Goal: Use online tool/utility: Use online tool/utility

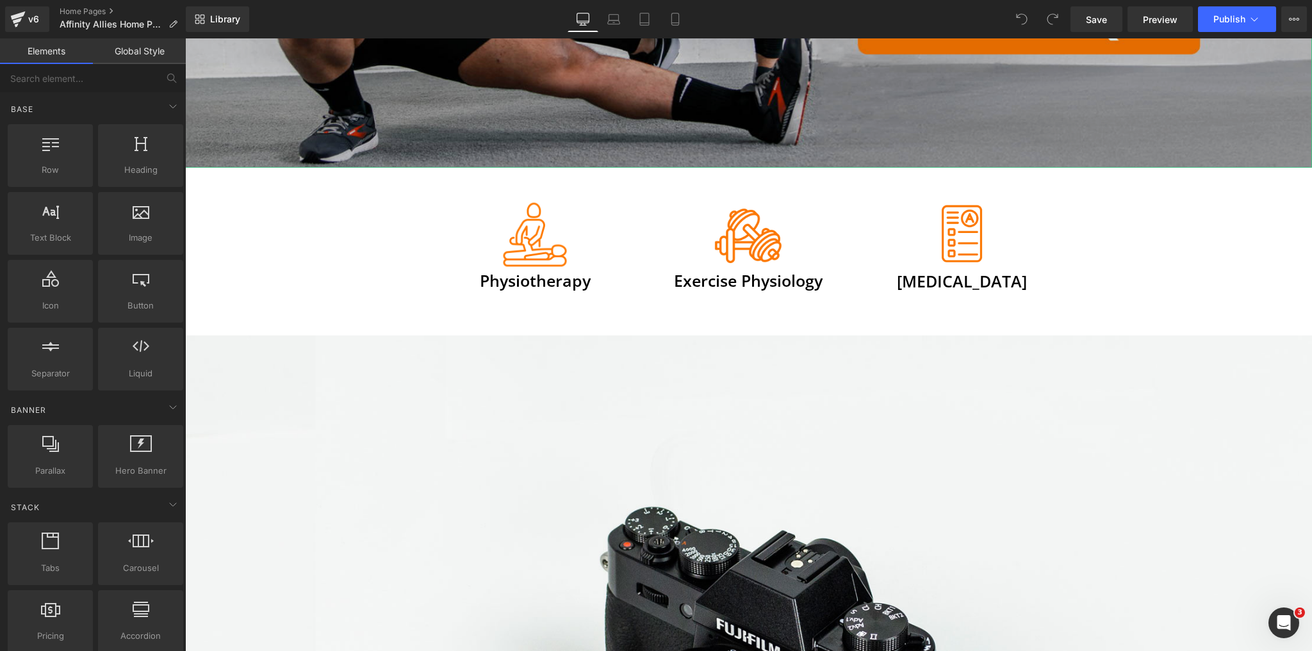
scroll to position [512, 0]
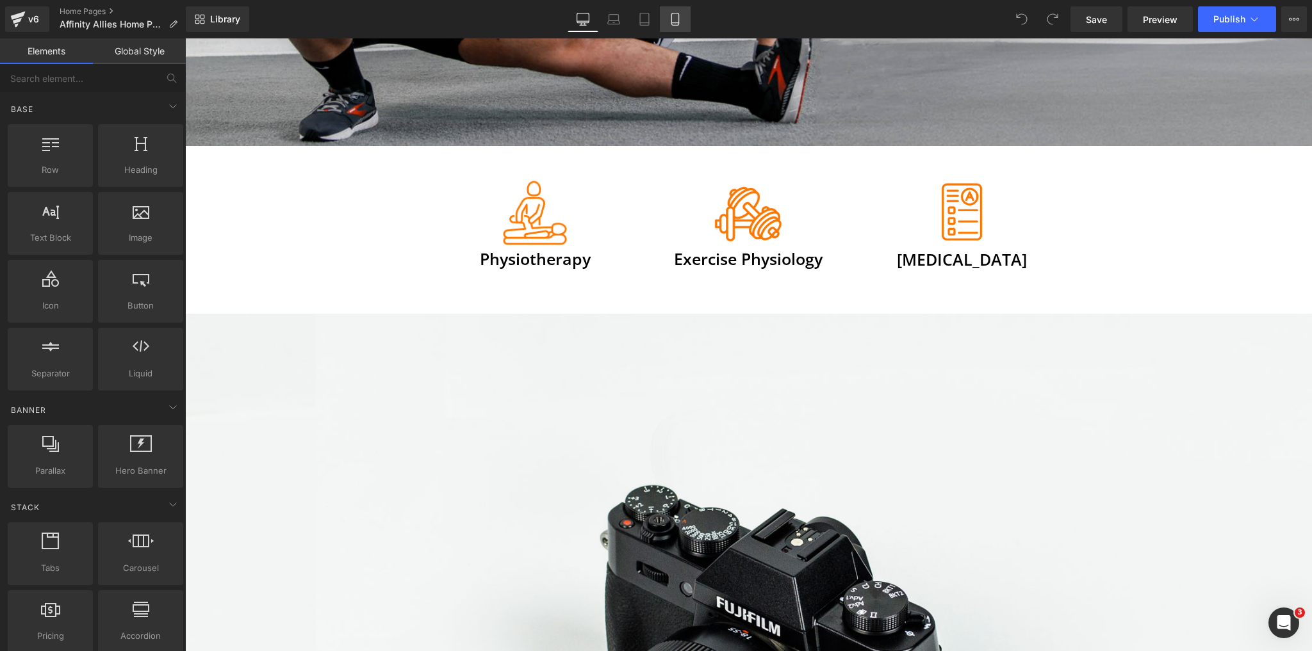
click at [680, 23] on icon at bounding box center [675, 19] width 13 height 13
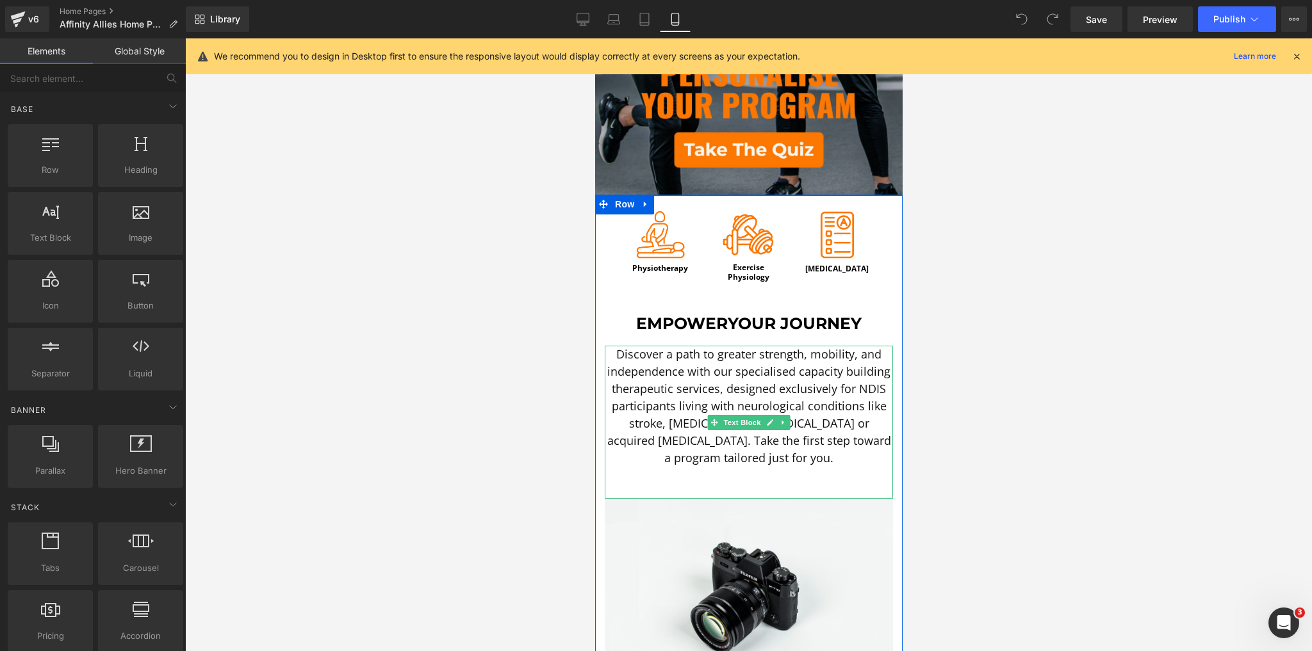
scroll to position [307, 0]
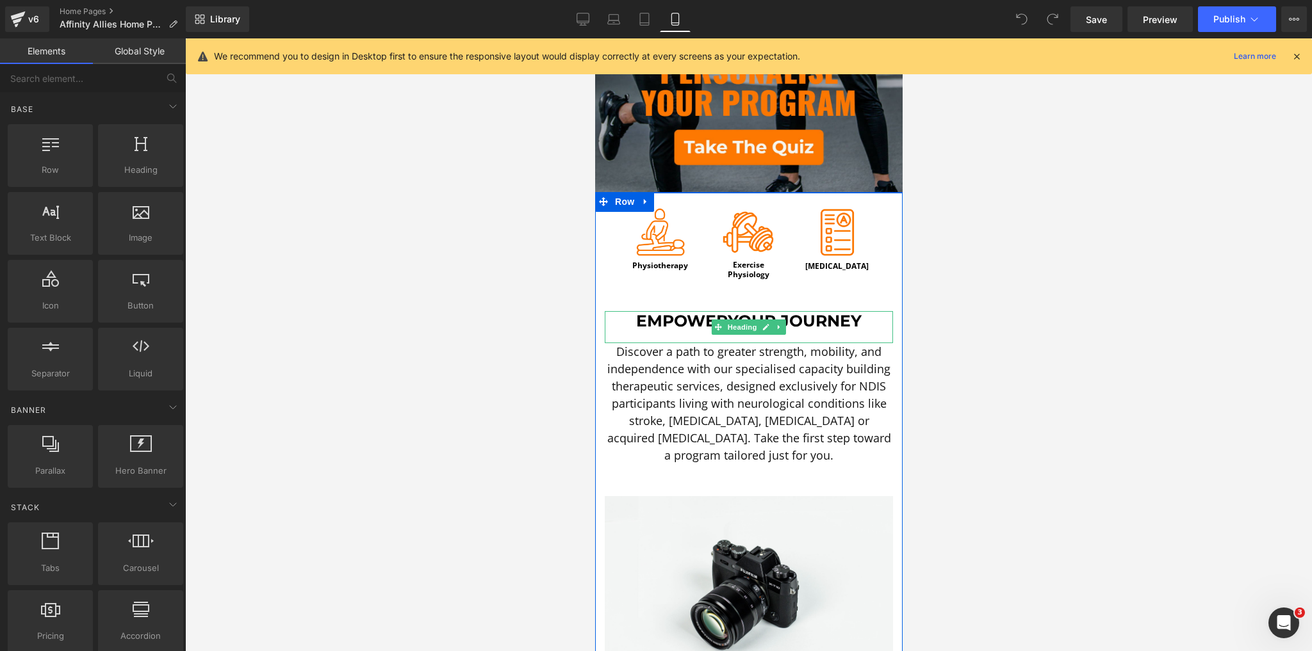
click at [683, 311] on span "Empower" at bounding box center [681, 320] width 92 height 19
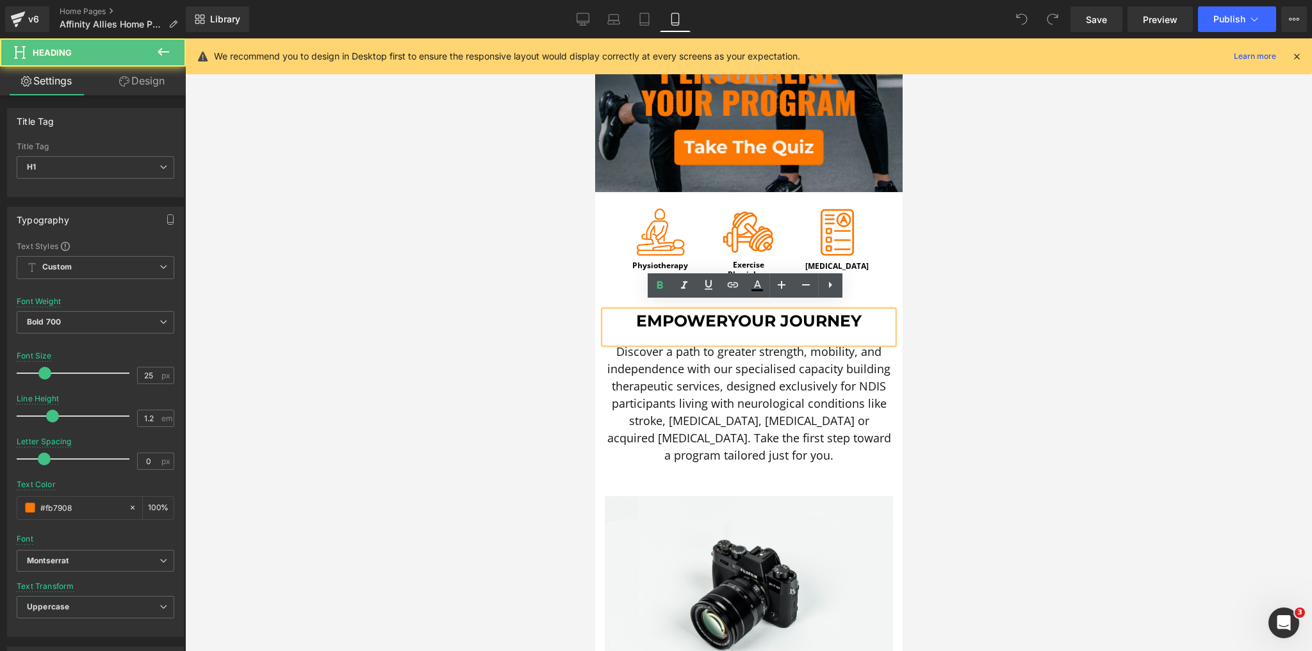
click at [727, 312] on span "Your Journey" at bounding box center [794, 320] width 134 height 19
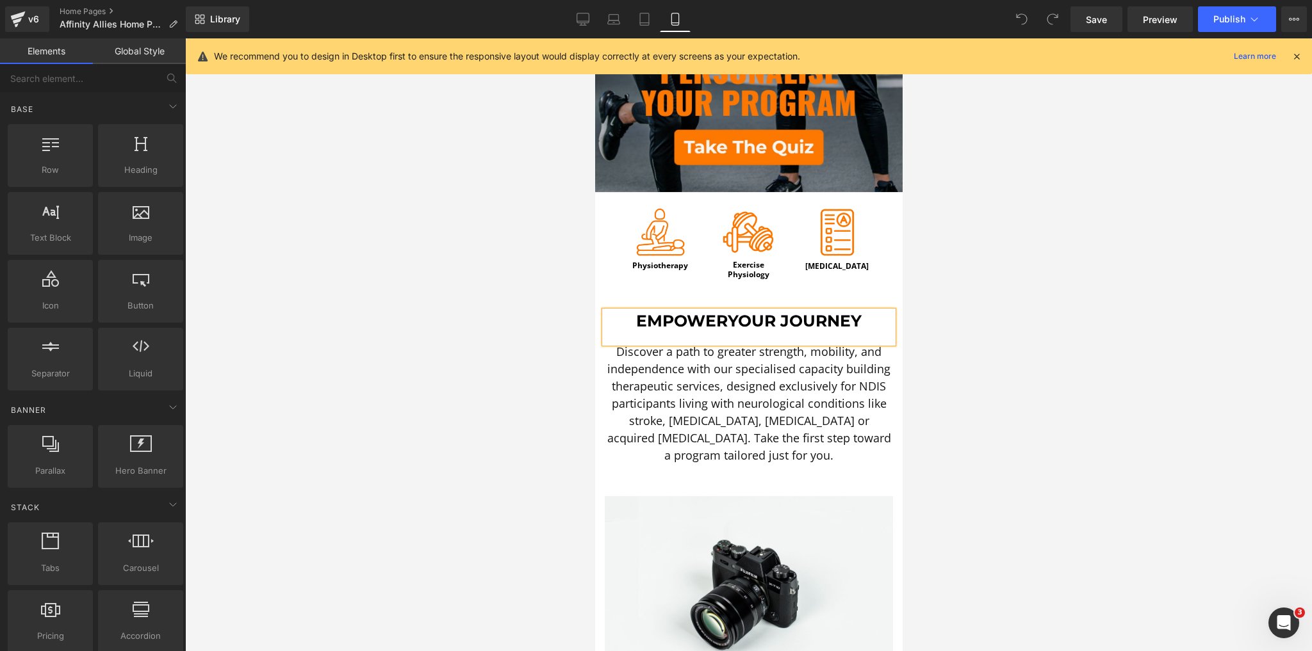
click at [424, 282] on div at bounding box center [748, 344] width 1126 height 613
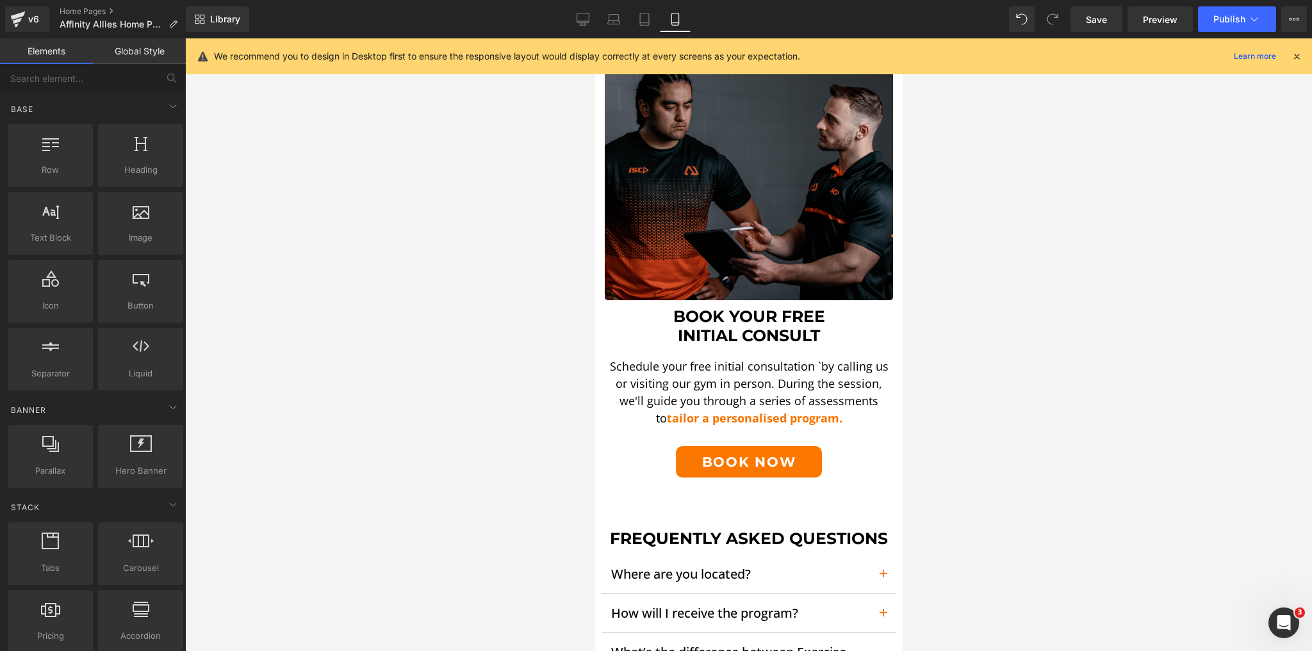
scroll to position [2459, 0]
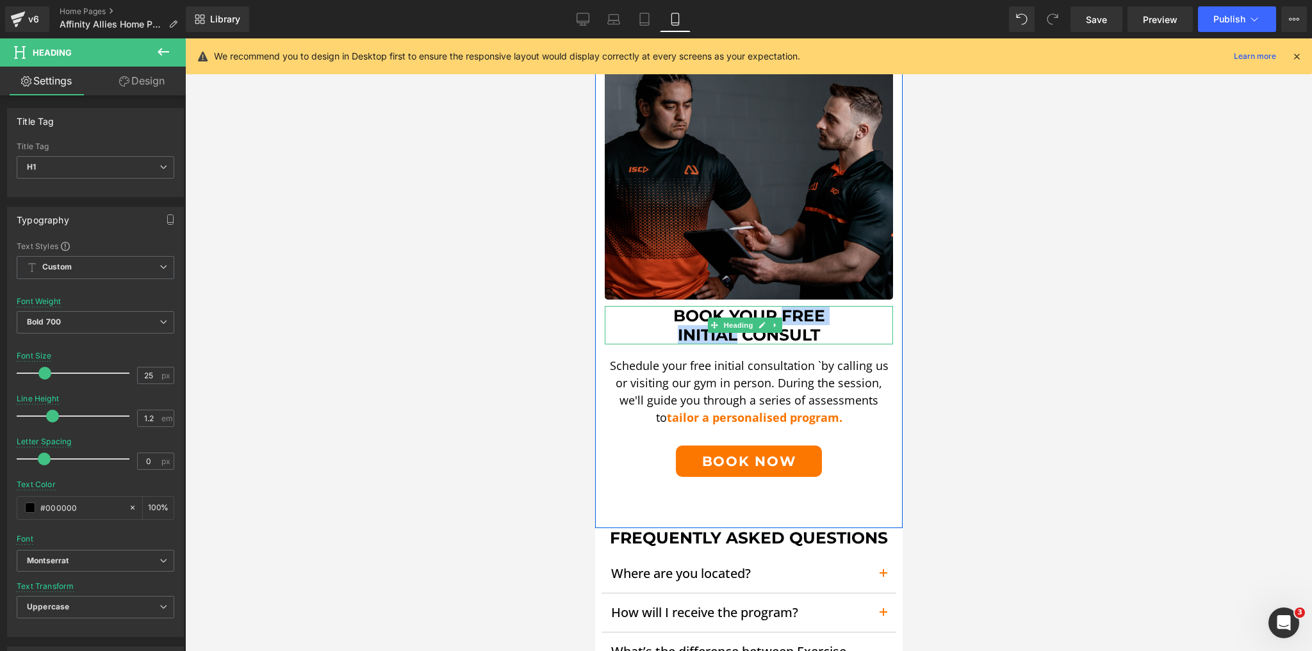
drag, startPoint x: 774, startPoint y: 282, endPoint x: 732, endPoint y: 307, distance: 48.5
click at [732, 307] on div "Book Your FREE Initial Consult" at bounding box center [748, 325] width 288 height 38
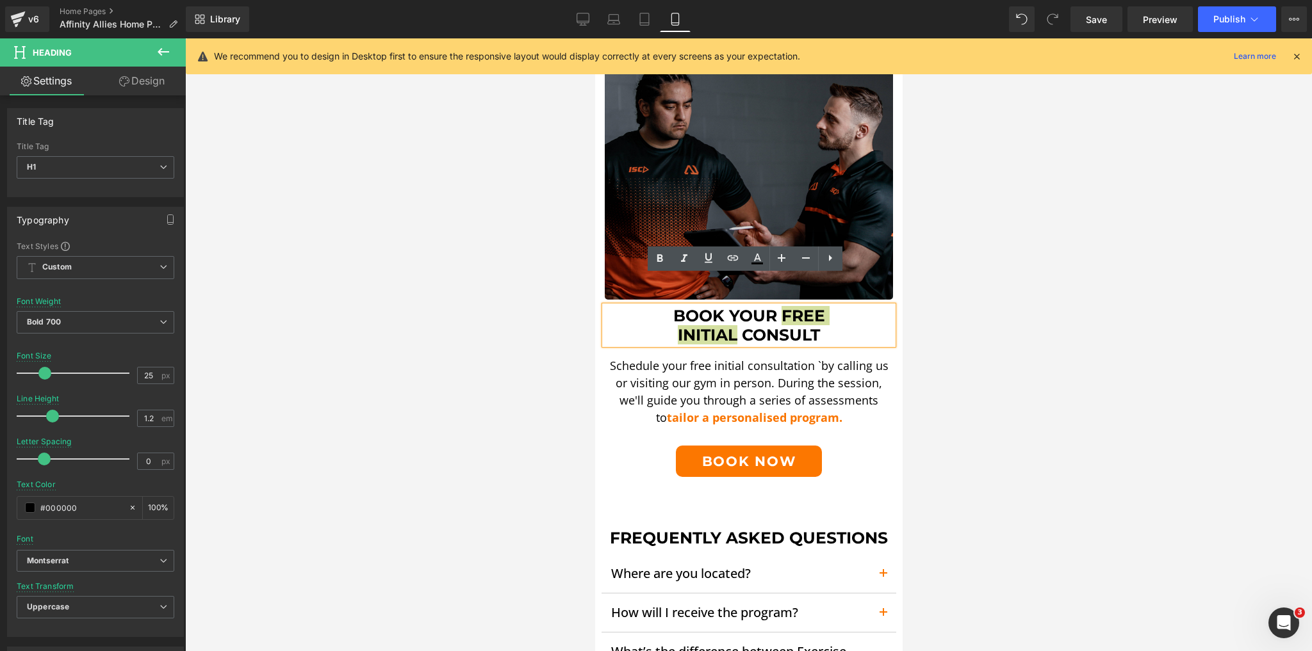
click at [443, 289] on div at bounding box center [748, 344] width 1126 height 613
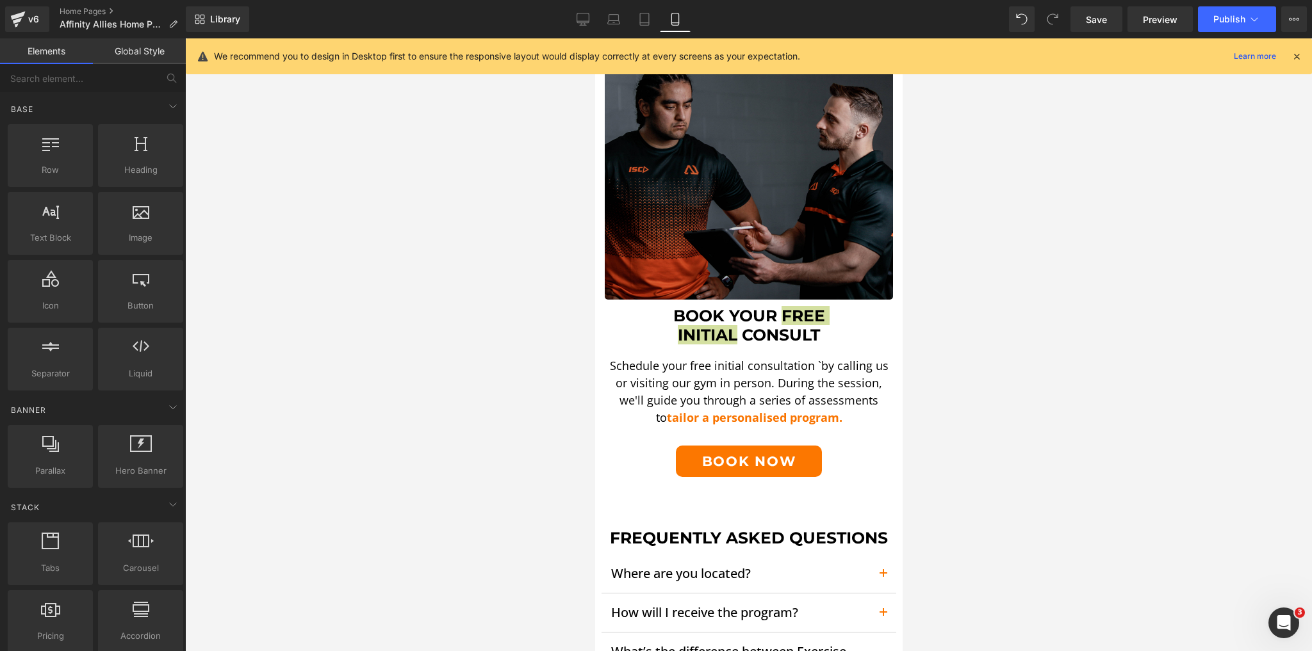
click at [443, 289] on div at bounding box center [748, 344] width 1126 height 613
click at [492, 283] on div at bounding box center [748, 344] width 1126 height 613
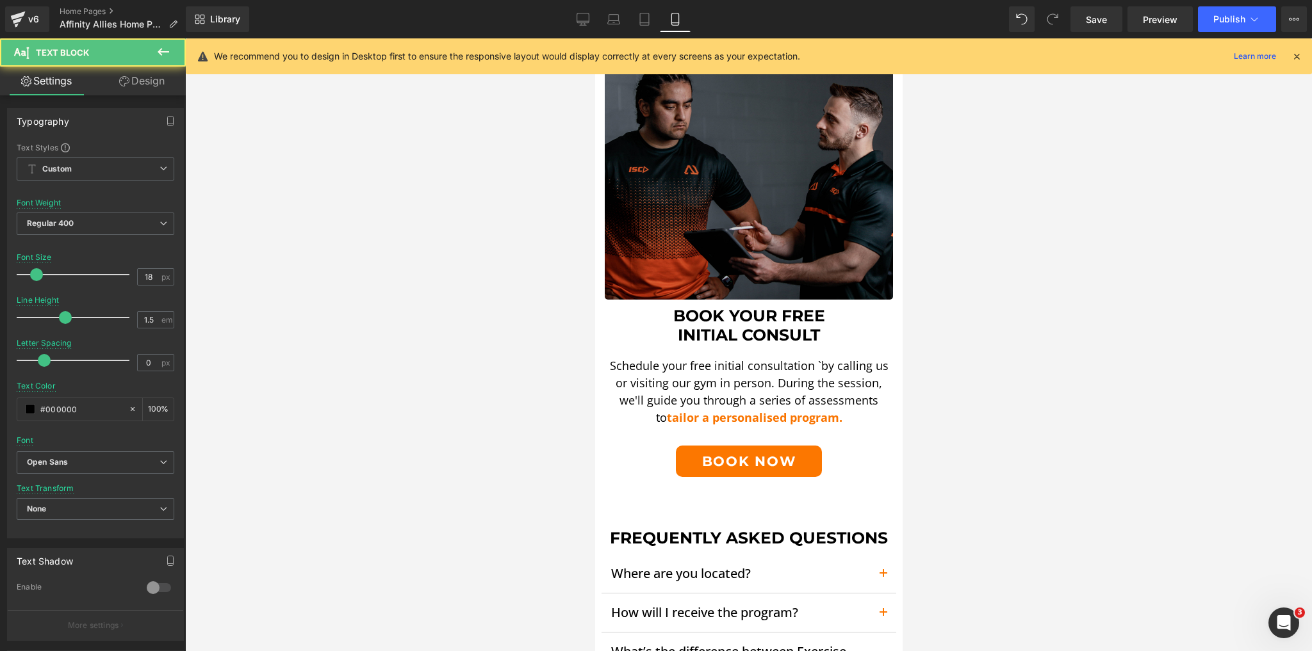
click at [851, 391] on p "Schedule your free initial consultation `by calling us or visiting our gym in p…" at bounding box center [748, 391] width 288 height 69
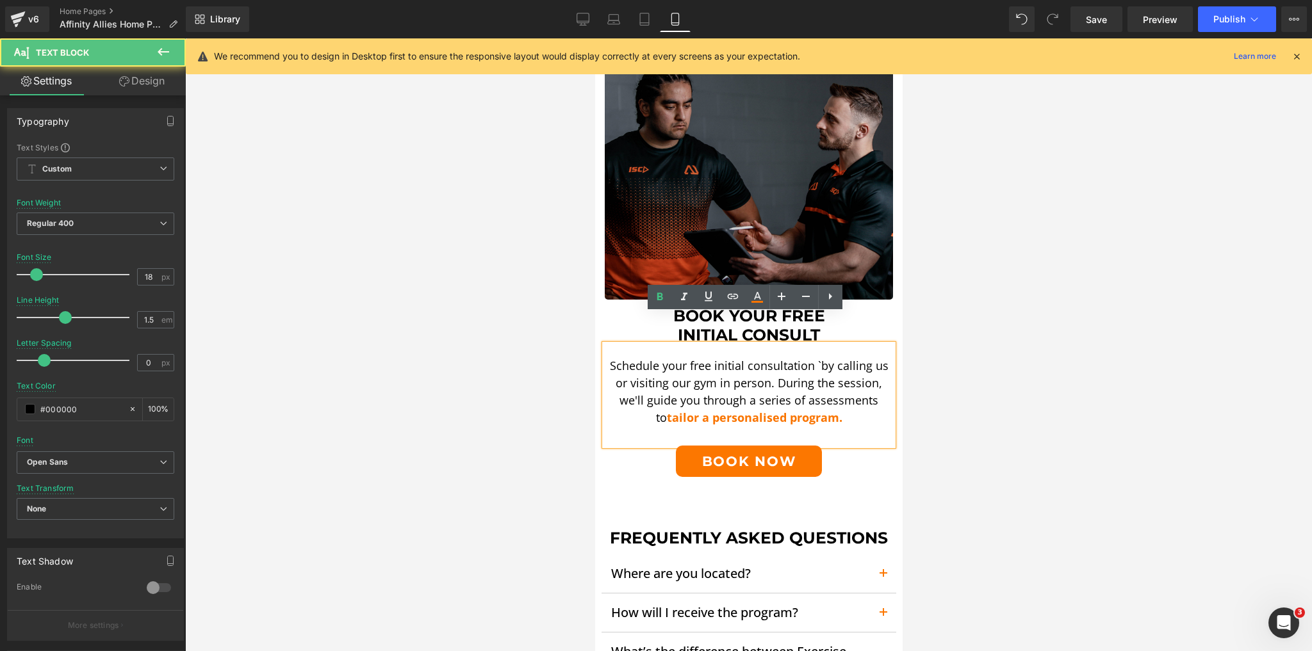
click at [955, 391] on div at bounding box center [748, 344] width 1126 height 613
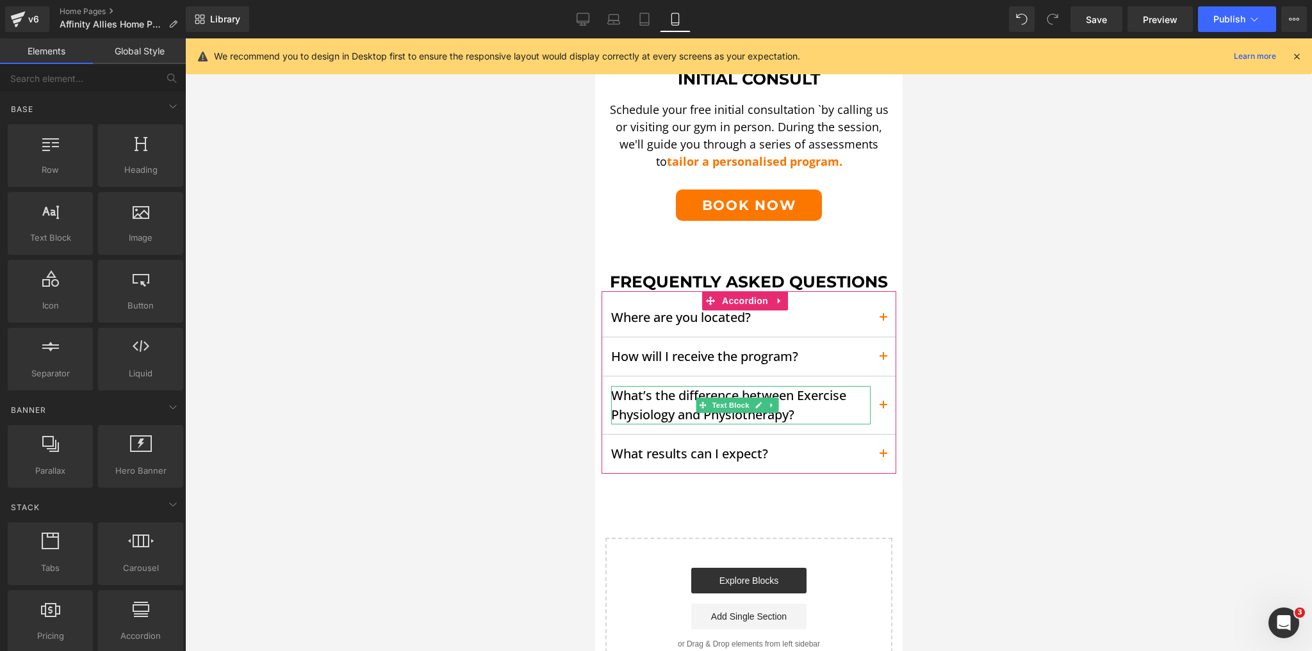
scroll to position [2664, 0]
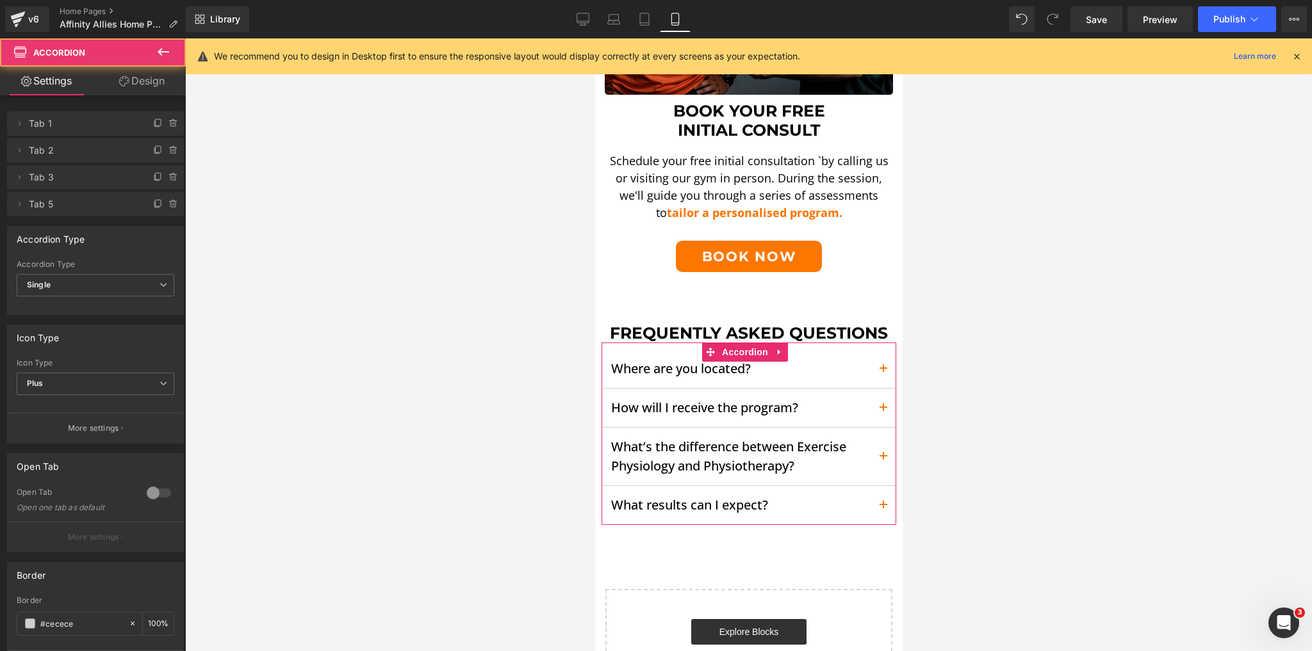
click at [882, 373] on span "button" at bounding box center [882, 373] width 0 height 0
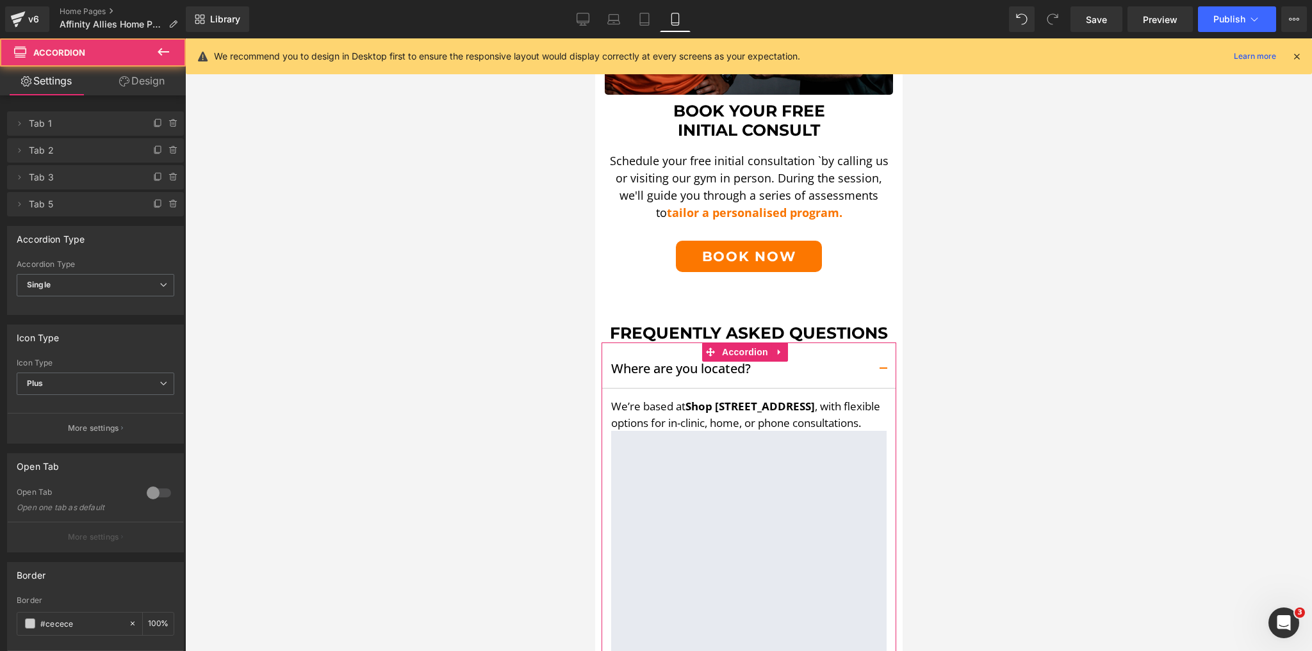
click at [882, 373] on span "button" at bounding box center [882, 373] width 0 height 0
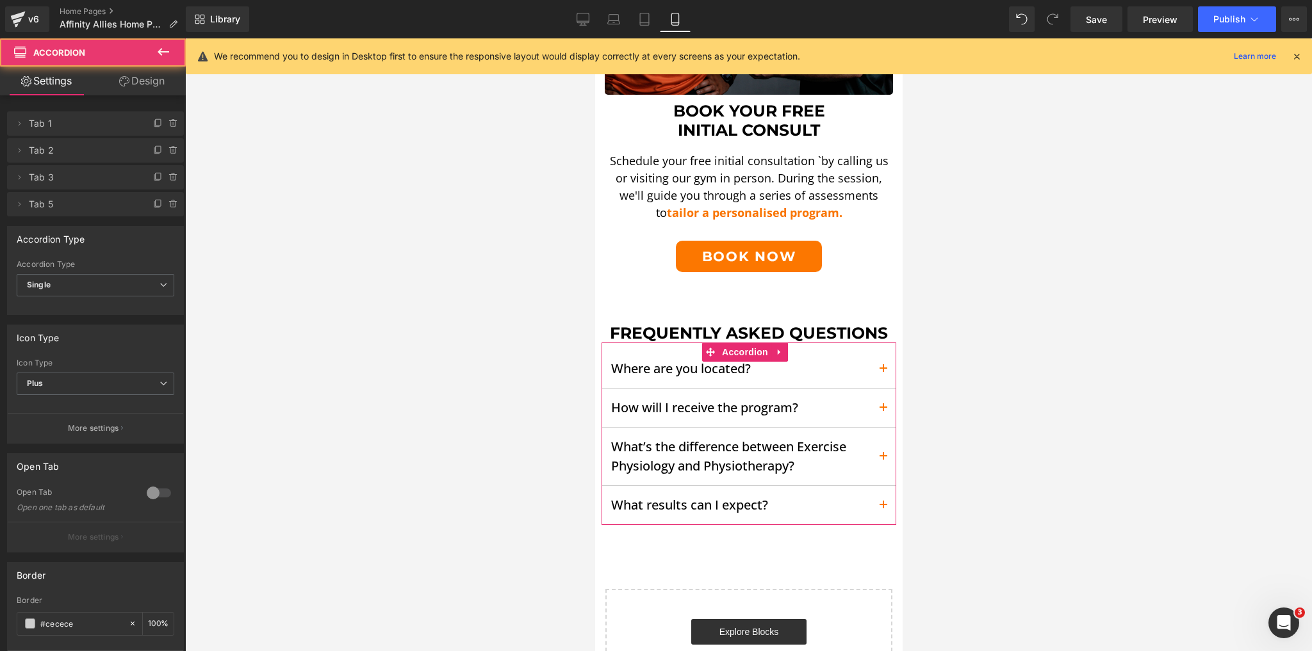
click at [873, 394] on button "button" at bounding box center [883, 408] width 26 height 38
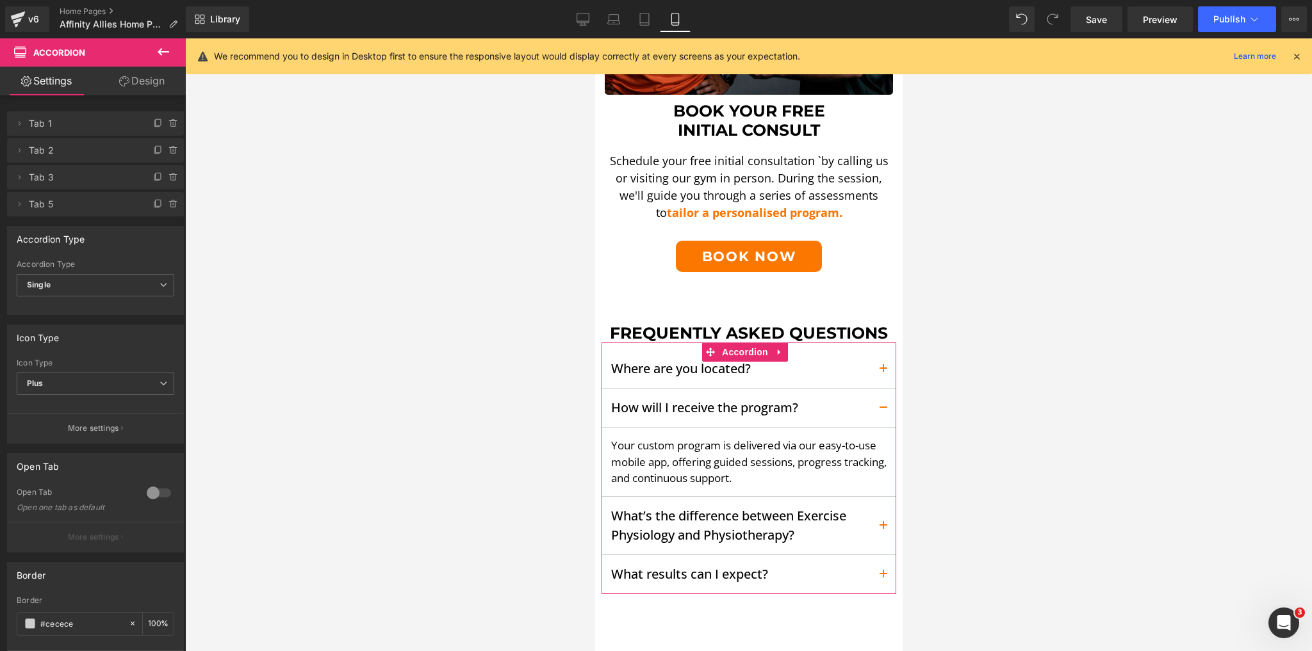
click at [873, 394] on button "button" at bounding box center [883, 408] width 26 height 38
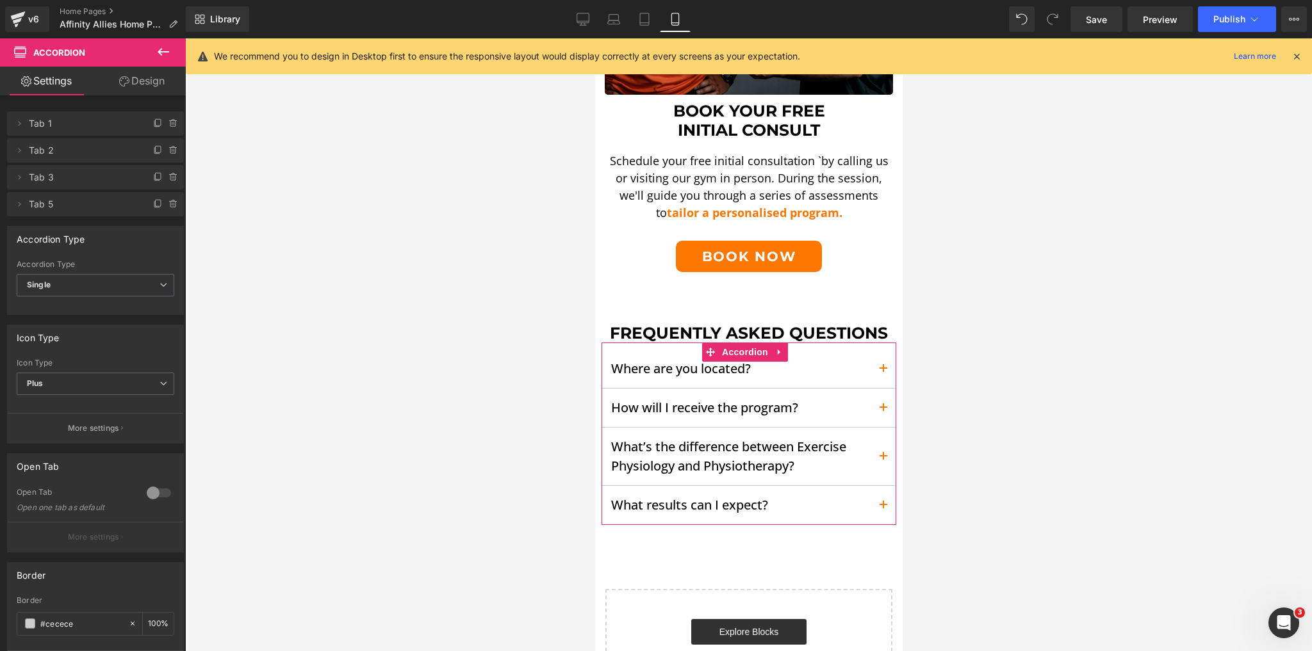
click at [883, 441] on button "button" at bounding box center [883, 457] width 26 height 58
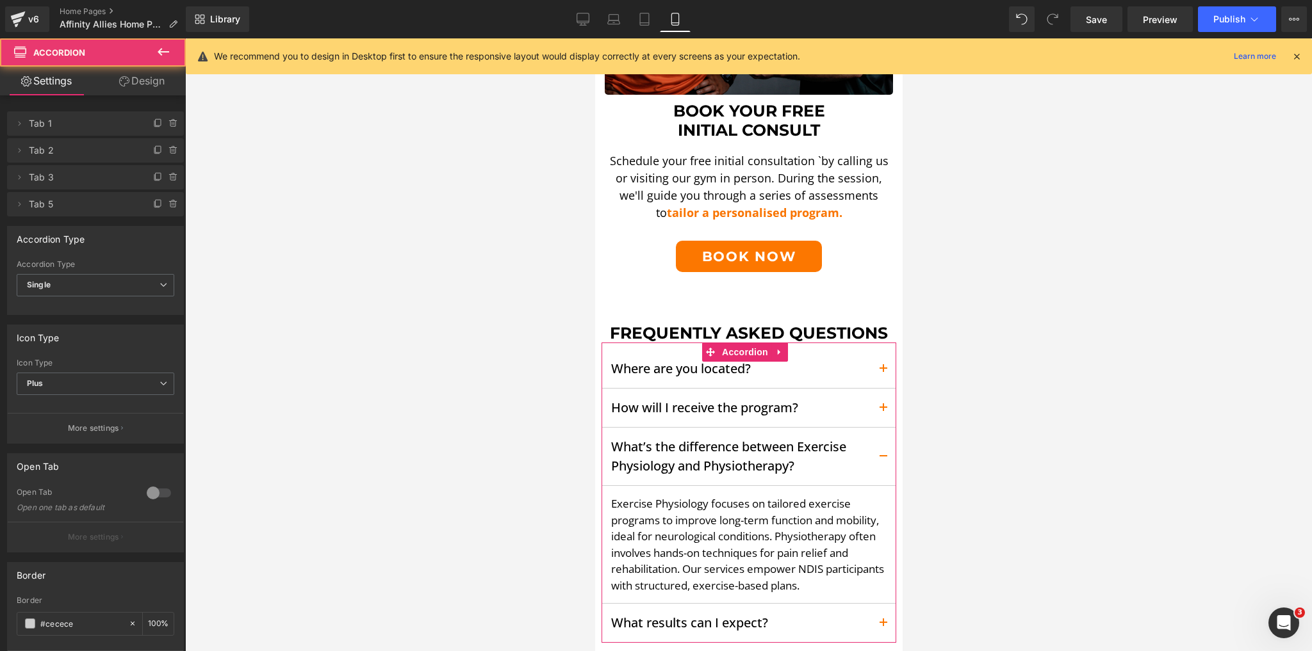
click at [883, 439] on button "button" at bounding box center [883, 457] width 26 height 58
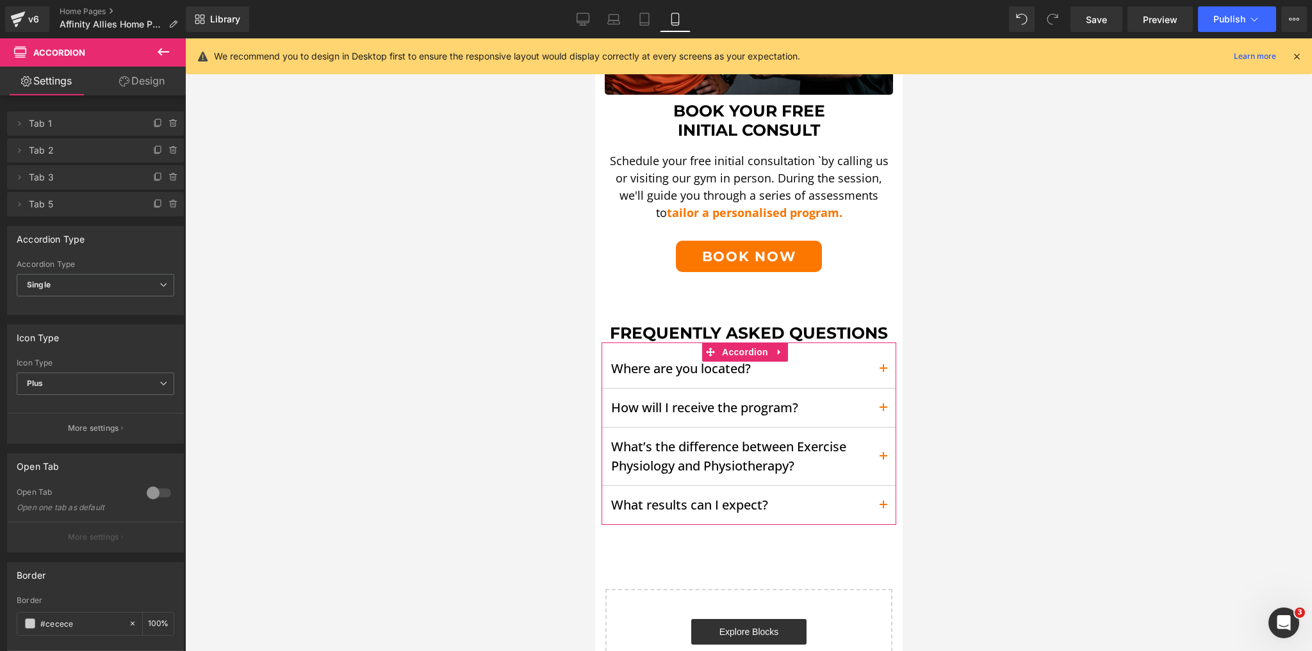
click at [882, 509] on span "button" at bounding box center [882, 509] width 0 height 0
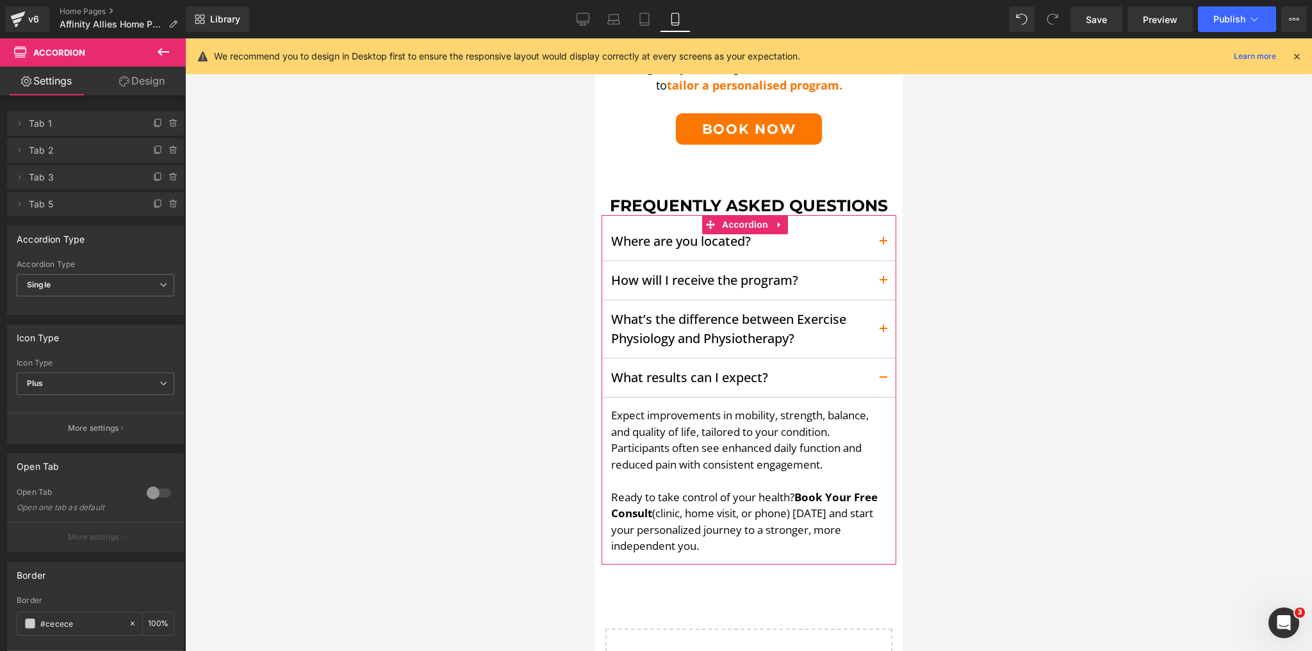
scroll to position [2818, 0]
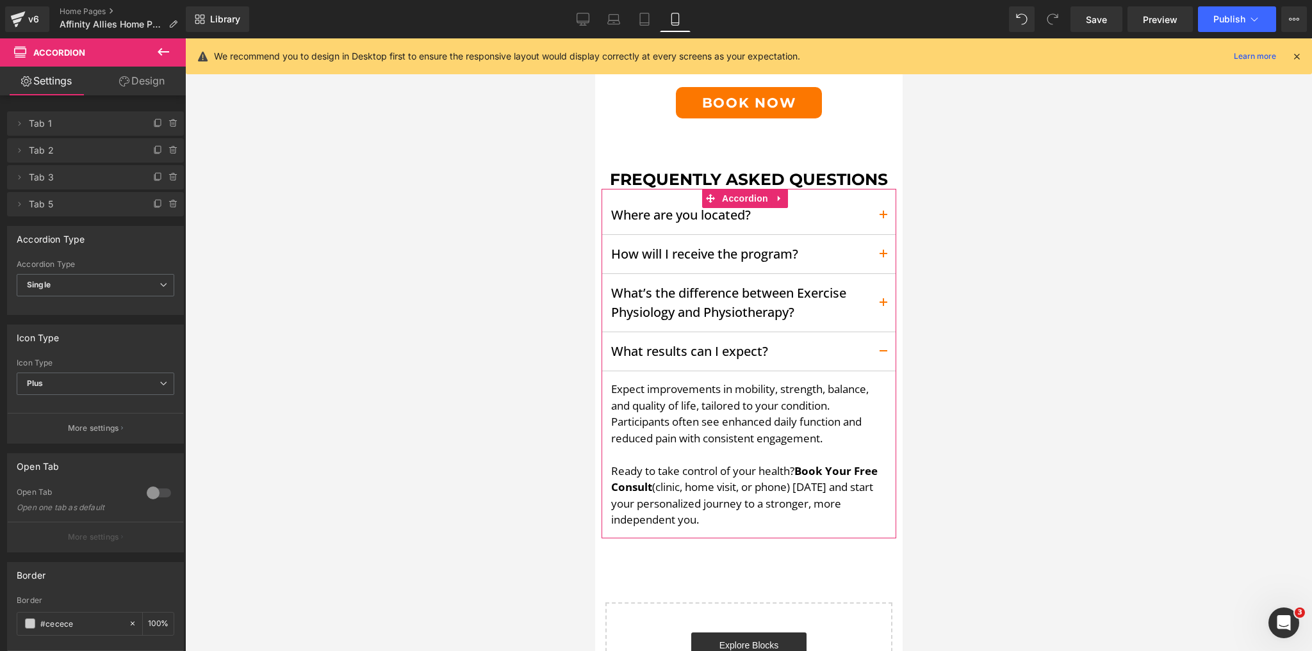
click at [874, 332] on button "button" at bounding box center [883, 351] width 26 height 38
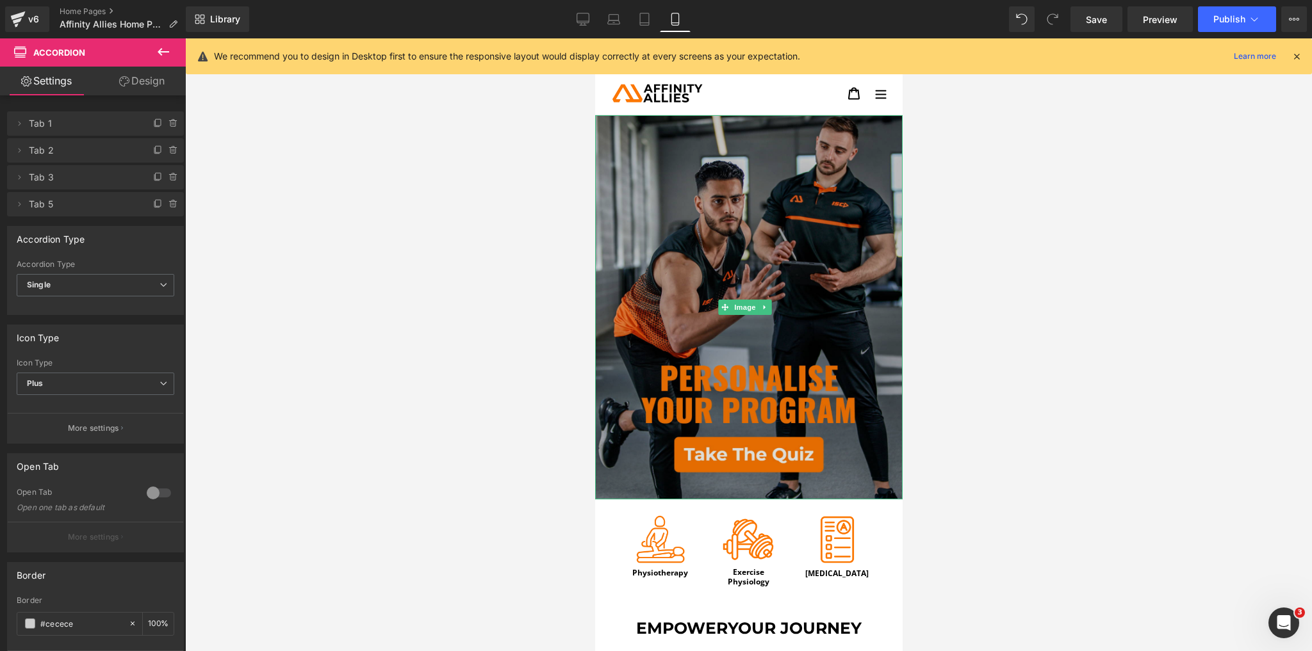
scroll to position [51, 0]
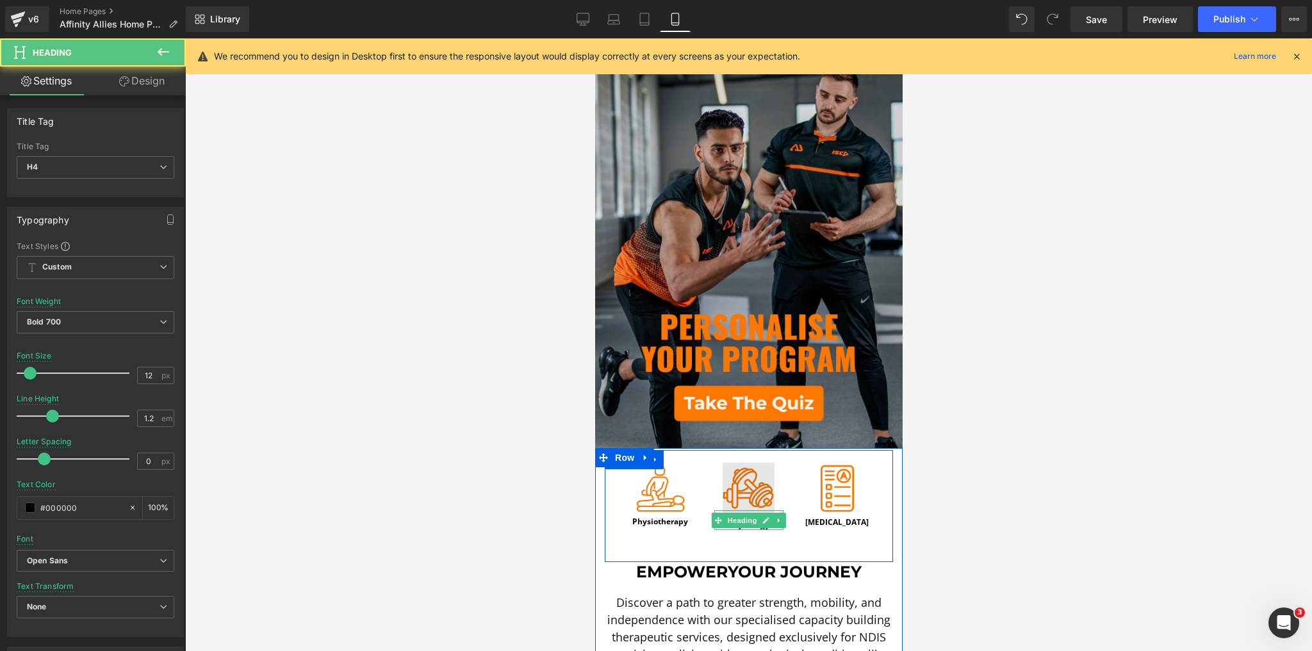
click at [743, 498] on div "Image Exercise Physiology Heading" at bounding box center [748, 490] width 88 height 81
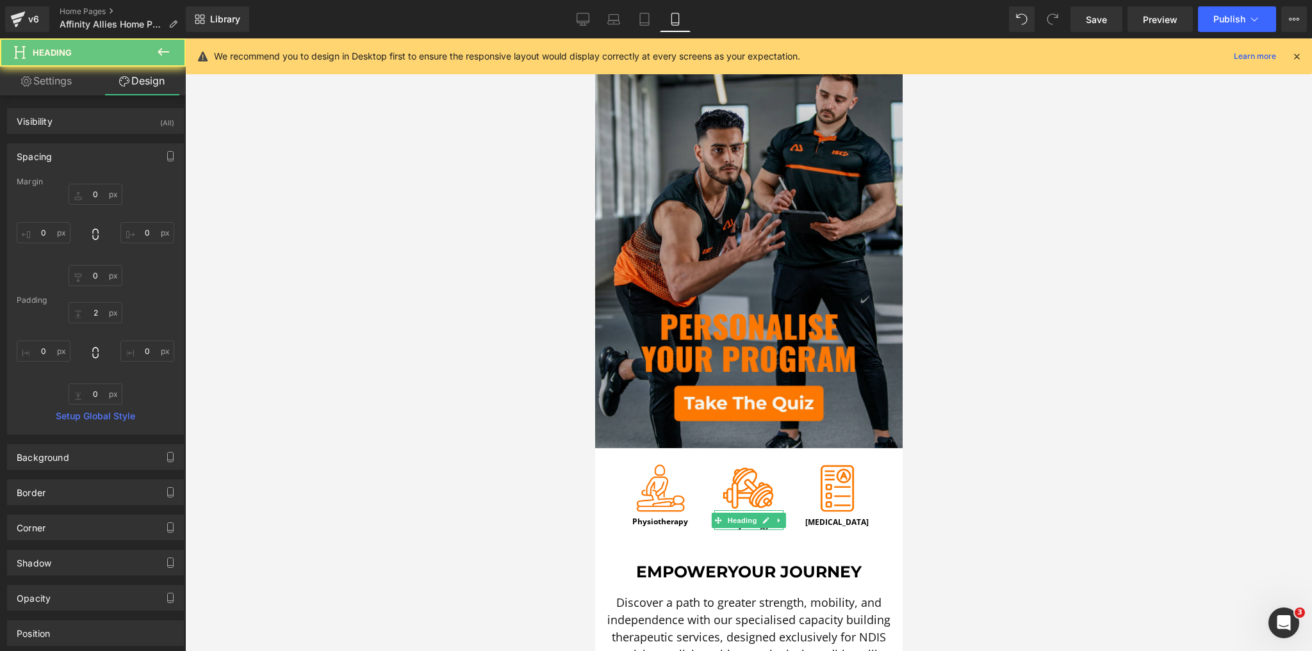
click at [510, 497] on div at bounding box center [748, 344] width 1126 height 613
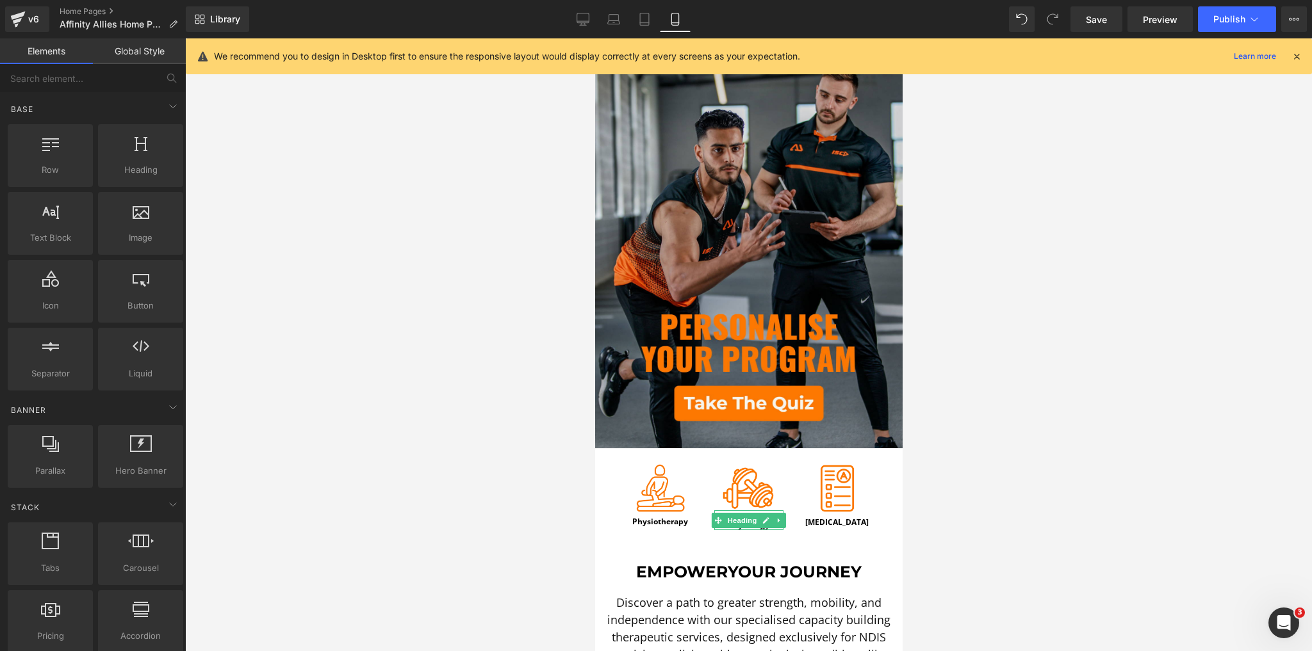
click at [581, 502] on div at bounding box center [748, 344] width 1126 height 613
click at [810, 451] on div "Image [MEDICAL_DATA] Heading" at bounding box center [836, 488] width 88 height 77
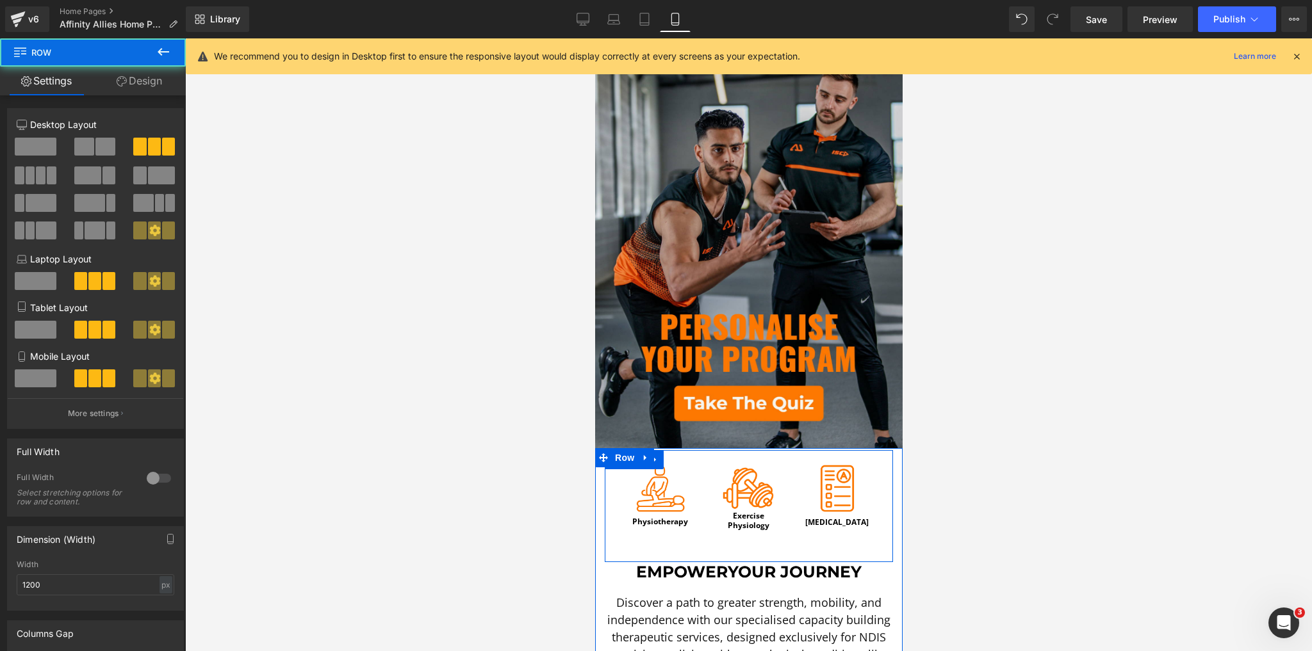
click at [729, 540] on div "Image Physiotherapy Heading Image Exercise Physiology Heading Image [MEDICAL_DA…" at bounding box center [748, 506] width 288 height 113
click at [738, 514] on span "Heading" at bounding box center [741, 521] width 35 height 15
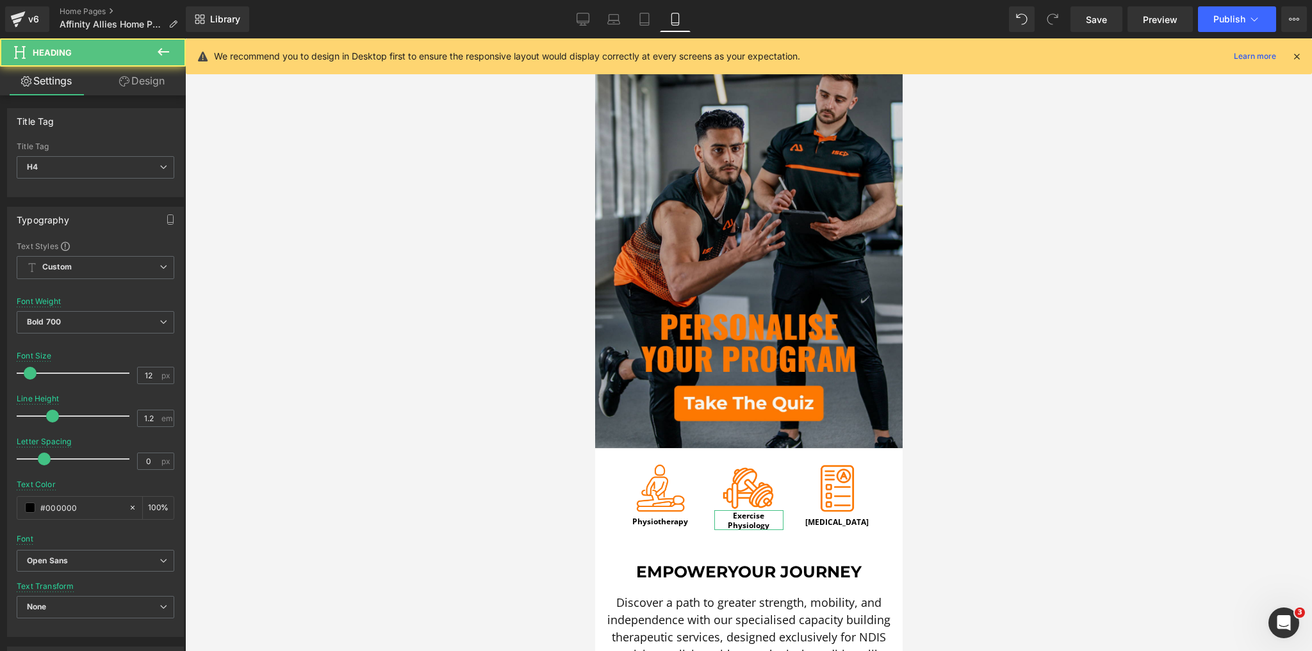
click at [143, 89] on link "Design" at bounding box center [141, 81] width 93 height 29
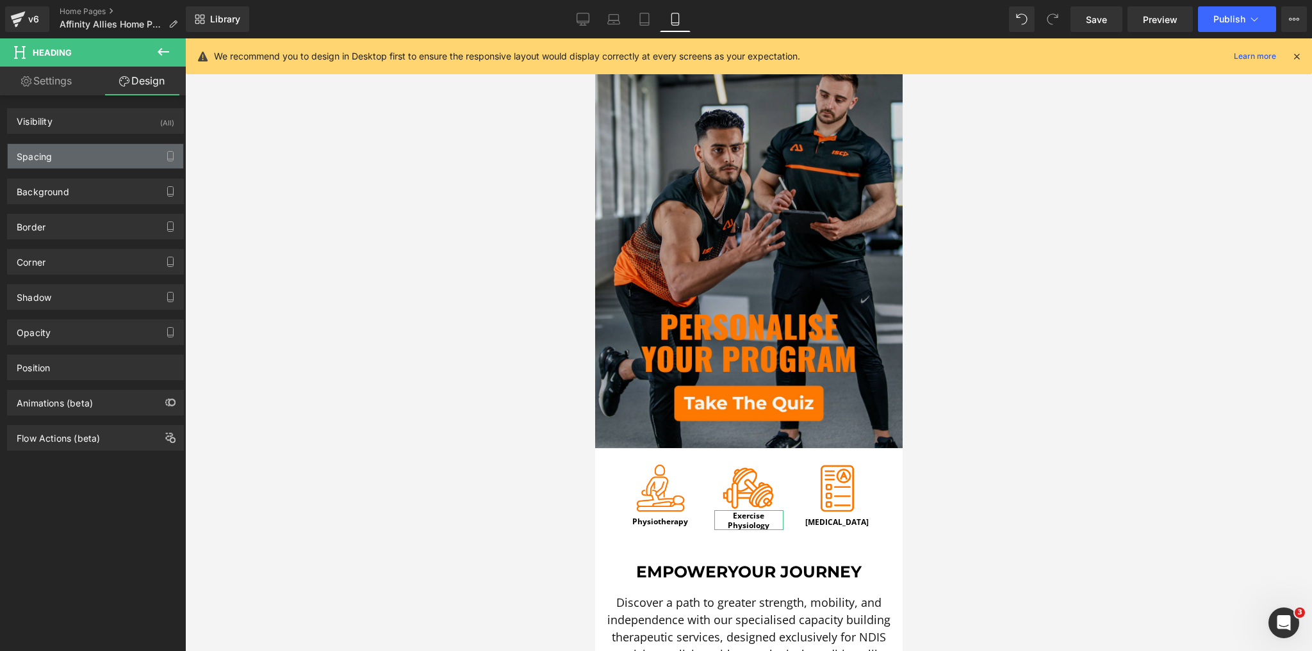
click at [81, 150] on div "Spacing" at bounding box center [95, 156] width 175 height 24
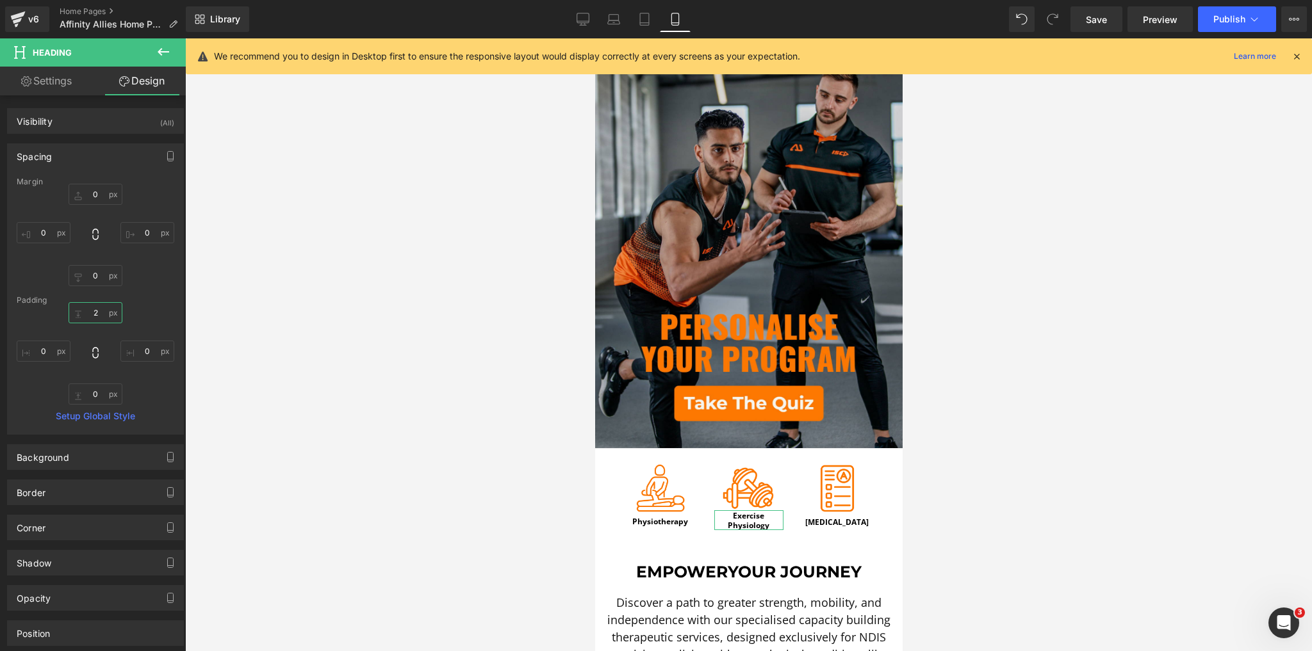
click at [94, 318] on input "2" at bounding box center [96, 312] width 54 height 21
type input "10"
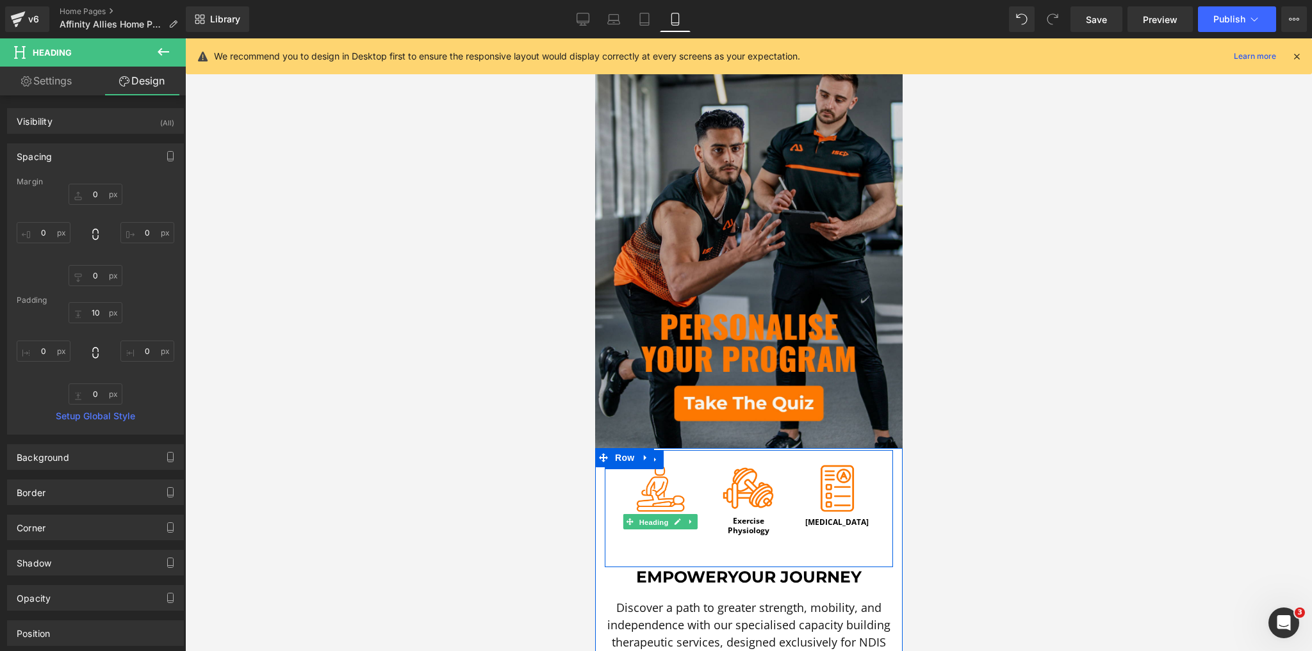
click at [656, 515] on span "Heading" at bounding box center [653, 522] width 35 height 15
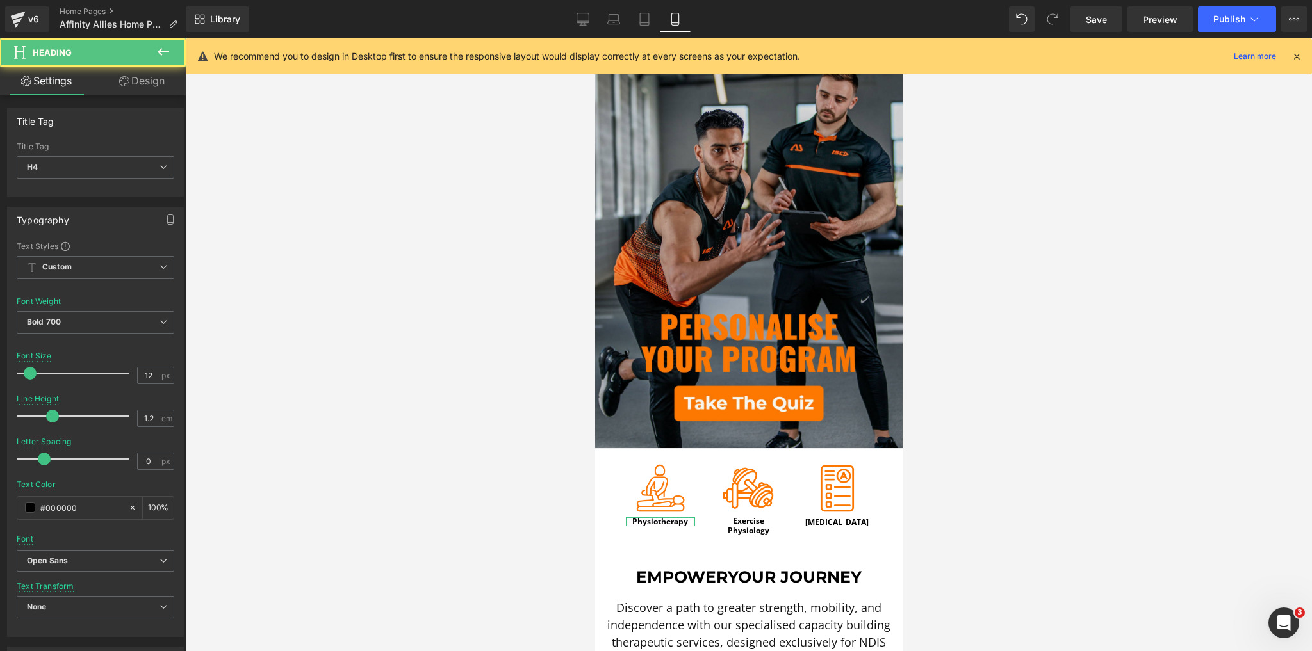
drag, startPoint x: 151, startPoint y: 80, endPoint x: 88, endPoint y: 159, distance: 101.2
click at [151, 80] on link "Design" at bounding box center [141, 81] width 93 height 29
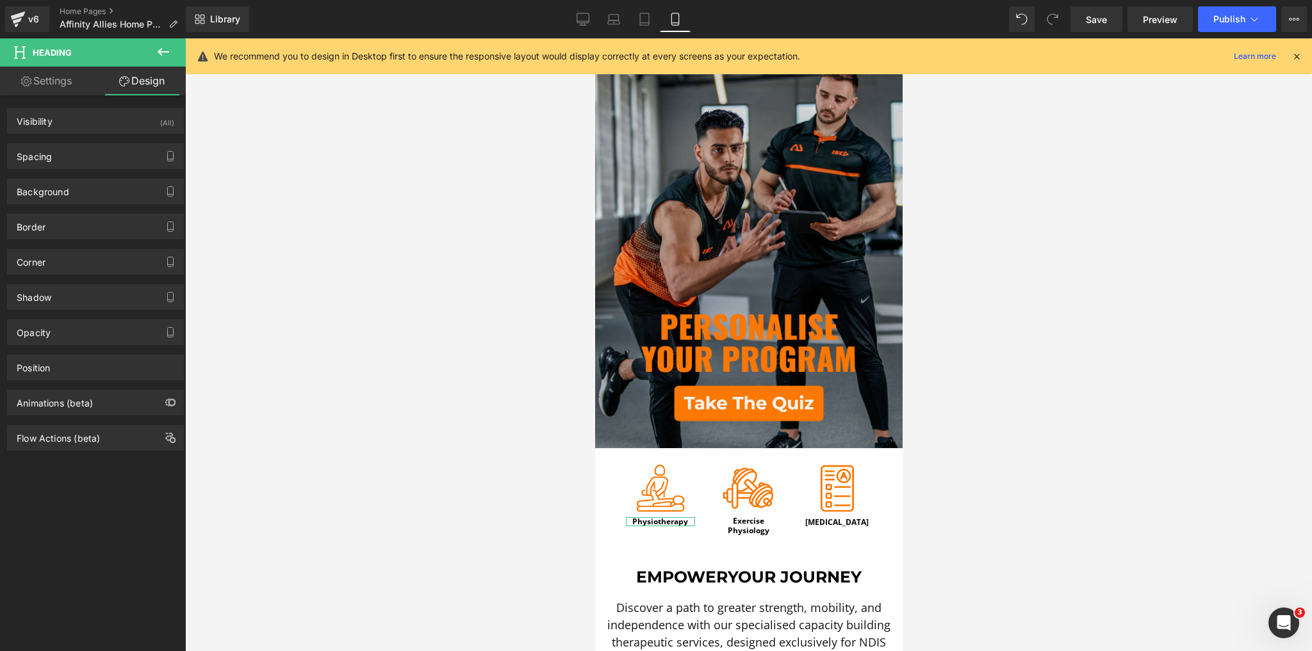
click at [71, 169] on div "Background Color & Image color Color transparent 0 % Image Replace Image Upload…" at bounding box center [95, 186] width 191 height 35
click at [82, 161] on div "Spacing" at bounding box center [95, 156] width 175 height 24
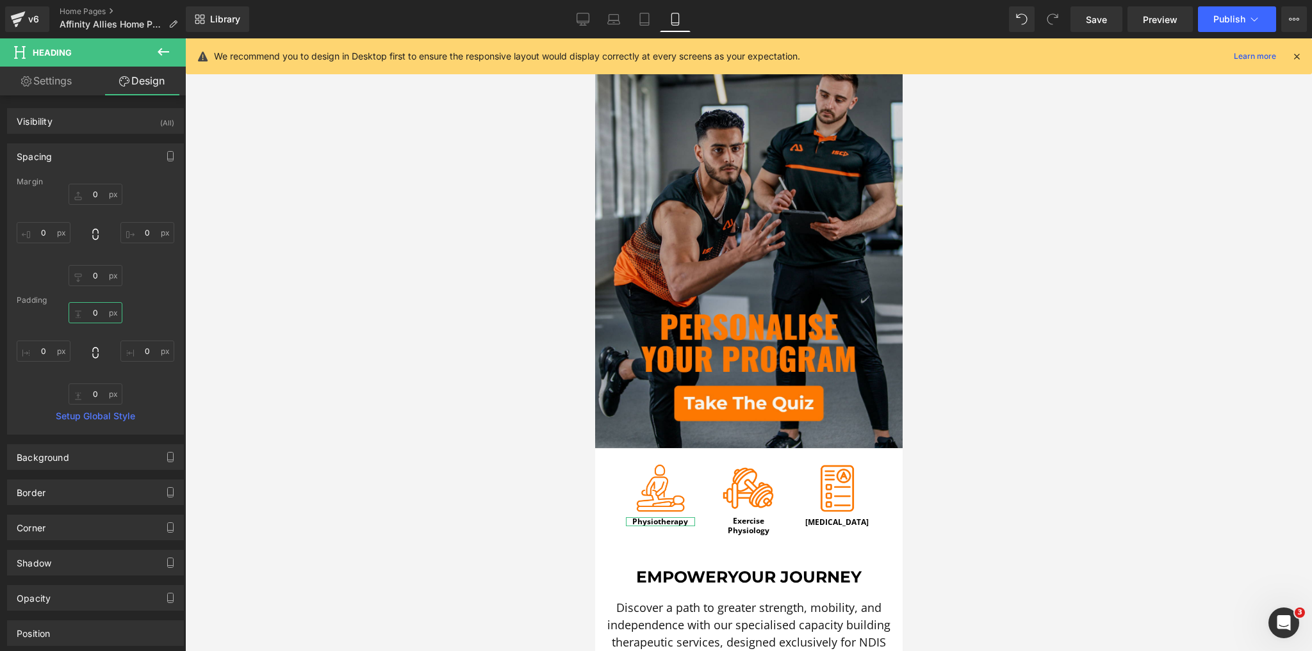
click at [95, 305] on input "0" at bounding box center [96, 312] width 54 height 21
type input "2"
click at [489, 399] on div at bounding box center [748, 344] width 1126 height 613
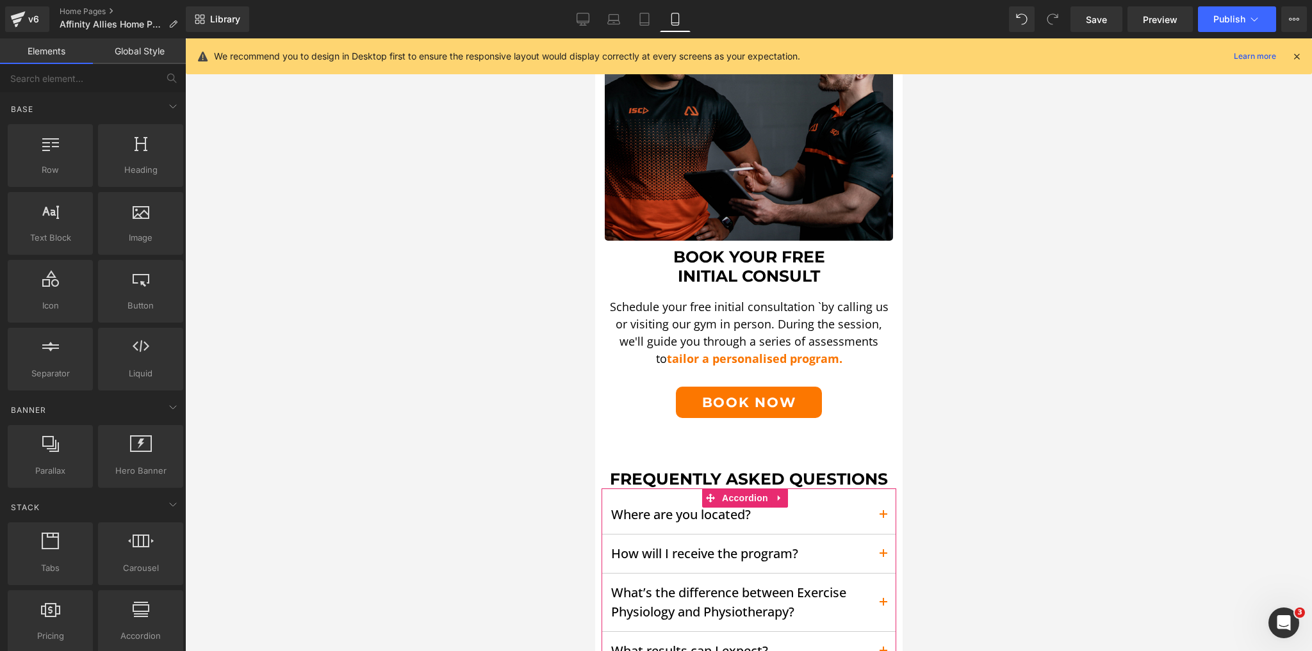
scroll to position [2510, 0]
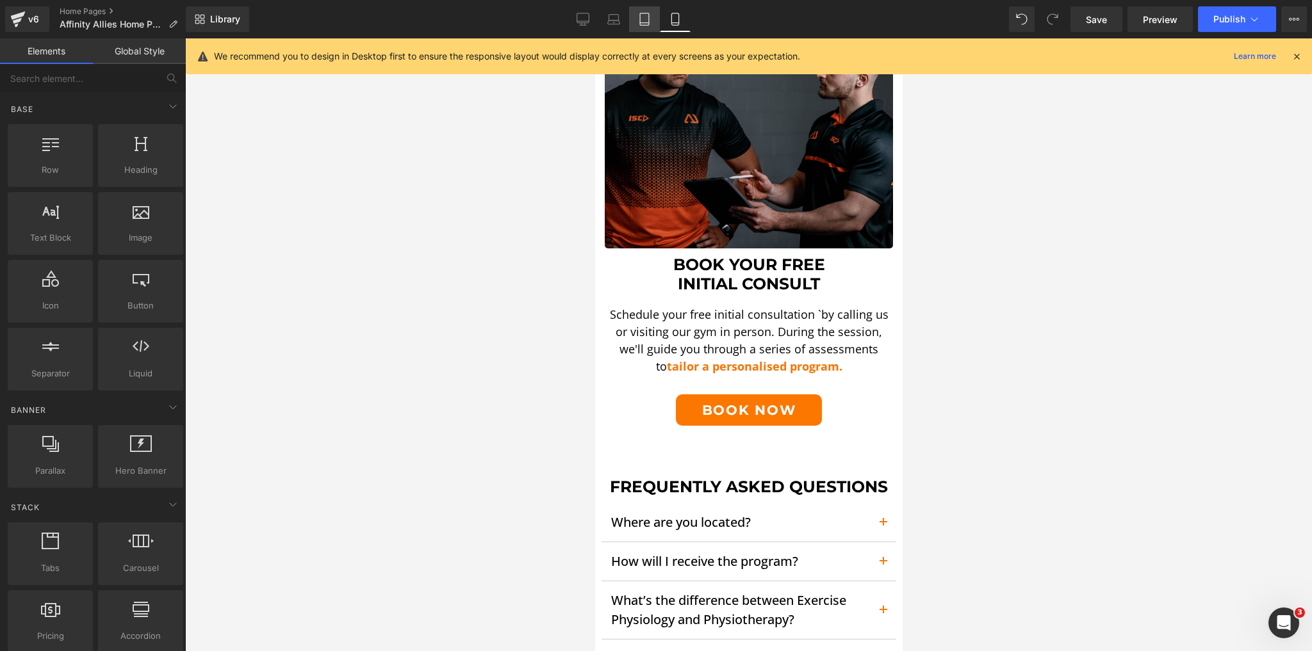
click at [653, 22] on link "Tablet" at bounding box center [644, 19] width 31 height 26
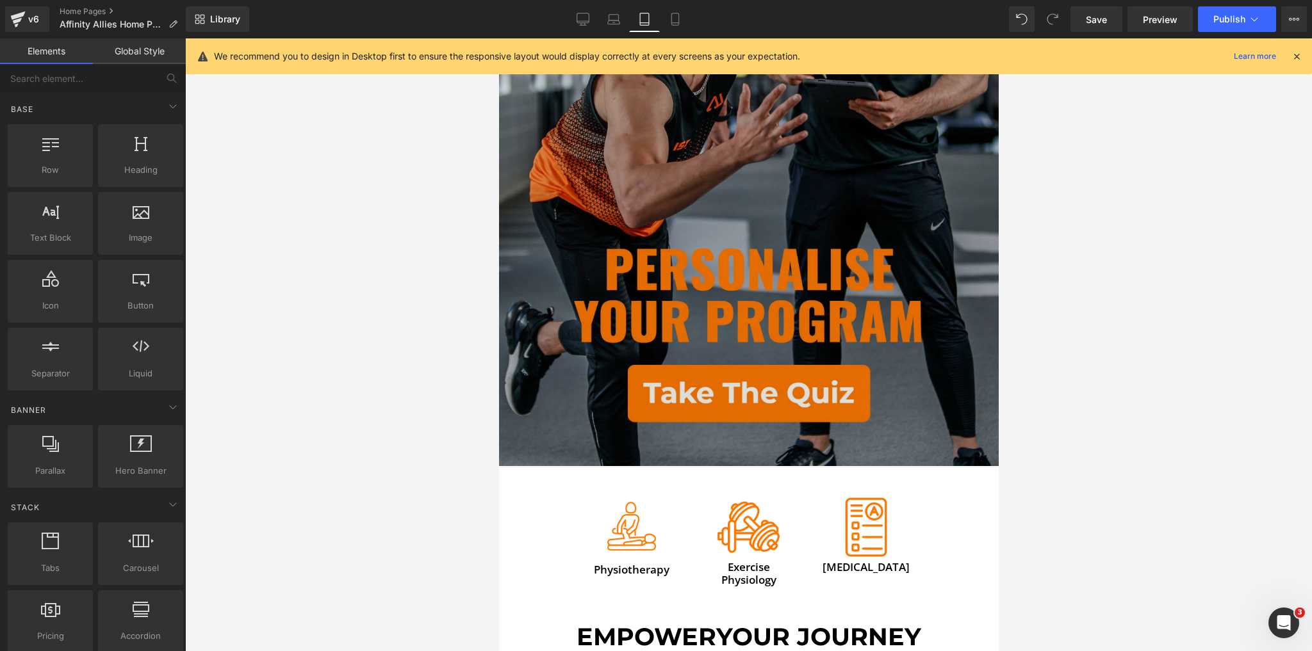
scroll to position [461, 0]
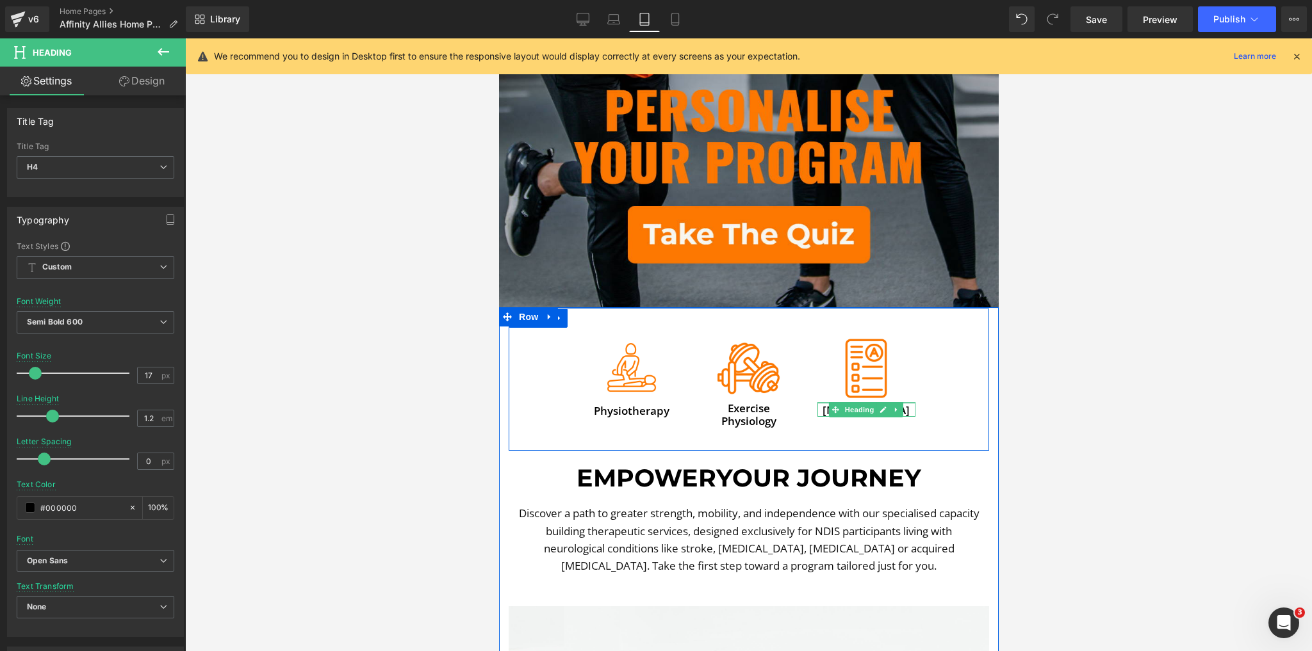
click at [869, 402] on div "[MEDICAL_DATA] Heading" at bounding box center [865, 409] width 98 height 15
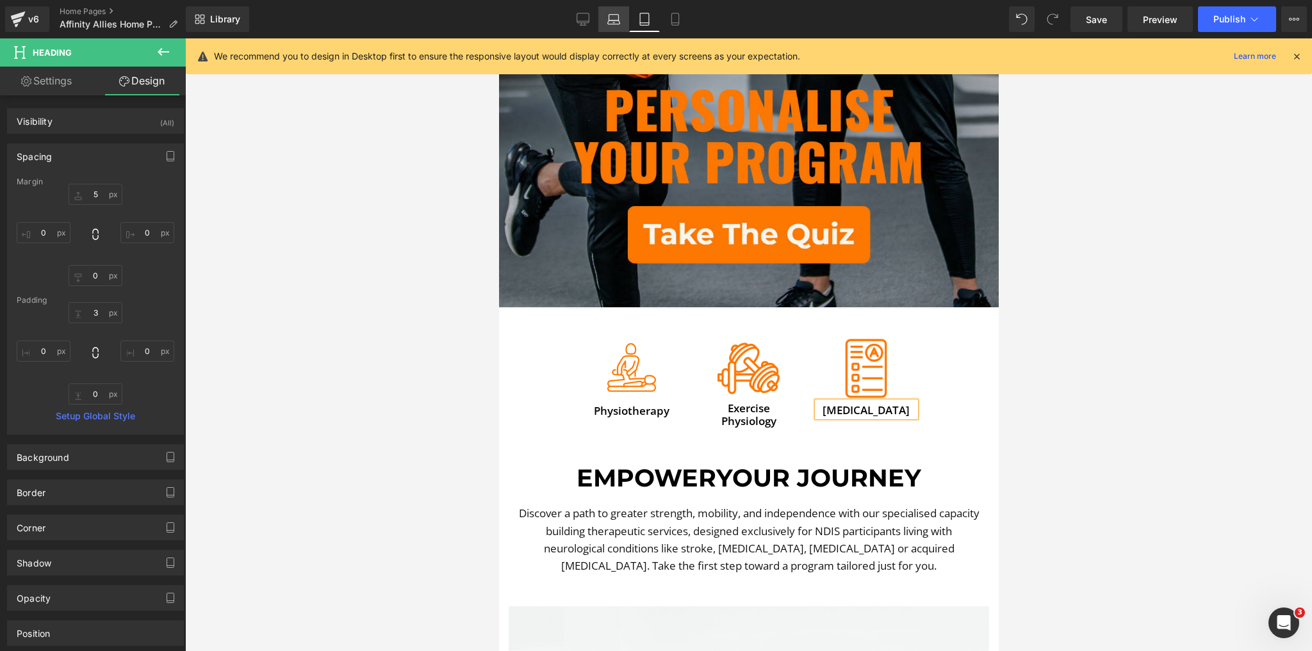
click at [610, 23] on icon at bounding box center [613, 19] width 13 height 13
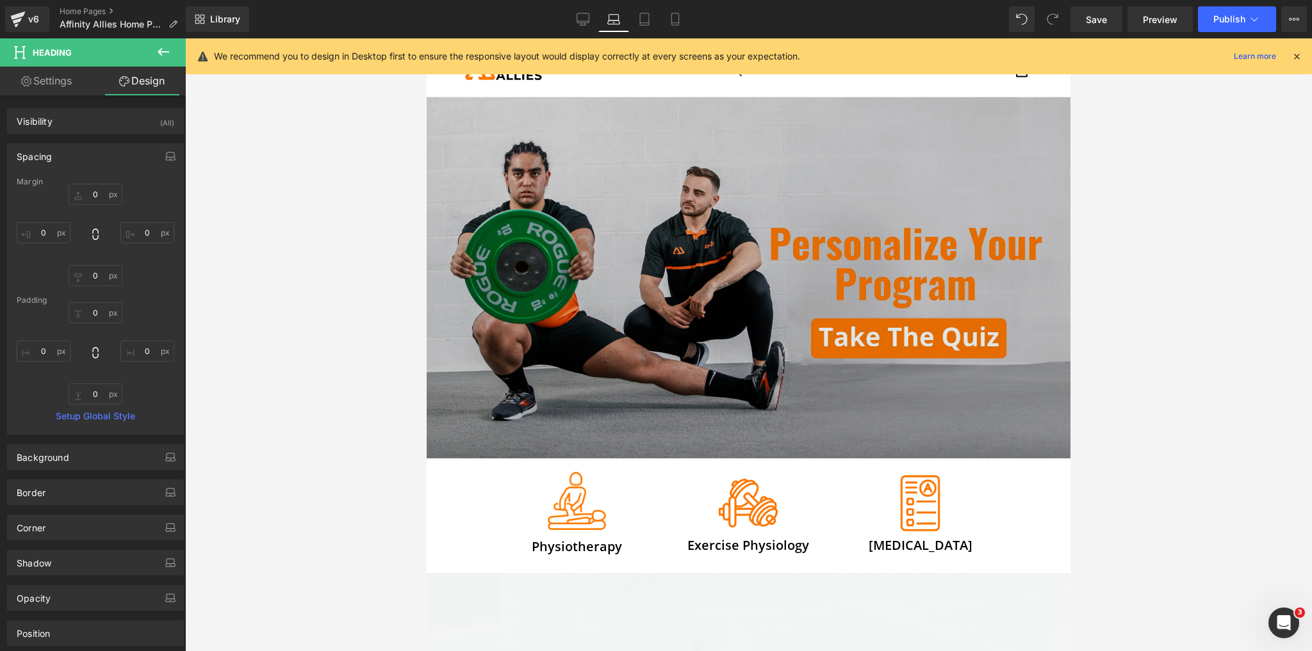
scroll to position [0, 0]
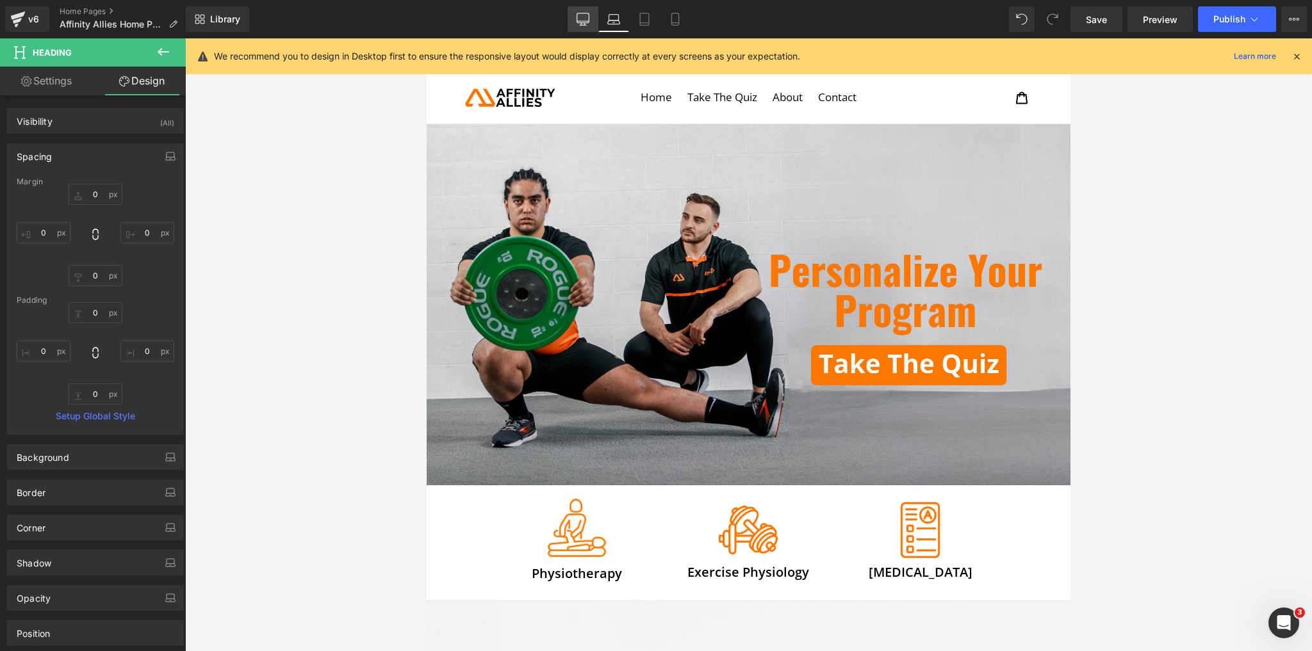
click at [588, 15] on icon at bounding box center [582, 19] width 13 height 13
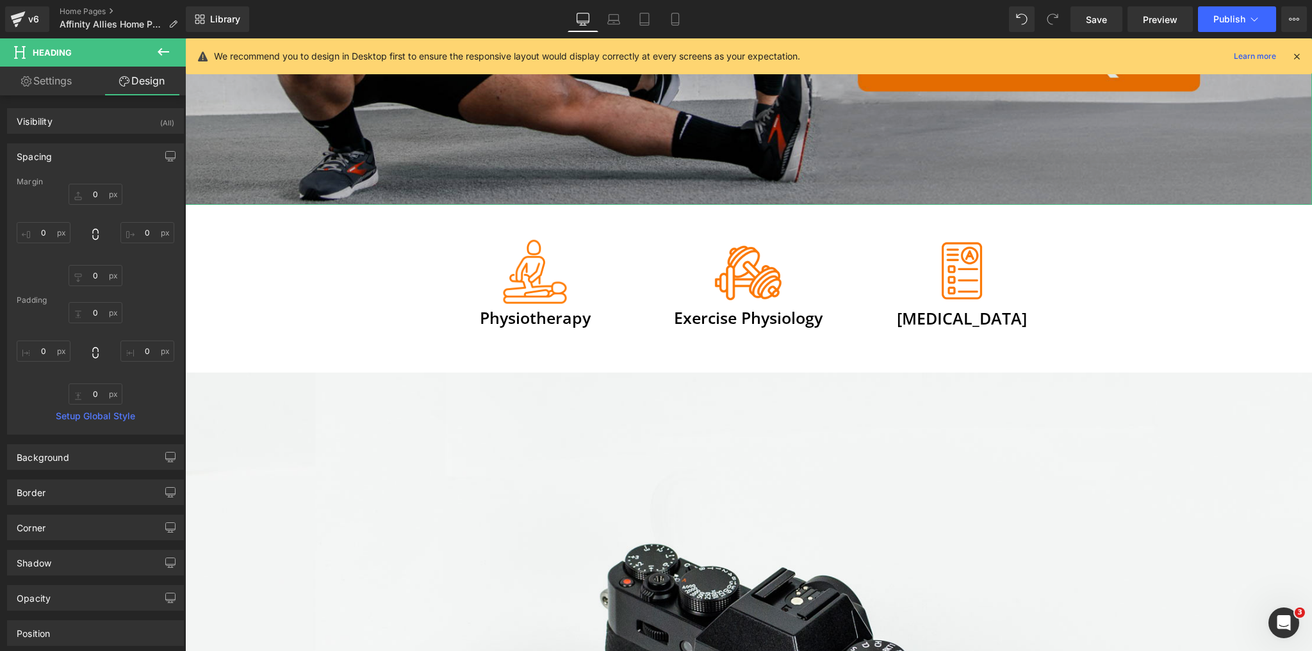
scroll to position [512, 0]
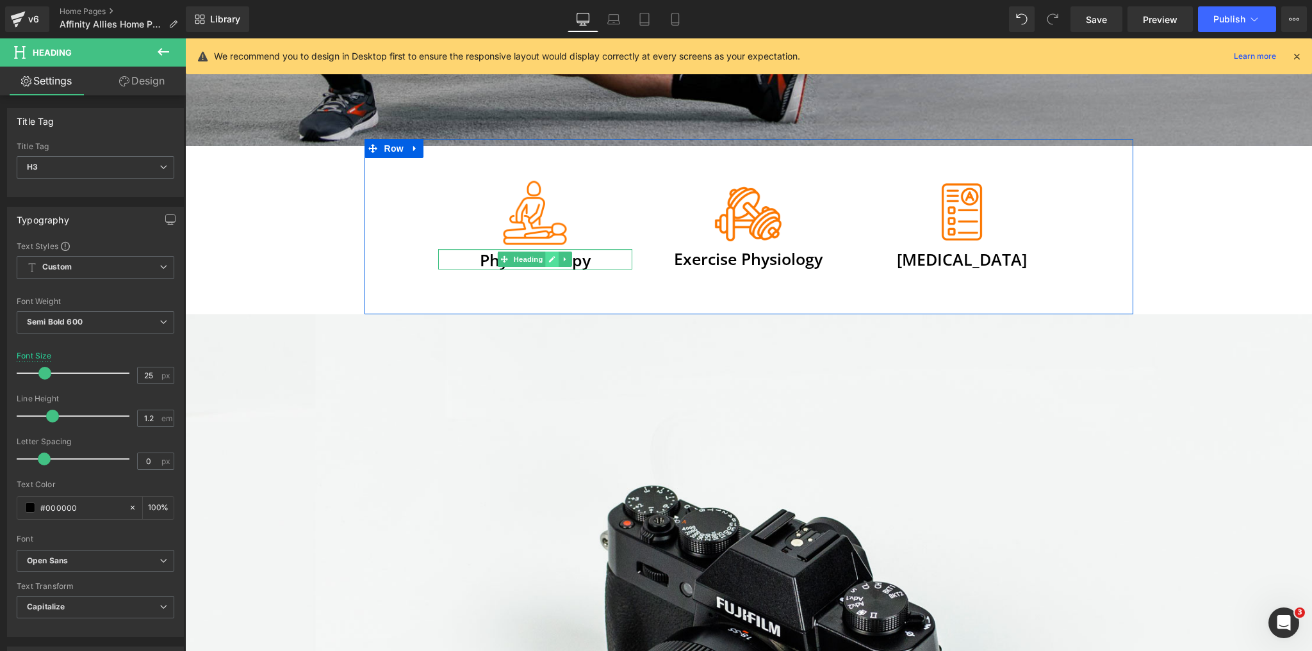
click at [548, 249] on div "Physiotherapy Heading" at bounding box center [535, 259] width 194 height 20
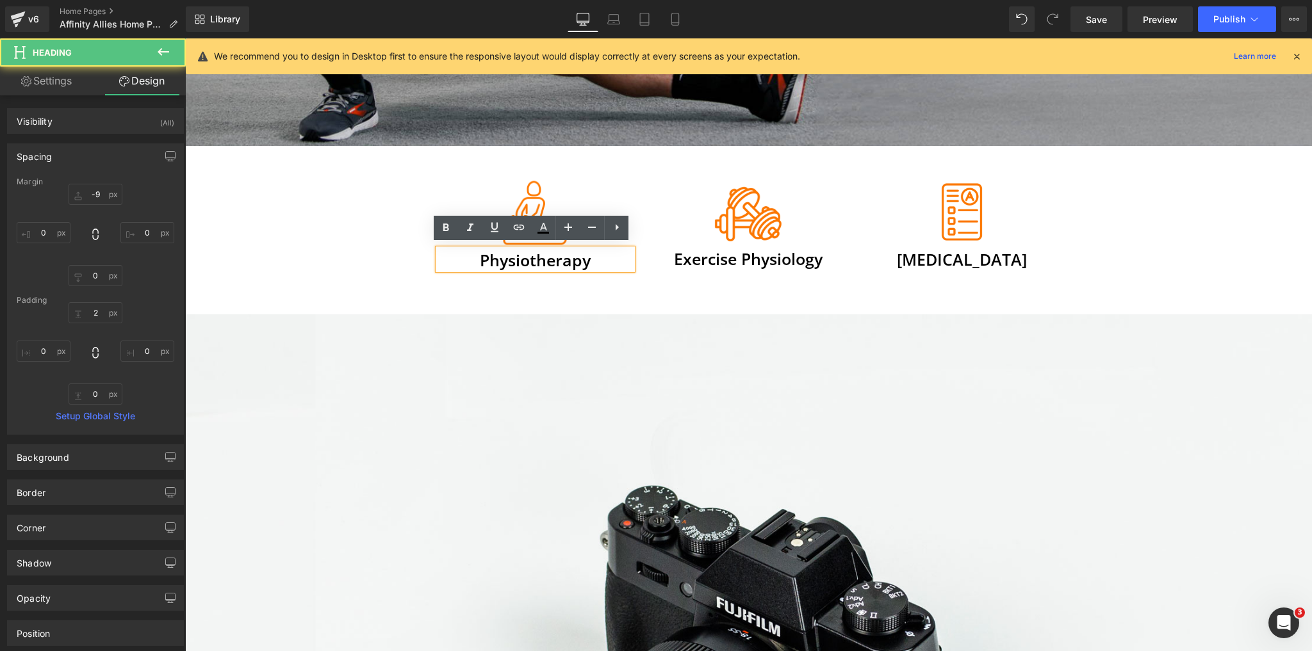
click at [921, 301] on div "Image Physiotherapy Heading Image Exercise Physiology Heading Image [MEDICAL_DA…" at bounding box center [748, 226] width 768 height 175
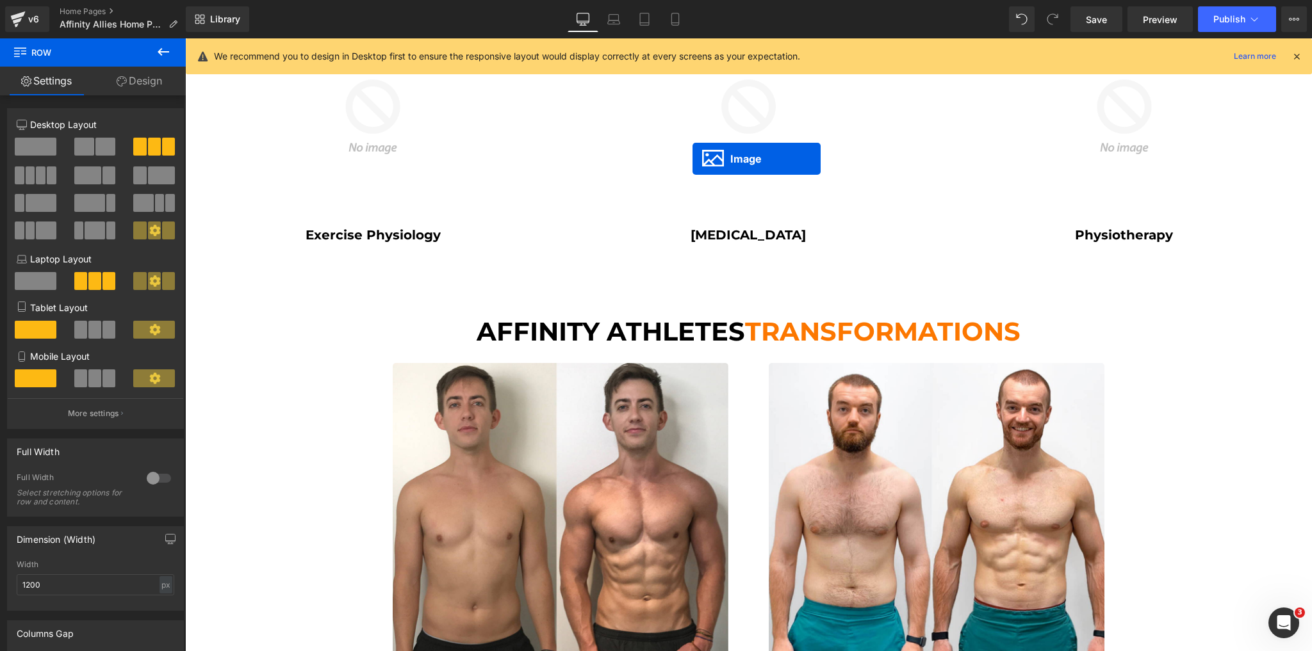
scroll to position [379, 0]
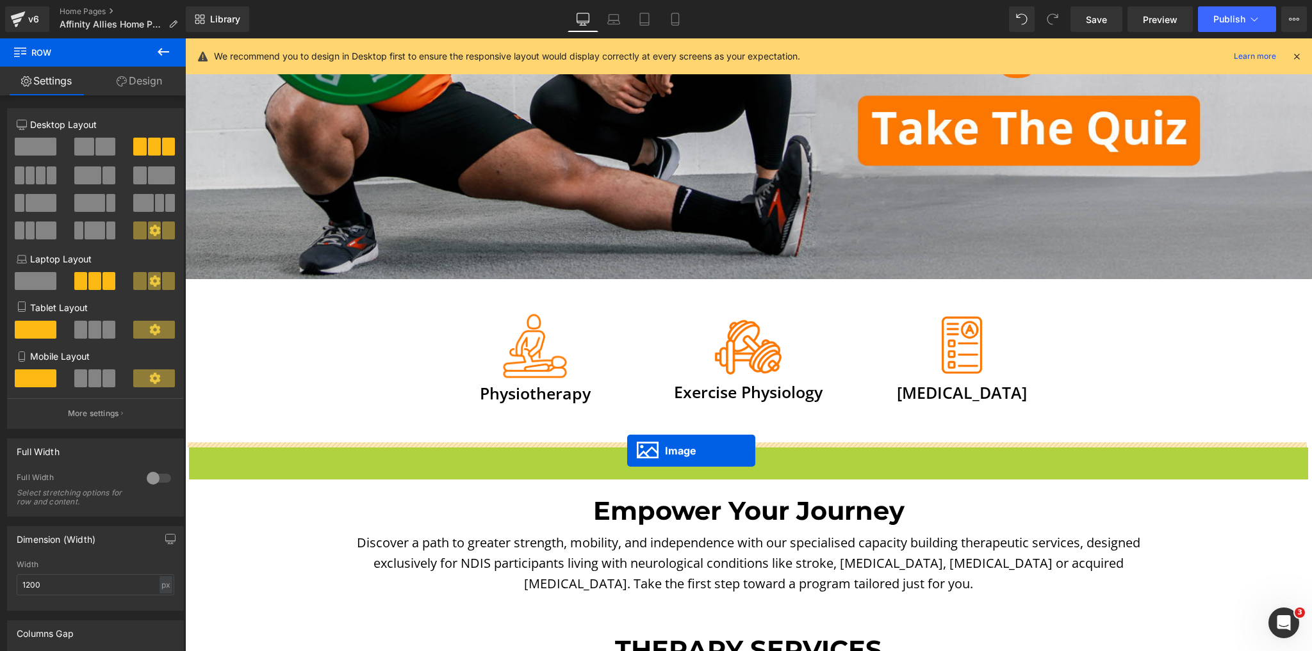
drag, startPoint x: 721, startPoint y: 113, endPoint x: 627, endPoint y: 451, distance: 351.0
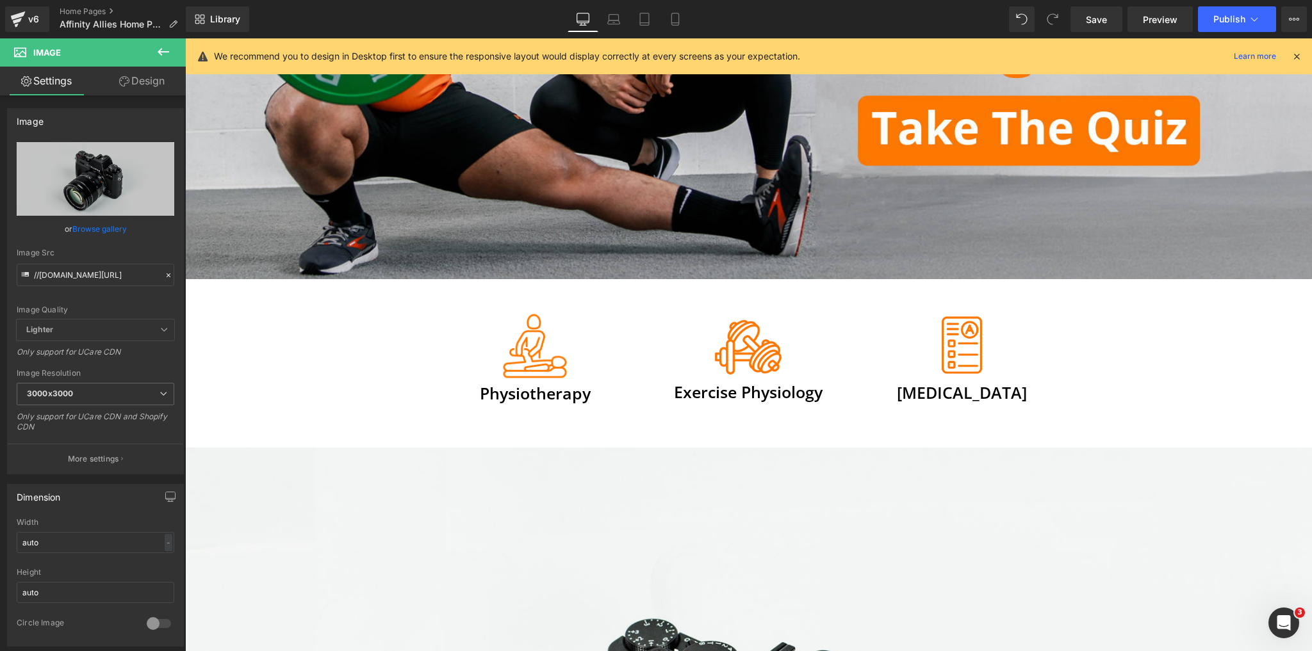
click at [159, 51] on icon at bounding box center [164, 52] width 12 height 8
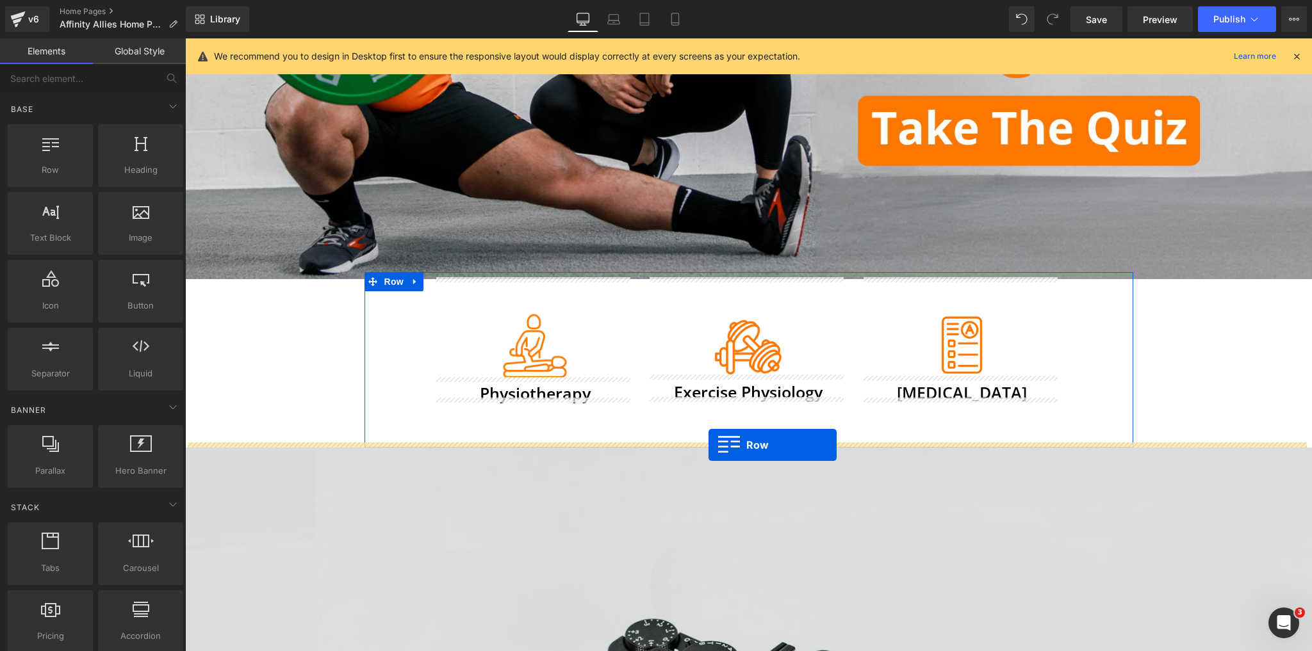
drag, startPoint x: 248, startPoint y: 208, endPoint x: 708, endPoint y: 446, distance: 517.5
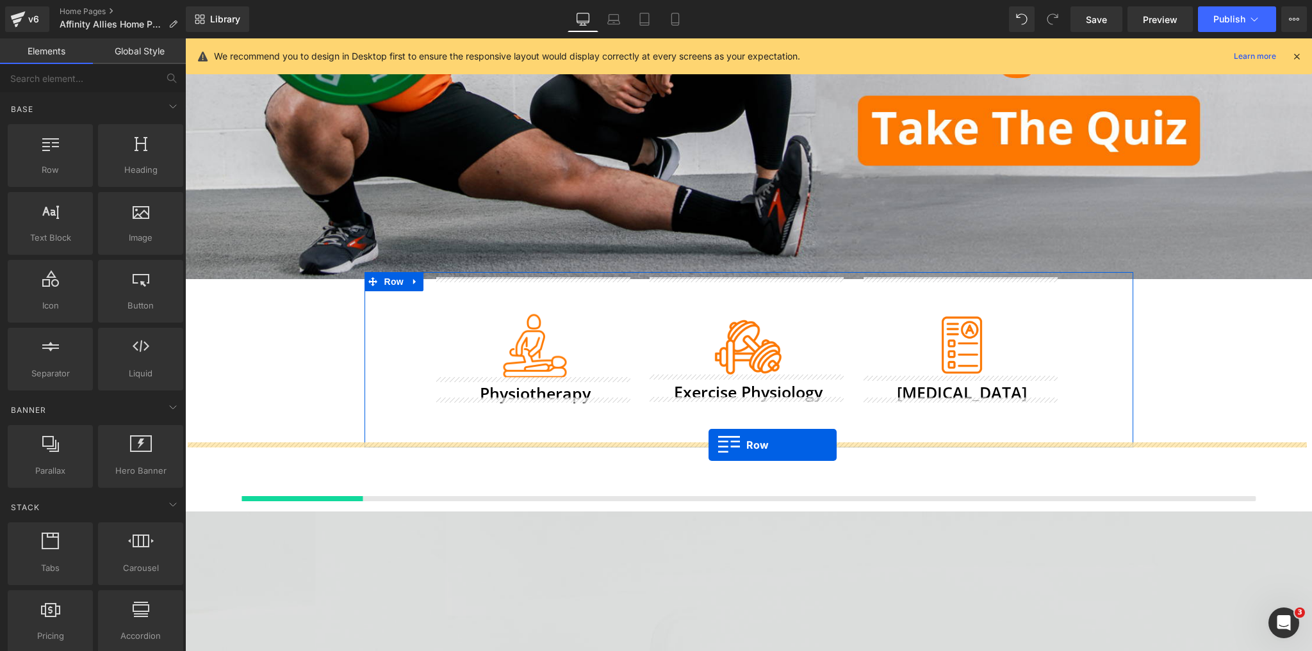
click at [708, 448] on div at bounding box center [748, 480] width 1126 height 64
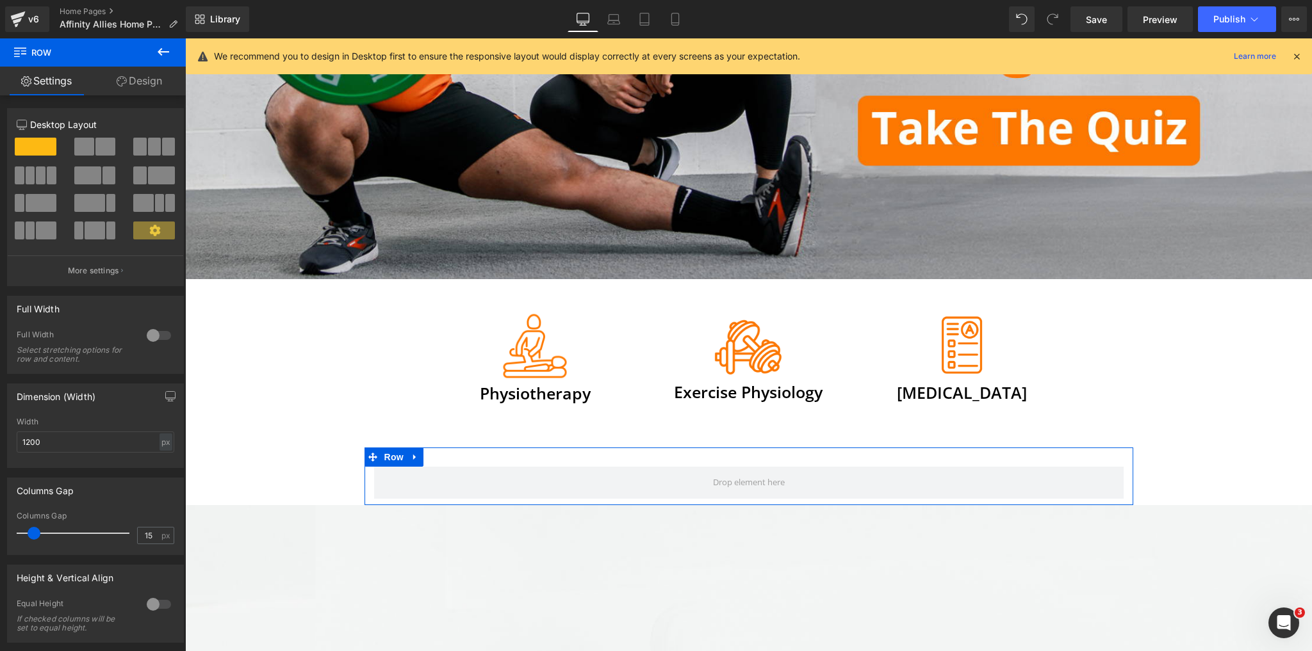
click at [97, 143] on span at bounding box center [105, 147] width 20 height 18
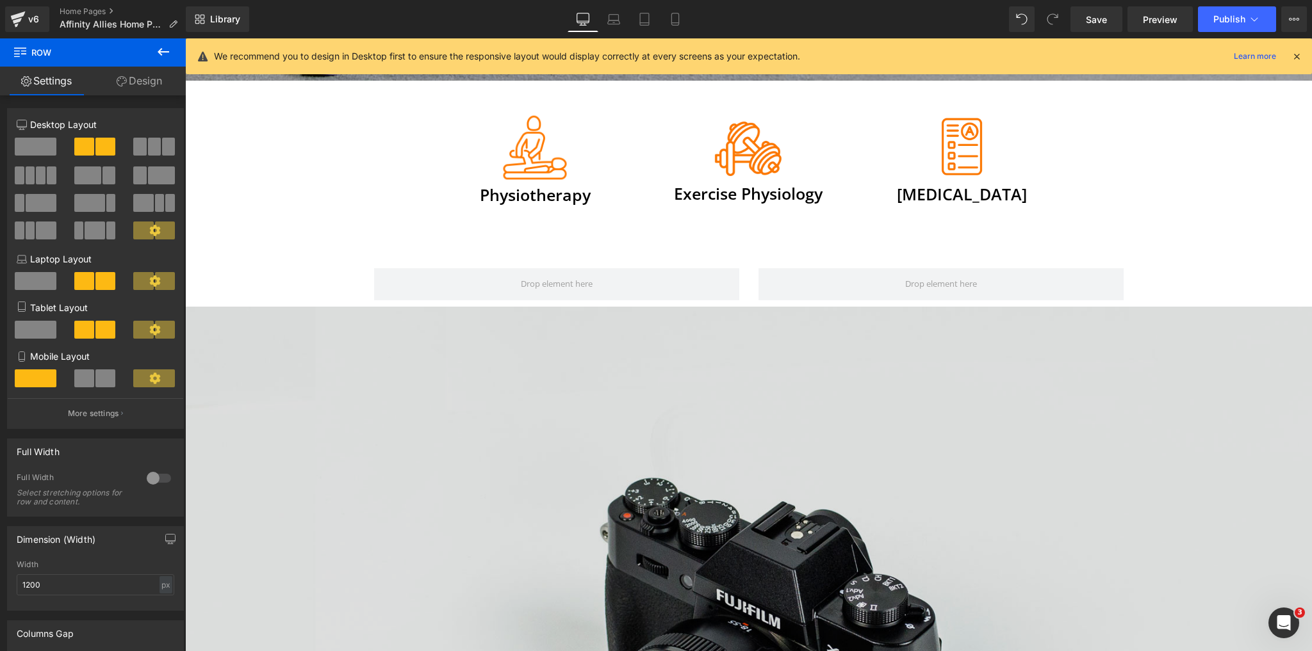
scroll to position [686, 0]
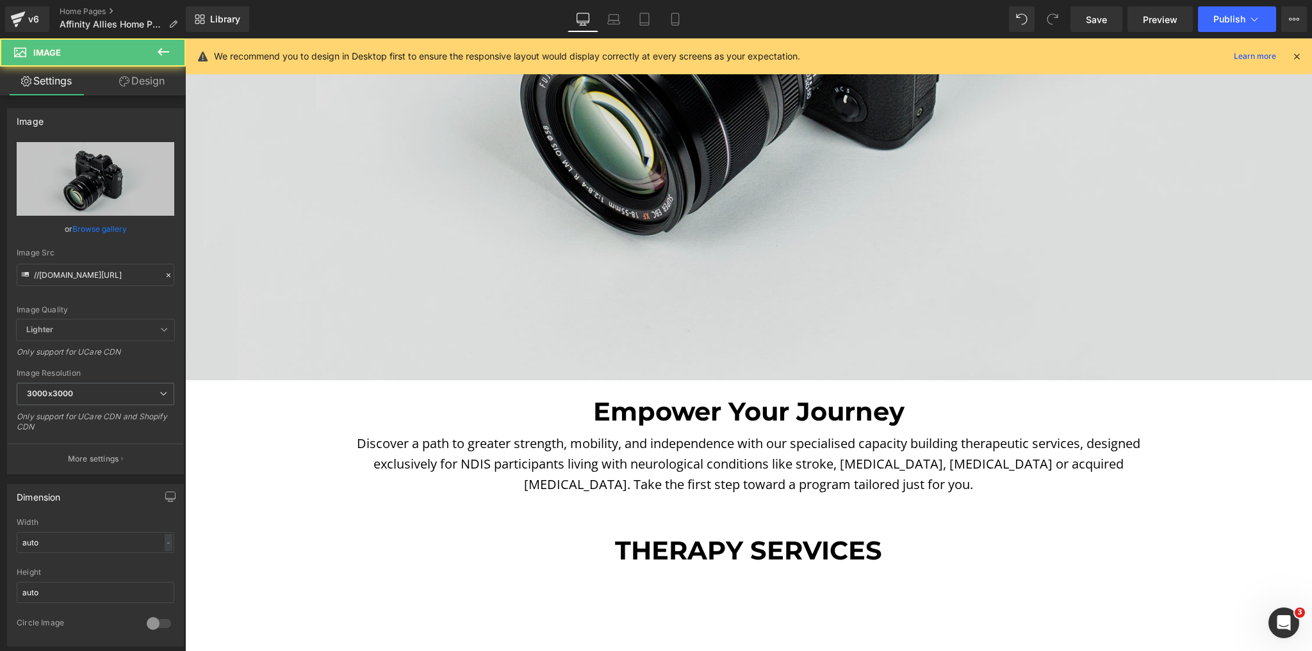
click at [688, 254] on img at bounding box center [748, 7] width 1126 height 746
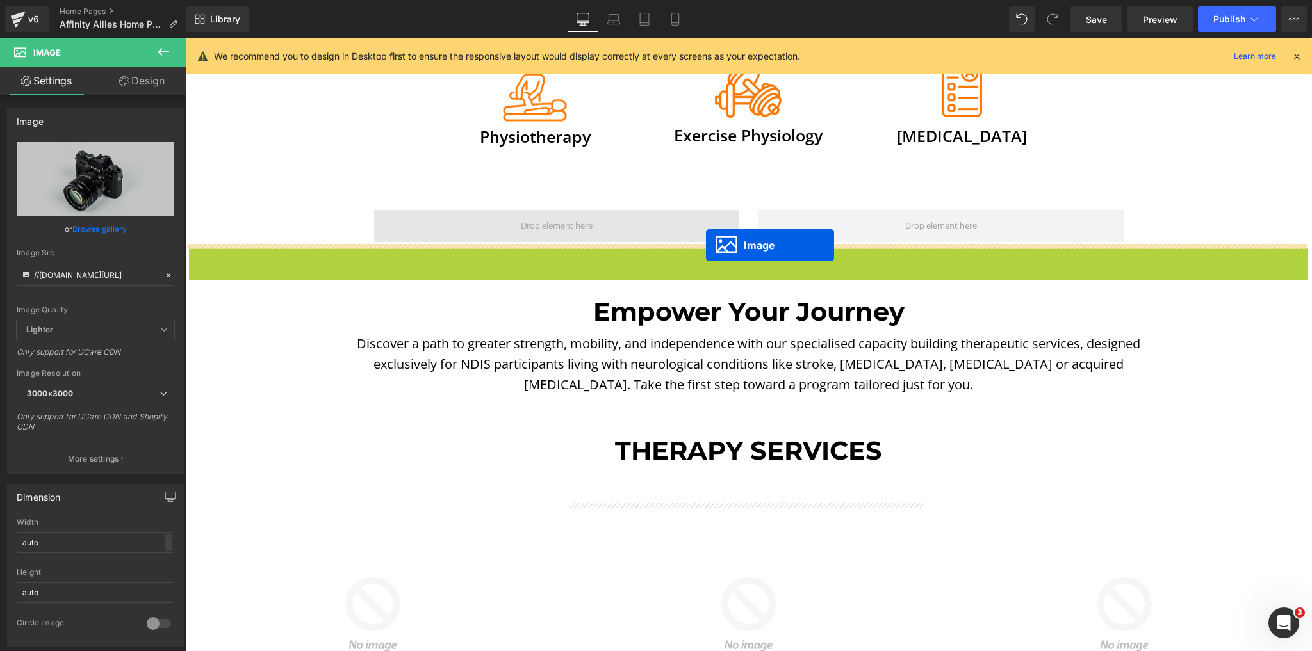
scroll to position [635, 0]
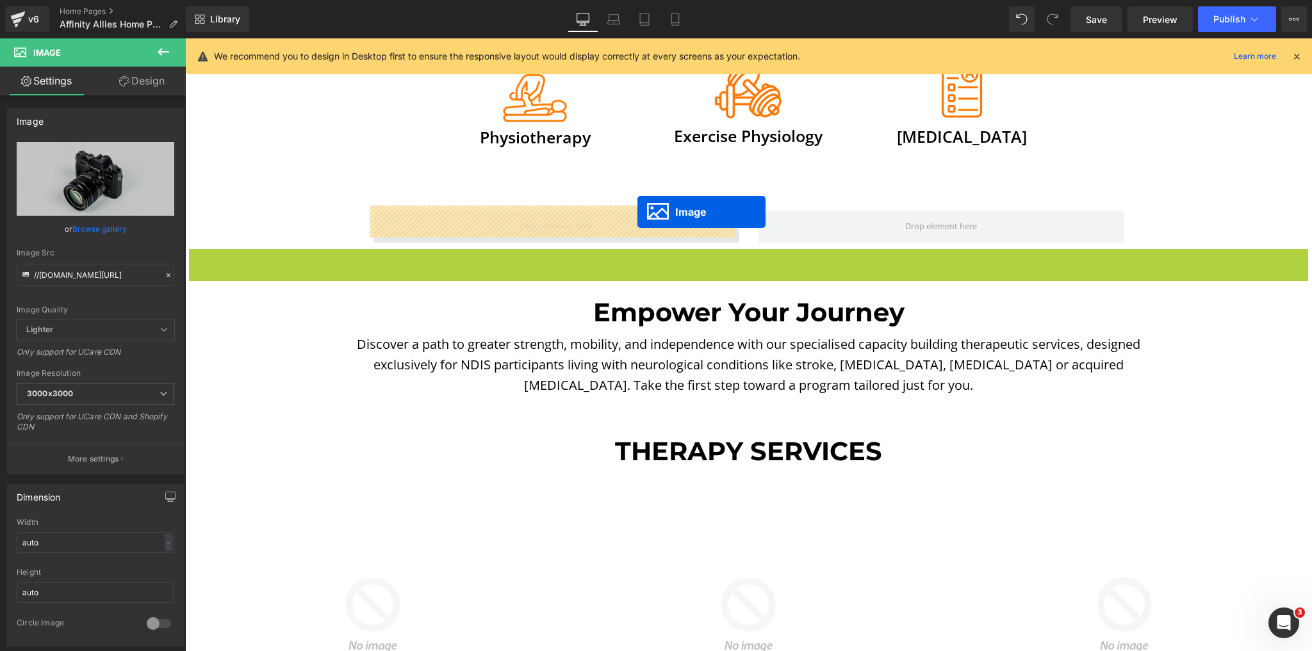
drag, startPoint x: 724, startPoint y: 303, endPoint x: 635, endPoint y: 212, distance: 126.8
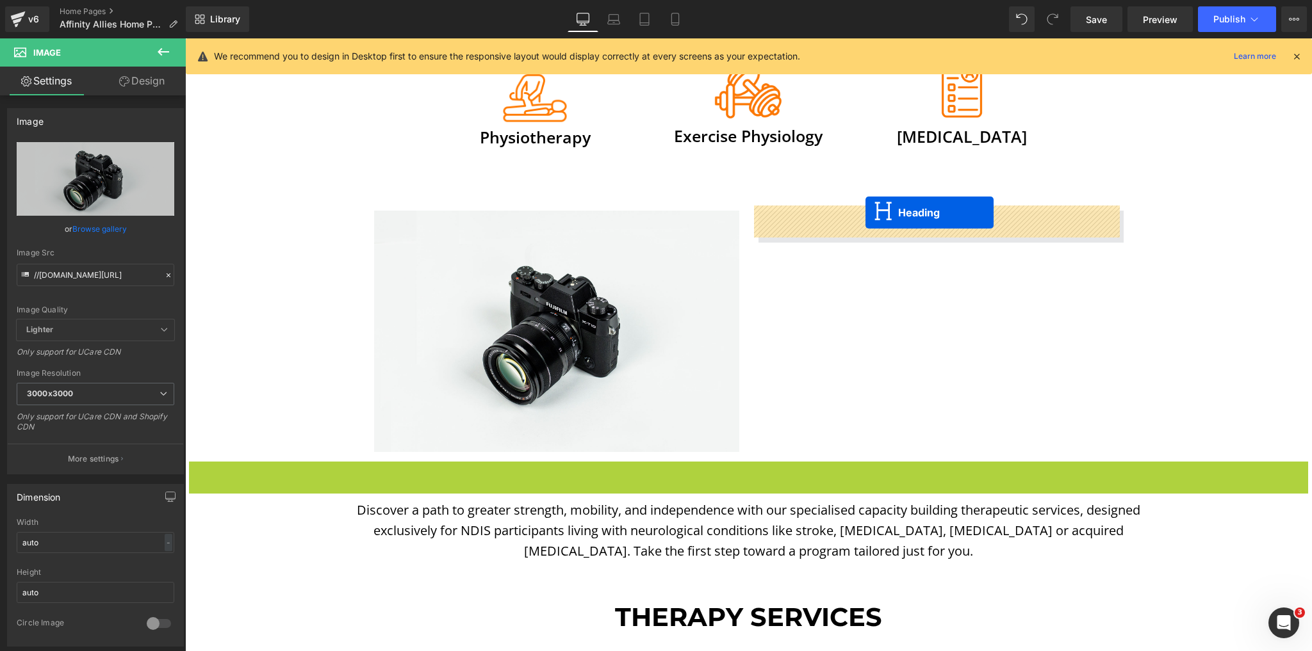
drag, startPoint x: 710, startPoint y: 323, endPoint x: 865, endPoint y: 213, distance: 190.7
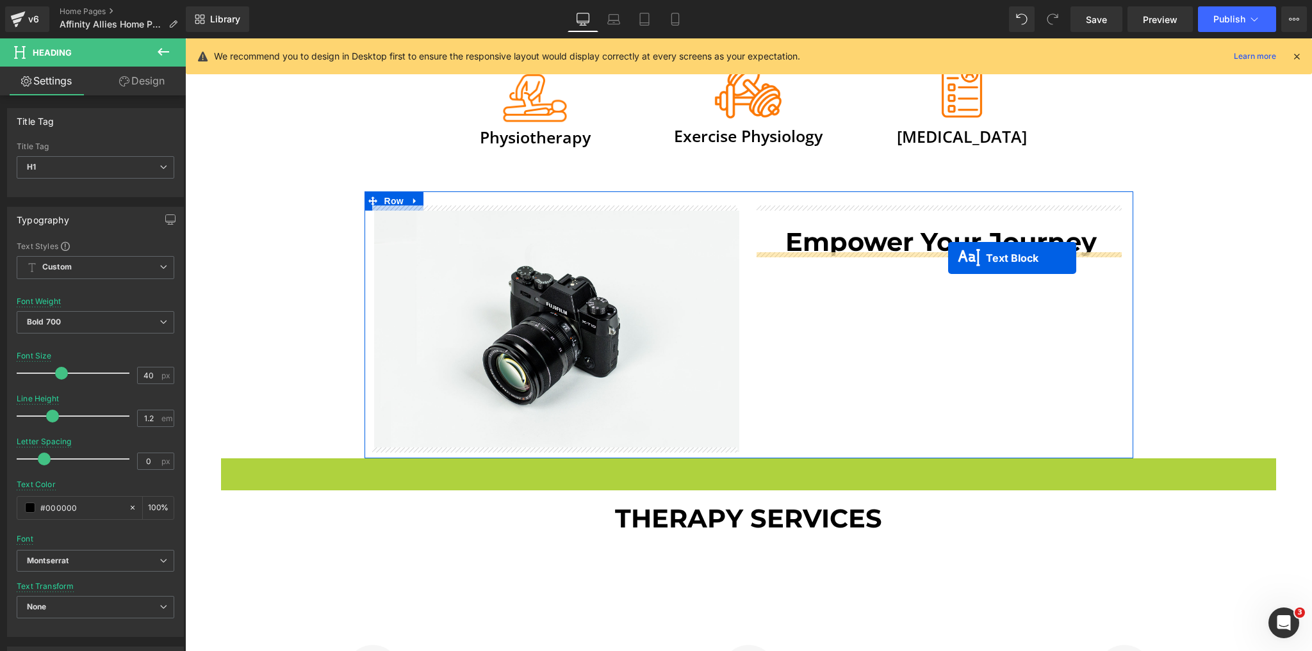
drag, startPoint x: 708, startPoint y: 502, endPoint x: 948, endPoint y: 259, distance: 341.9
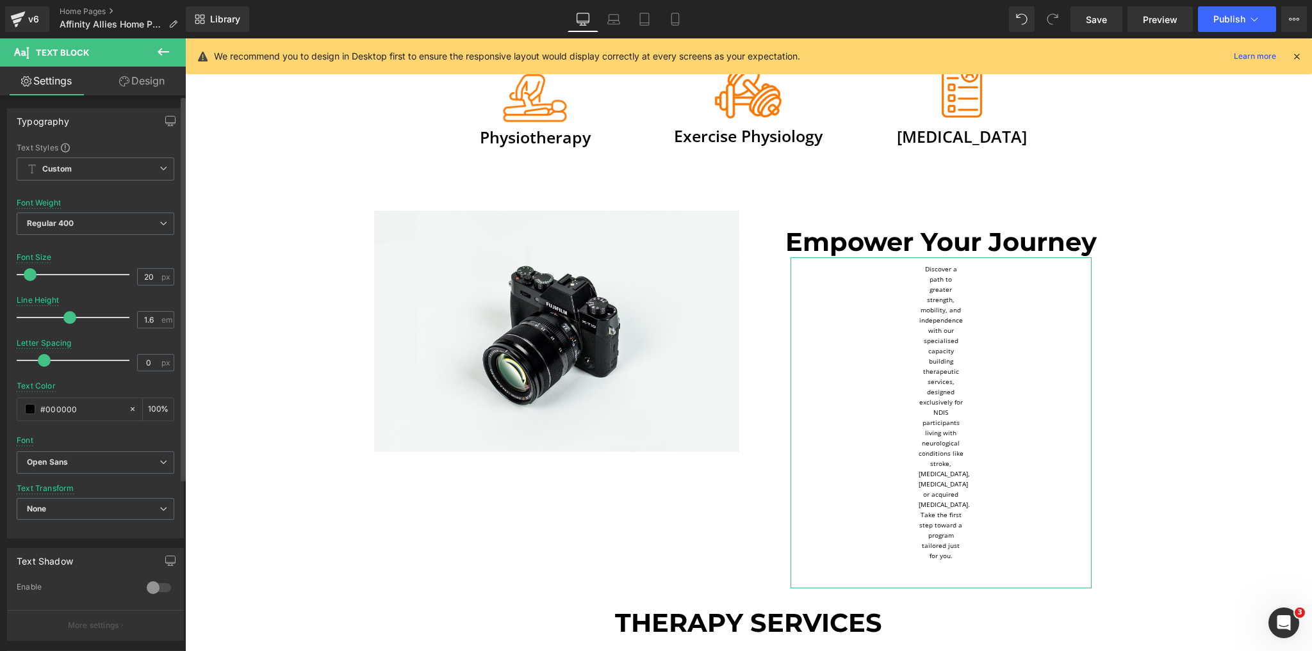
drag, startPoint x: 35, startPoint y: 271, endPoint x: 26, endPoint y: 274, distance: 9.5
click at [26, 274] on span at bounding box center [30, 274] width 13 height 13
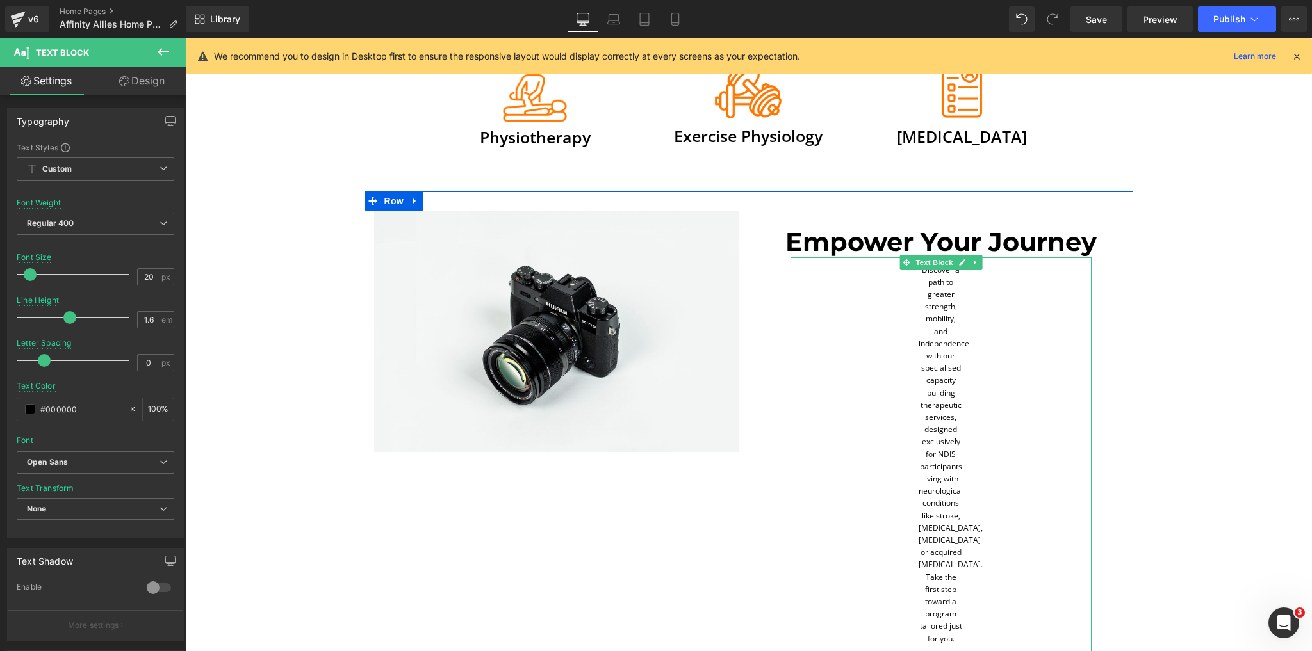
click at [1064, 306] on div "Discover a path to greater strength, mobility, and independence with our specia…" at bounding box center [940, 464] width 301 height 415
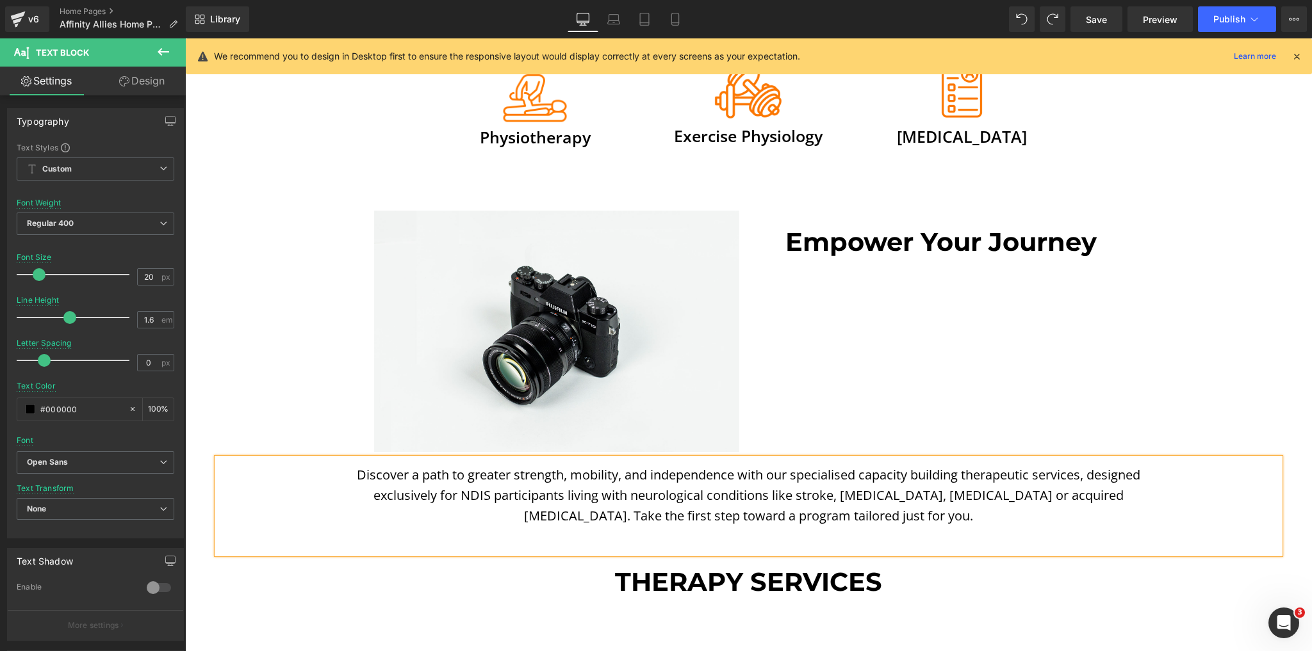
click at [863, 481] on p "Discover a path to greater strength, mobility, and independence with our specia…" at bounding box center [748, 495] width 806 height 61
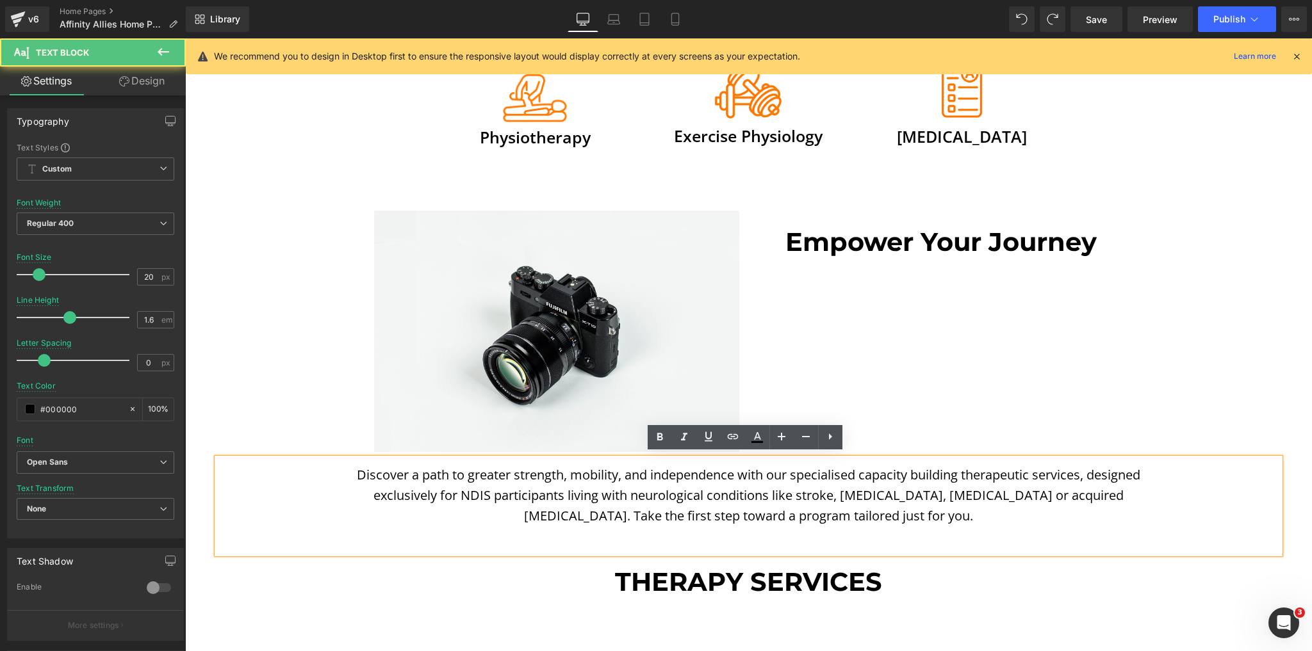
click at [842, 491] on p "Discover a path to greater strength, mobility, and independence with our specia…" at bounding box center [748, 495] width 806 height 61
copy p "Discover a path to greater strength, mobility, and independence with our specia…"
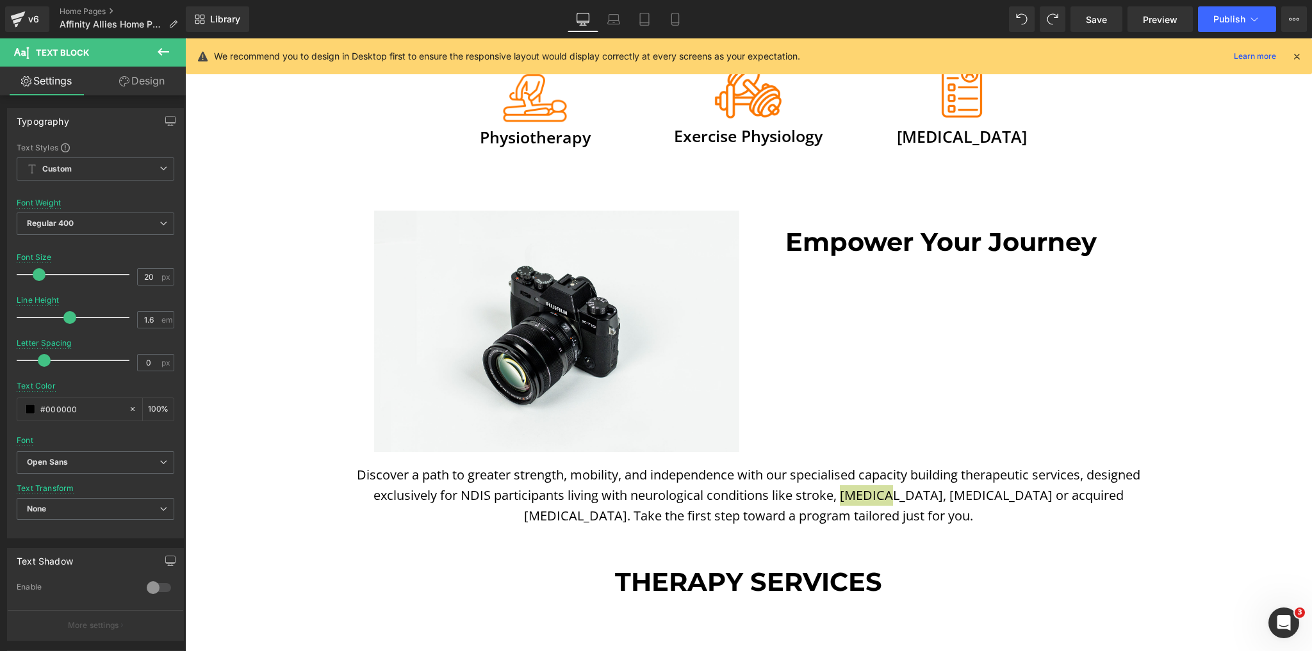
click at [163, 46] on icon at bounding box center [163, 51] width 15 height 15
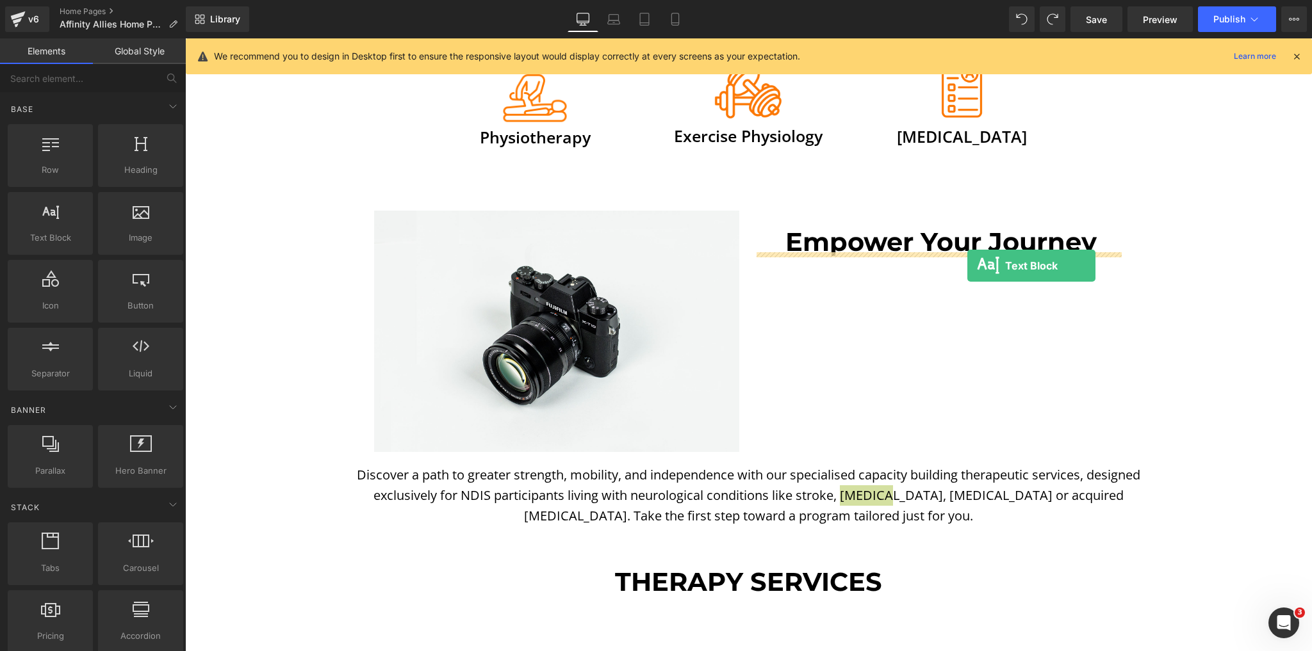
drag, startPoint x: 259, startPoint y: 277, endPoint x: 968, endPoint y: 266, distance: 709.0
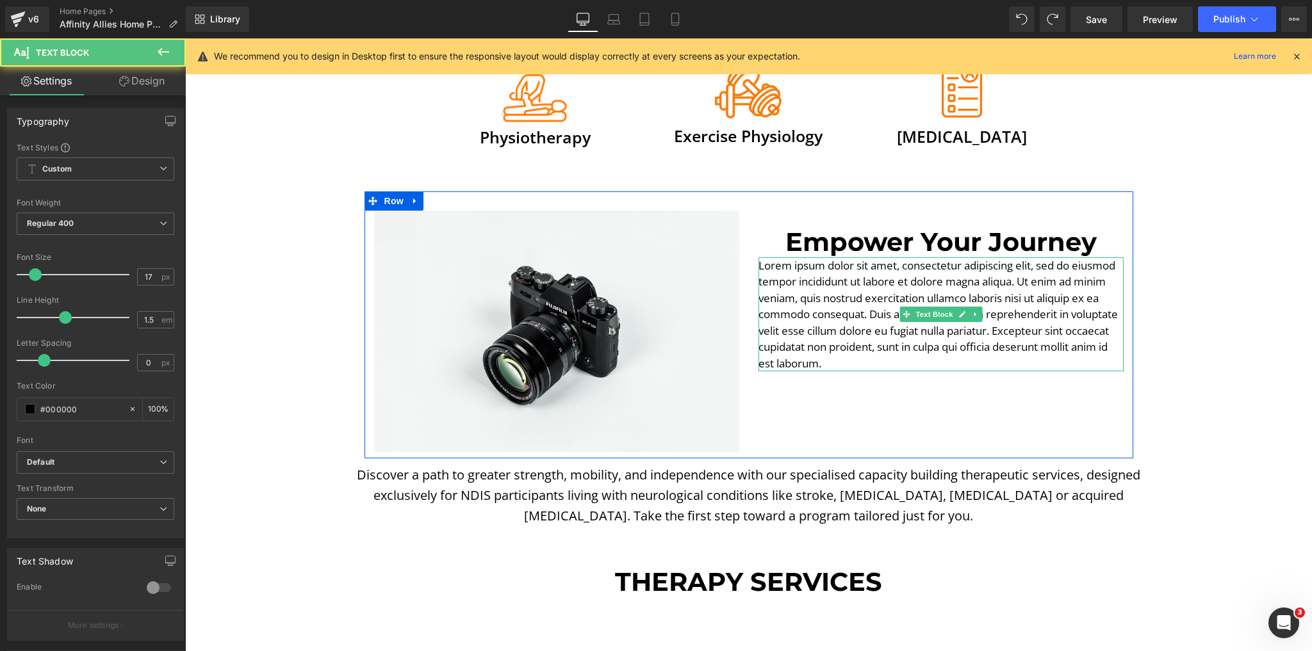
click at [858, 292] on p "Lorem ipsum dolor sit amet, consectetur adipiscing elit, sed do eiusmod tempor …" at bounding box center [940, 314] width 365 height 115
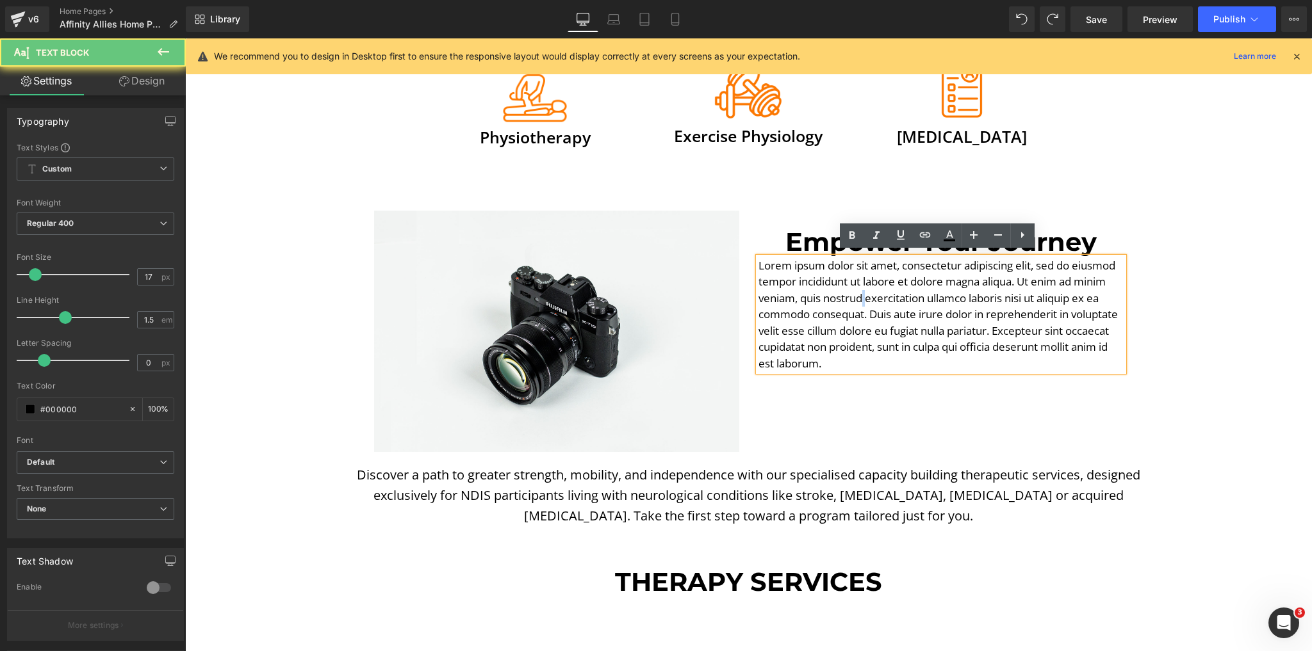
click at [858, 292] on p "Lorem ipsum dolor sit amet, consectetur adipiscing elit, sed do eiusmod tempor …" at bounding box center [940, 314] width 365 height 115
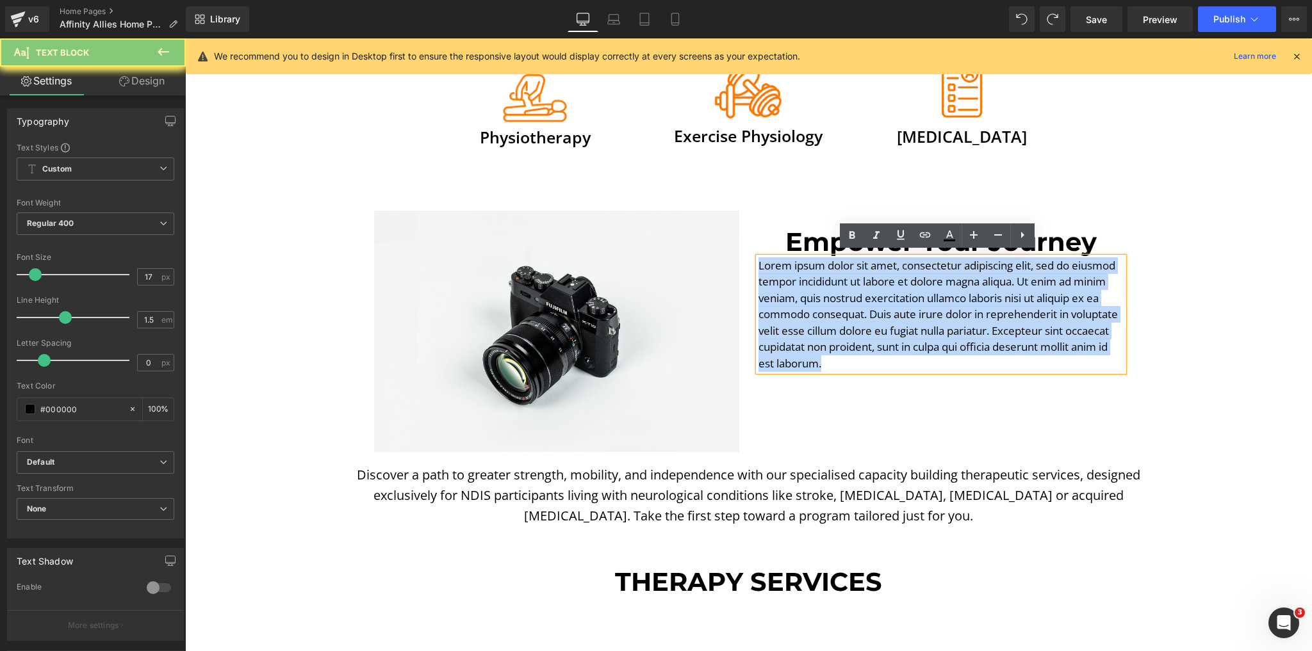
click at [858, 292] on p "Lorem ipsum dolor sit amet, consectetur adipiscing elit, sed do eiusmod tempor …" at bounding box center [940, 314] width 365 height 115
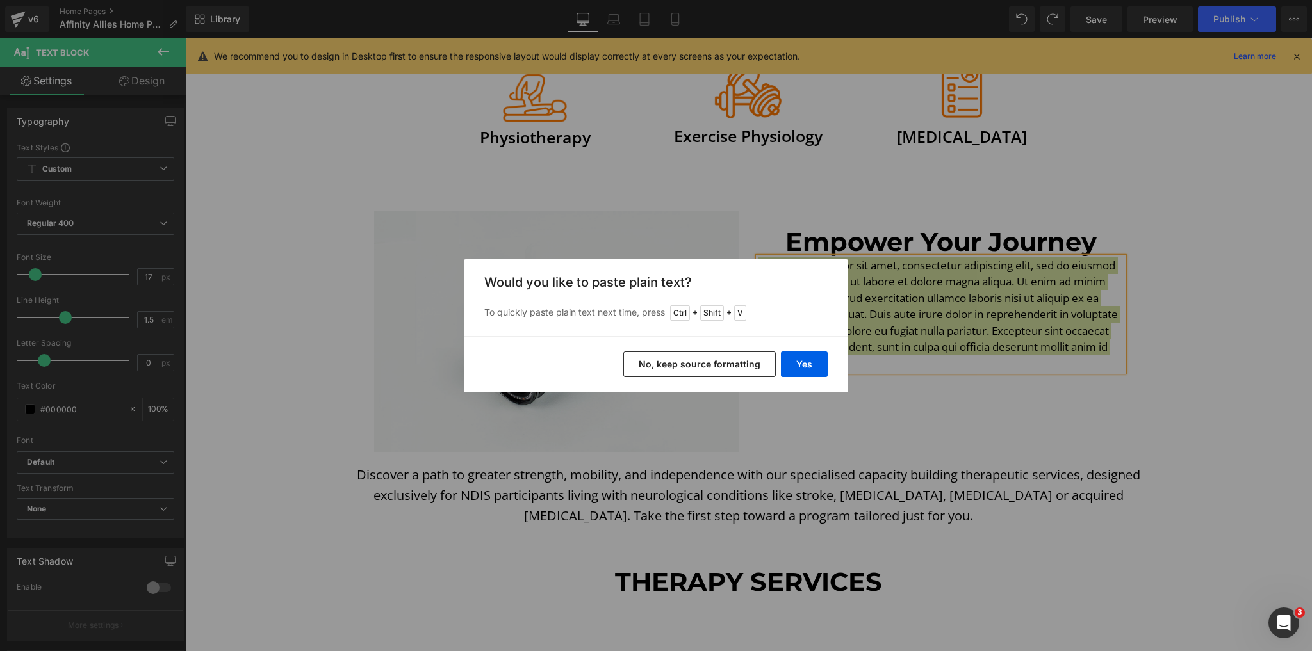
click at [830, 351] on div "Yes No, keep source formatting" at bounding box center [656, 364] width 384 height 56
click at [826, 363] on button "Yes" at bounding box center [804, 365] width 47 height 26
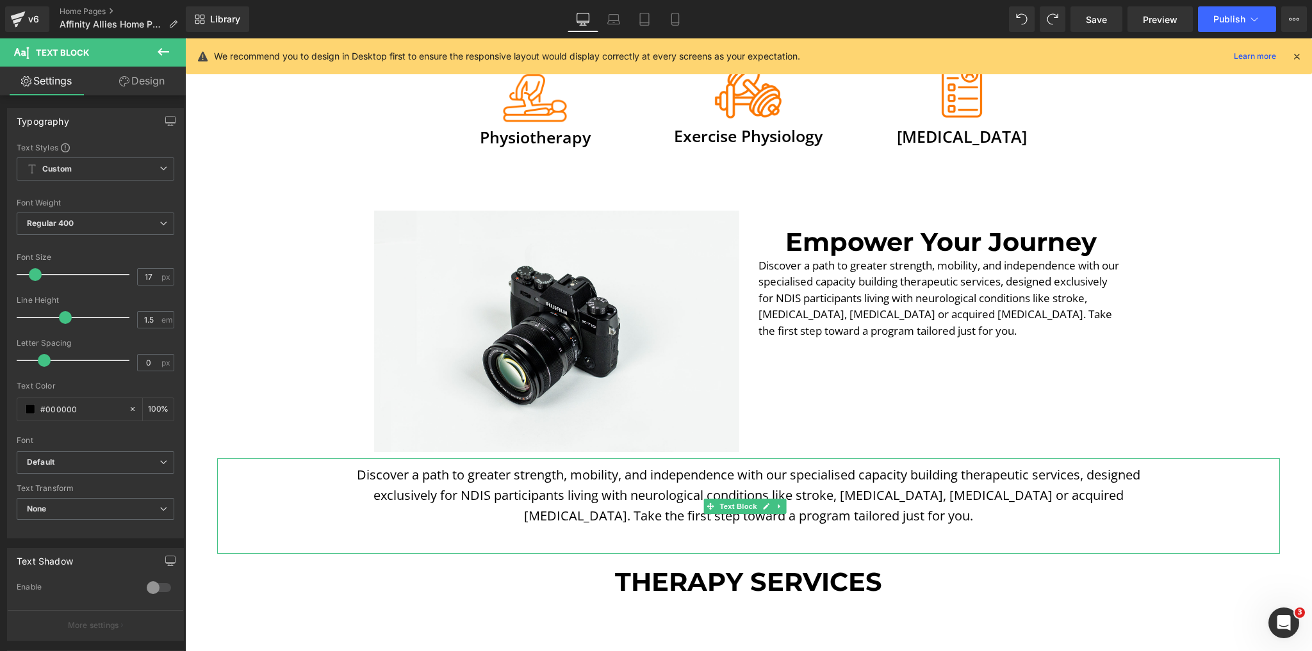
drag, startPoint x: 780, startPoint y: 511, endPoint x: 783, endPoint y: 505, distance: 6.9
click at [780, 510] on p "Discover a path to greater strength, mobility, and independence with our specia…" at bounding box center [748, 495] width 806 height 61
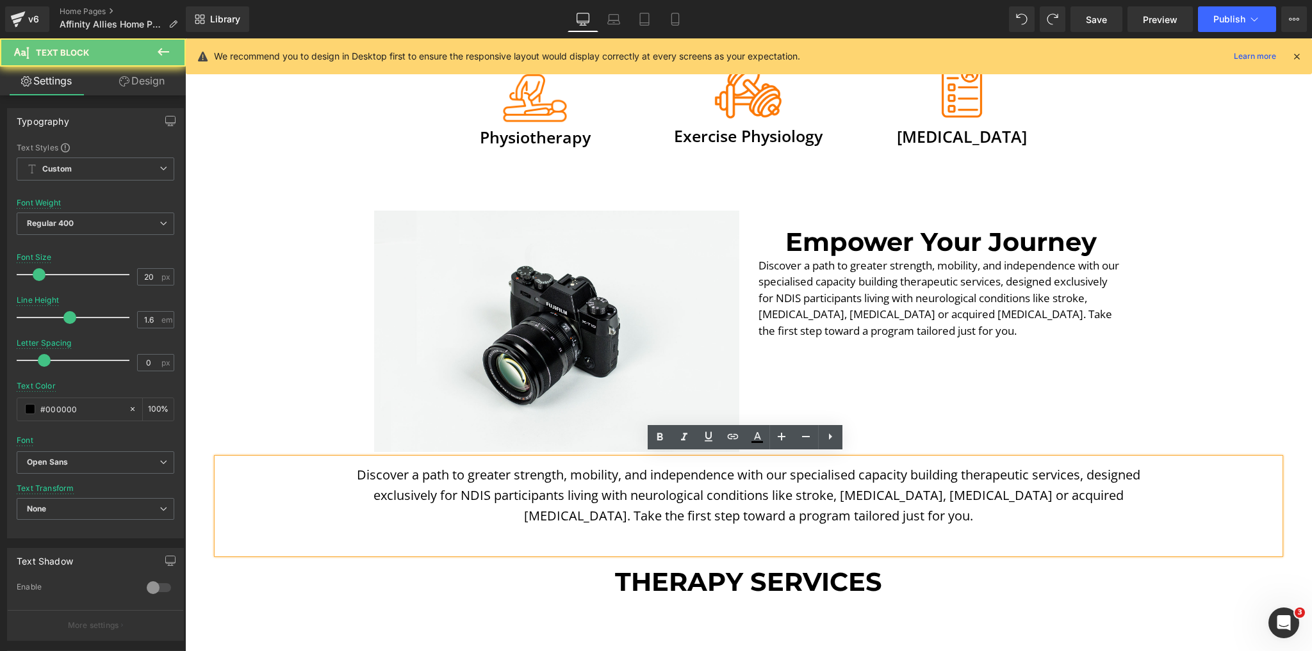
click at [783, 503] on p "Discover a path to greater strength, mobility, and independence with our specia…" at bounding box center [748, 495] width 806 height 61
click at [836, 441] on icon at bounding box center [829, 436] width 15 height 15
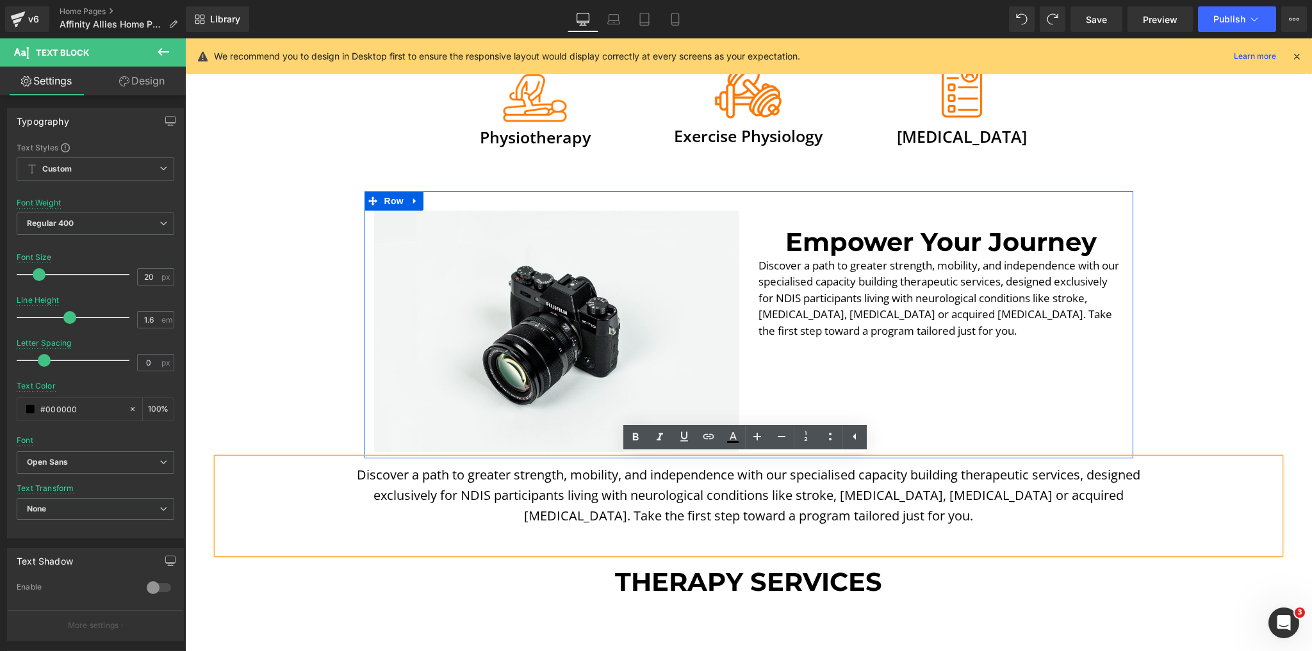
click at [883, 419] on div "Image Empower Your Journey Heading Discover a path to greater strength, mobilit…" at bounding box center [748, 325] width 768 height 268
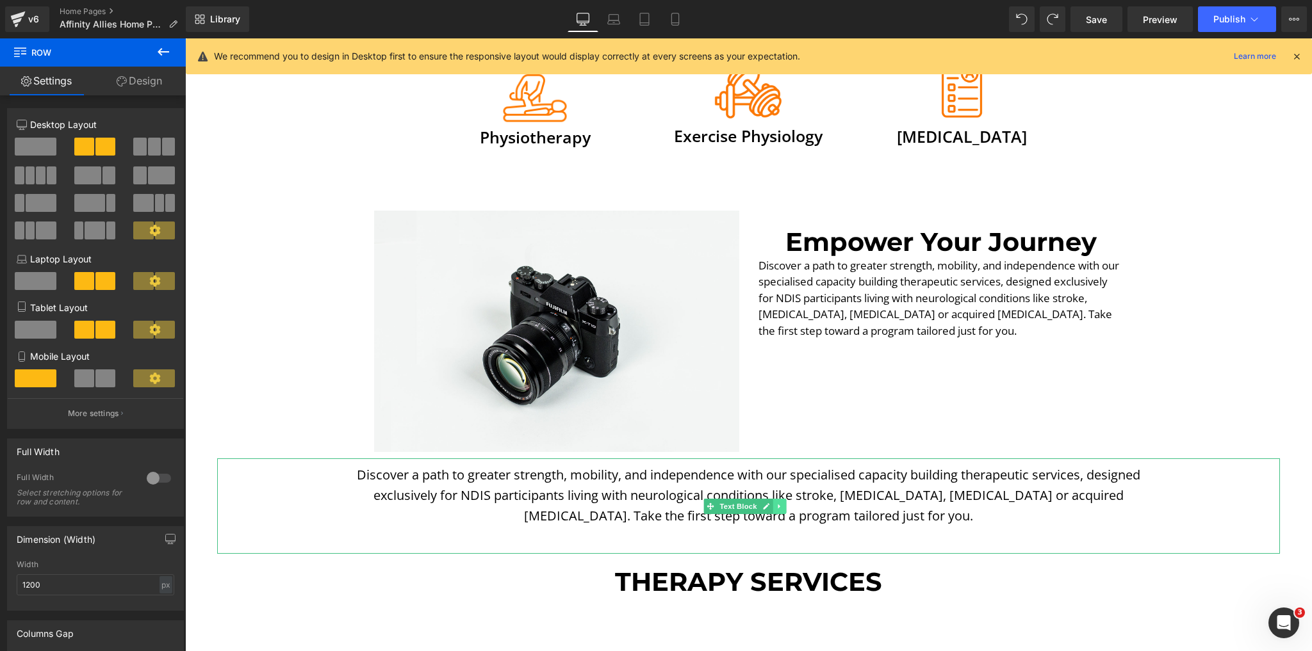
click at [779, 503] on icon at bounding box center [779, 507] width 7 height 8
click at [783, 505] on icon at bounding box center [785, 507] width 7 height 8
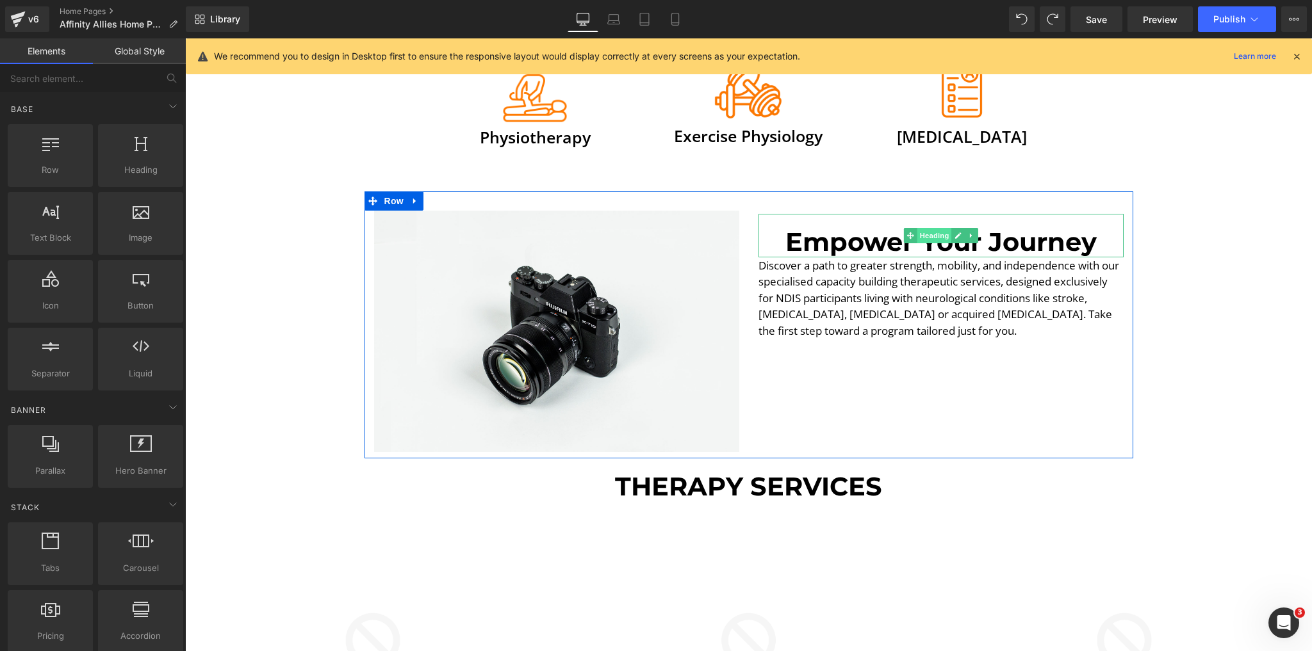
click at [928, 229] on span "Heading" at bounding box center [933, 235] width 35 height 15
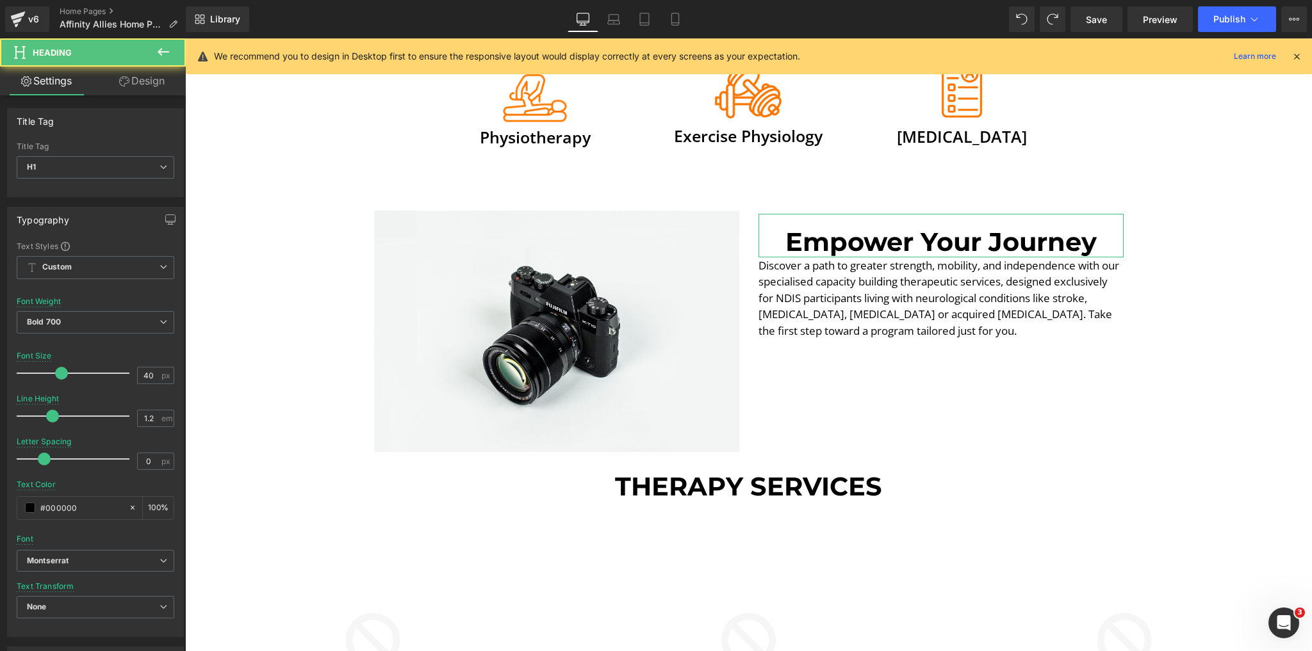
click at [151, 86] on link "Design" at bounding box center [141, 81] width 93 height 29
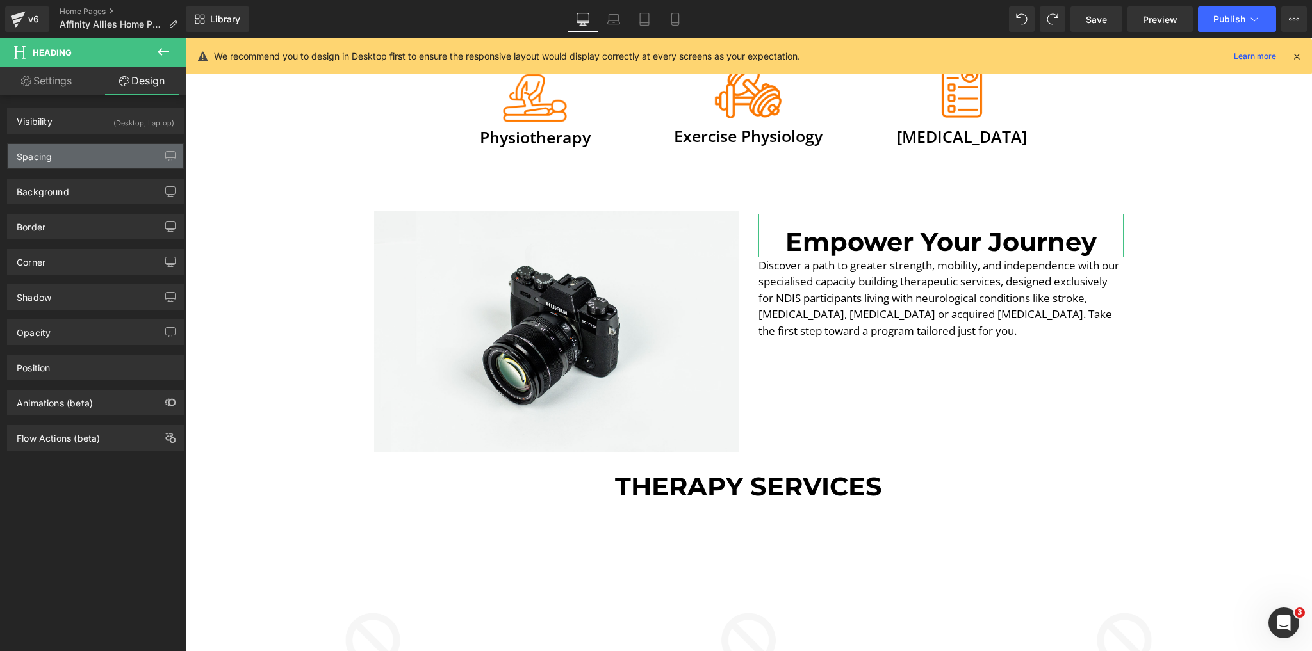
click at [90, 147] on div "Spacing" at bounding box center [95, 156] width 175 height 24
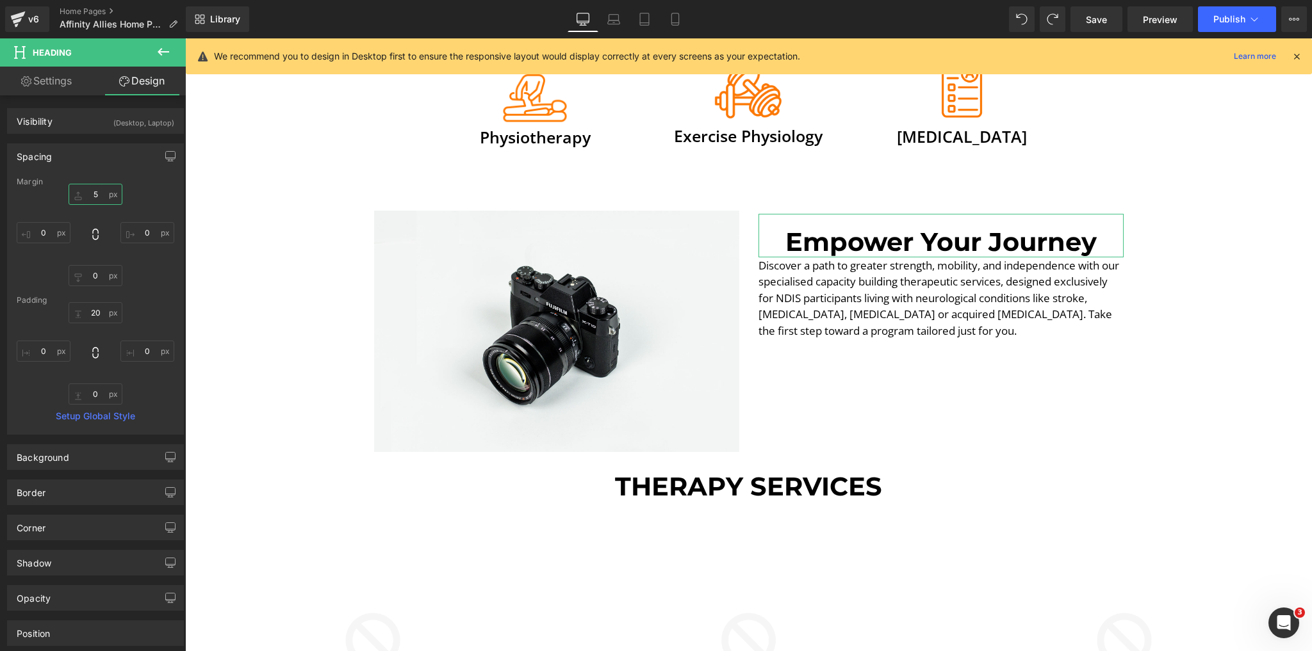
click at [98, 187] on input "5" at bounding box center [96, 194] width 54 height 21
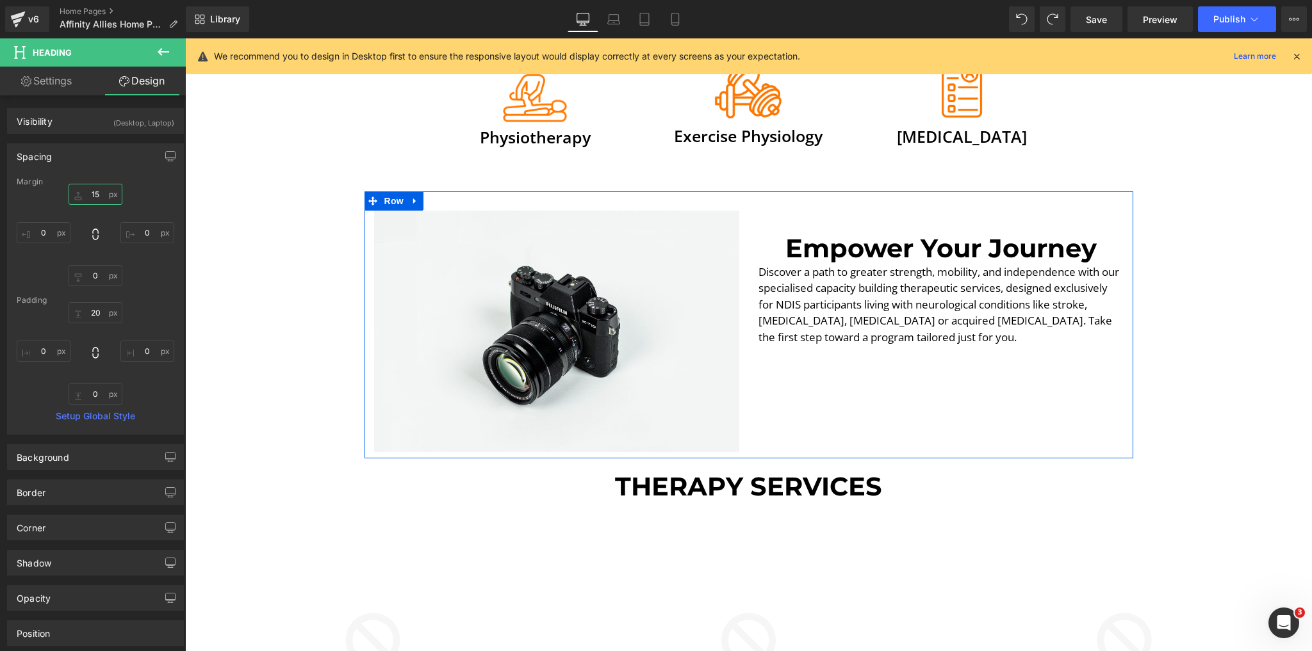
type input "15"
click at [960, 305] on link at bounding box center [961, 303] width 13 height 15
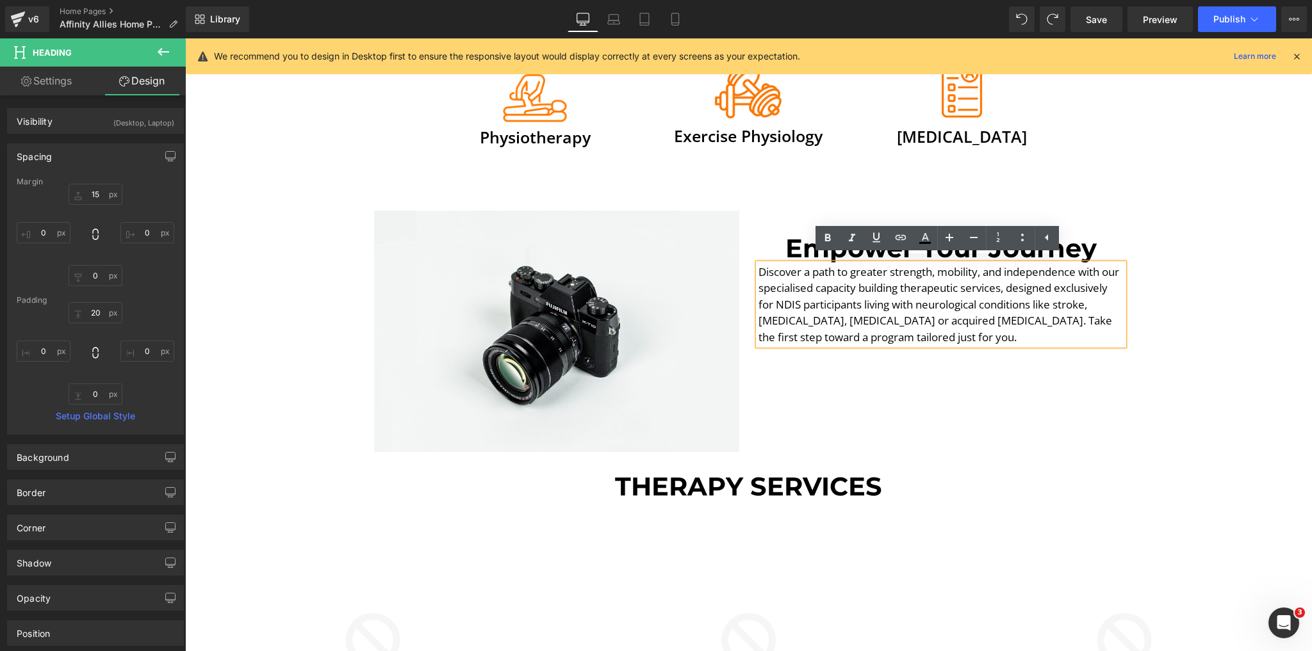
click at [897, 299] on p "Discover a path to greater strength, mobility, and independence with our specia…" at bounding box center [940, 305] width 365 height 82
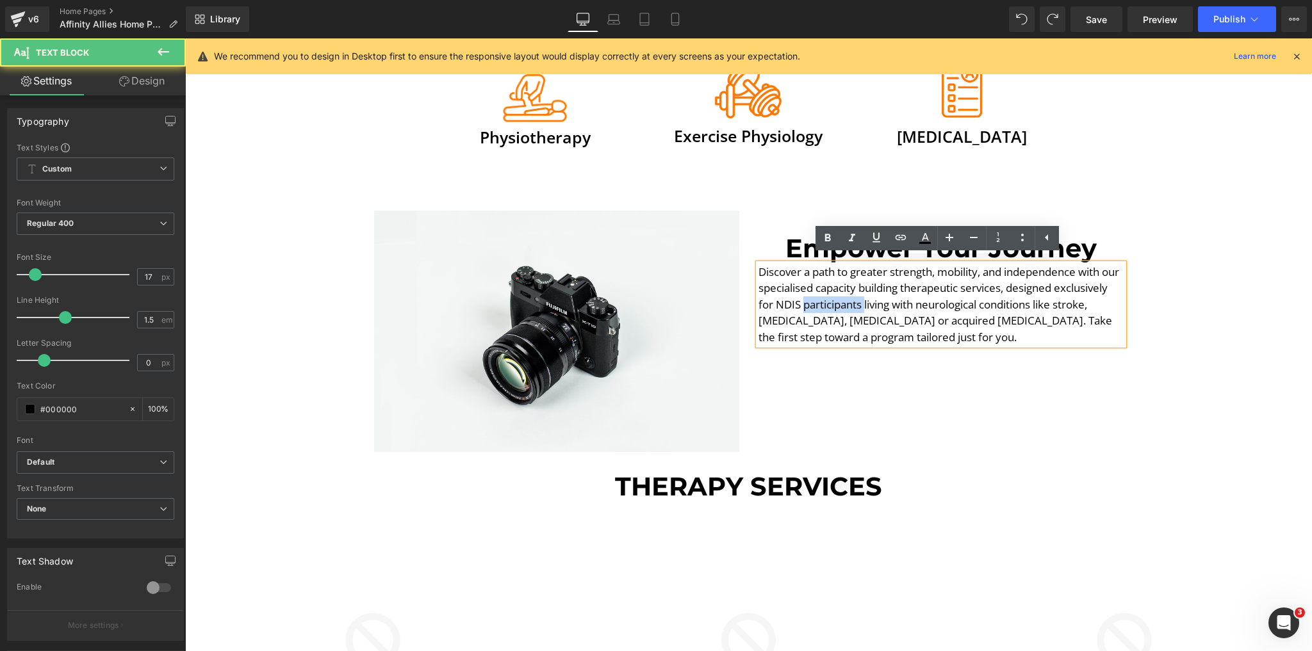
click at [897, 299] on p "Discover a path to greater strength, mobility, and independence with our specia…" at bounding box center [940, 305] width 365 height 82
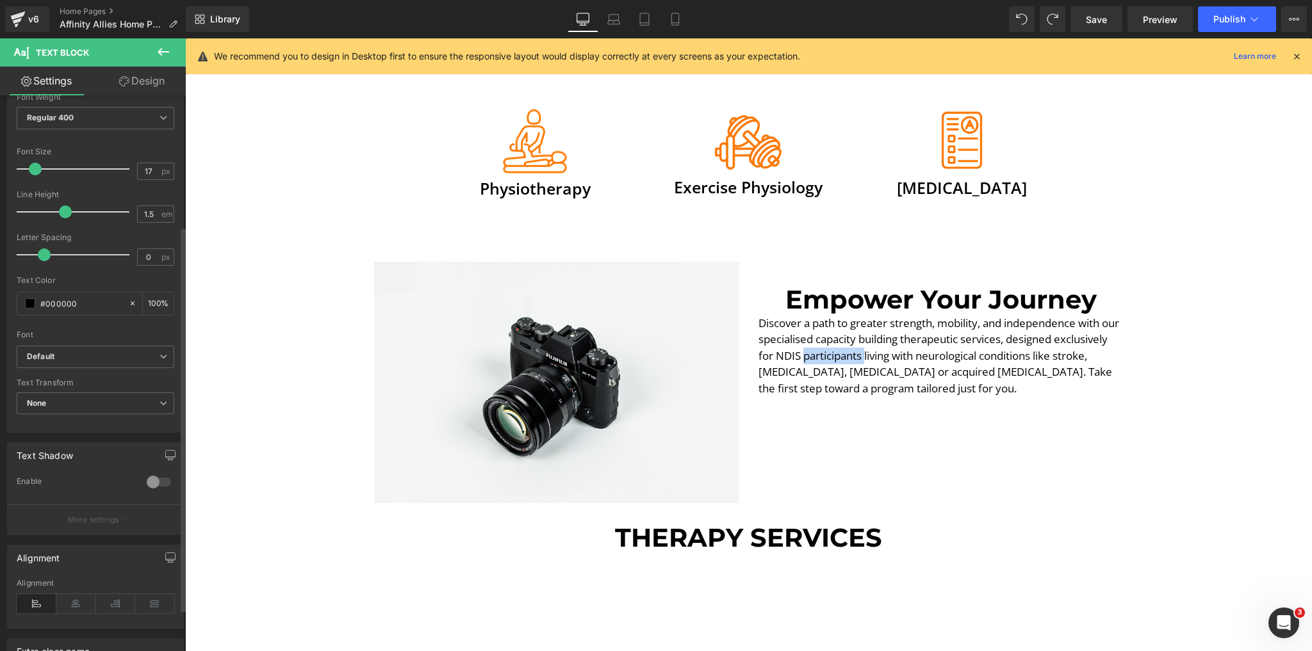
scroll to position [250, 0]
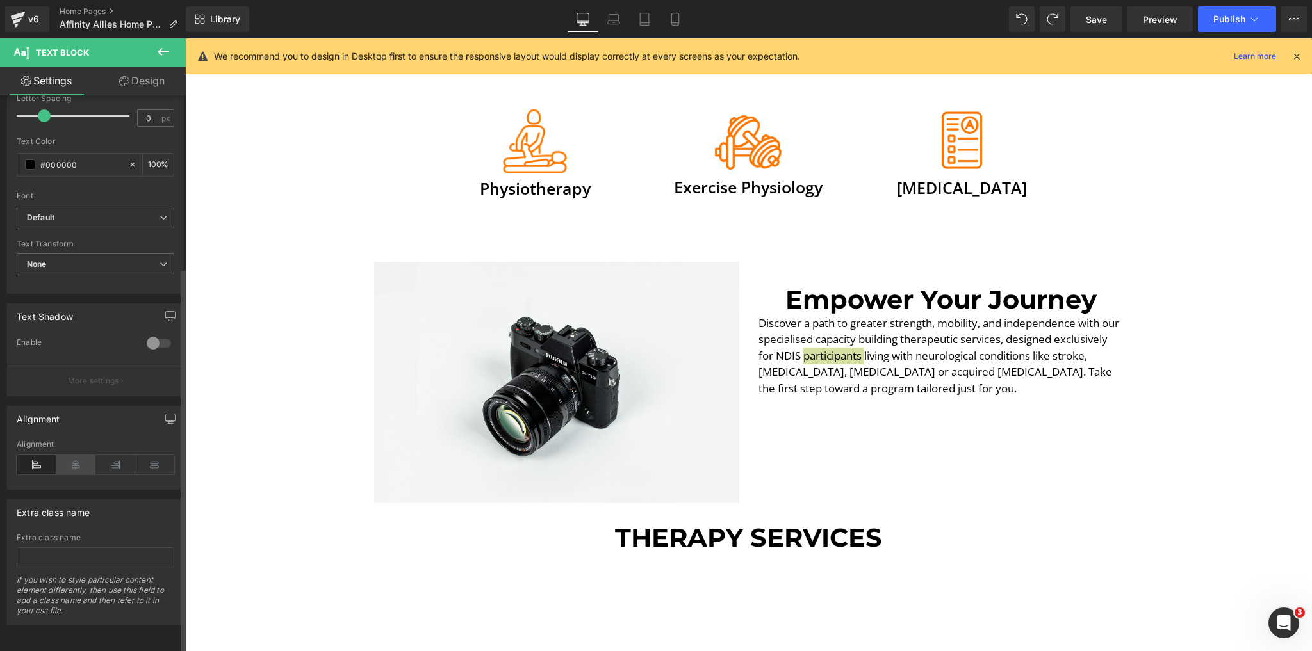
click at [86, 465] on icon at bounding box center [76, 464] width 40 height 19
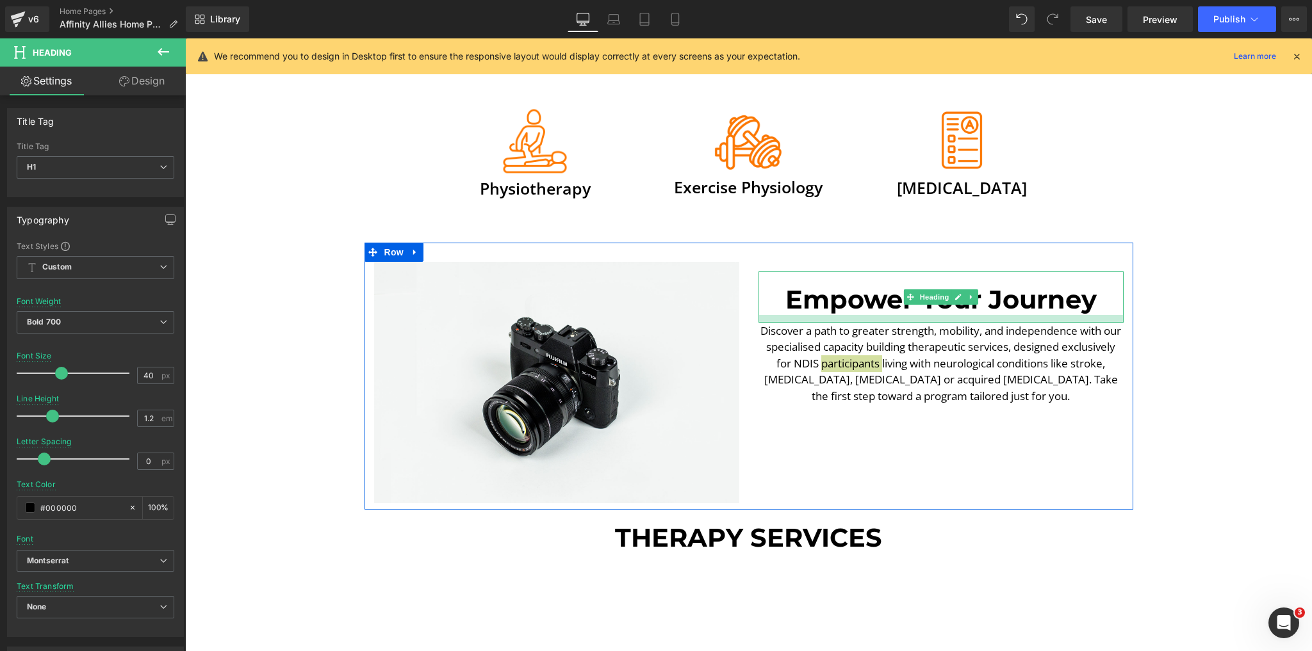
drag, startPoint x: 991, startPoint y: 307, endPoint x: 992, endPoint y: 315, distance: 7.7
click at [992, 315] on div at bounding box center [940, 319] width 365 height 8
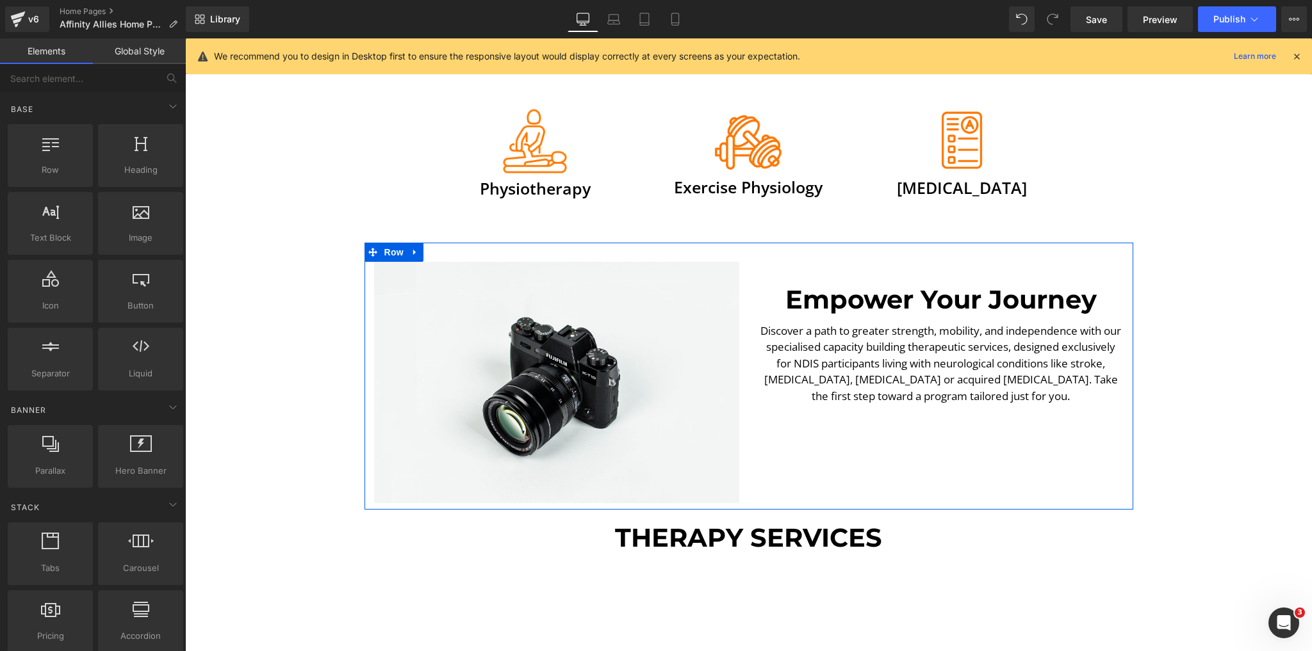
click at [1023, 272] on div "Empower Your Journey" at bounding box center [940, 297] width 365 height 51
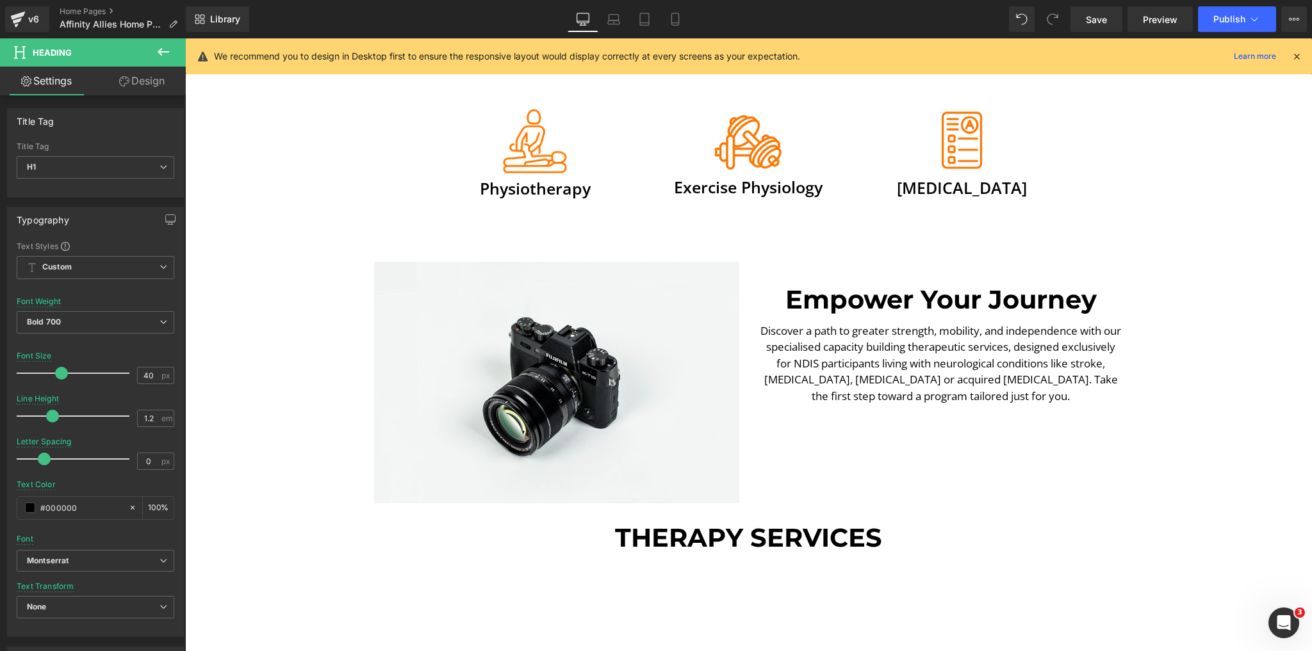
click at [156, 85] on link "Design" at bounding box center [141, 81] width 93 height 29
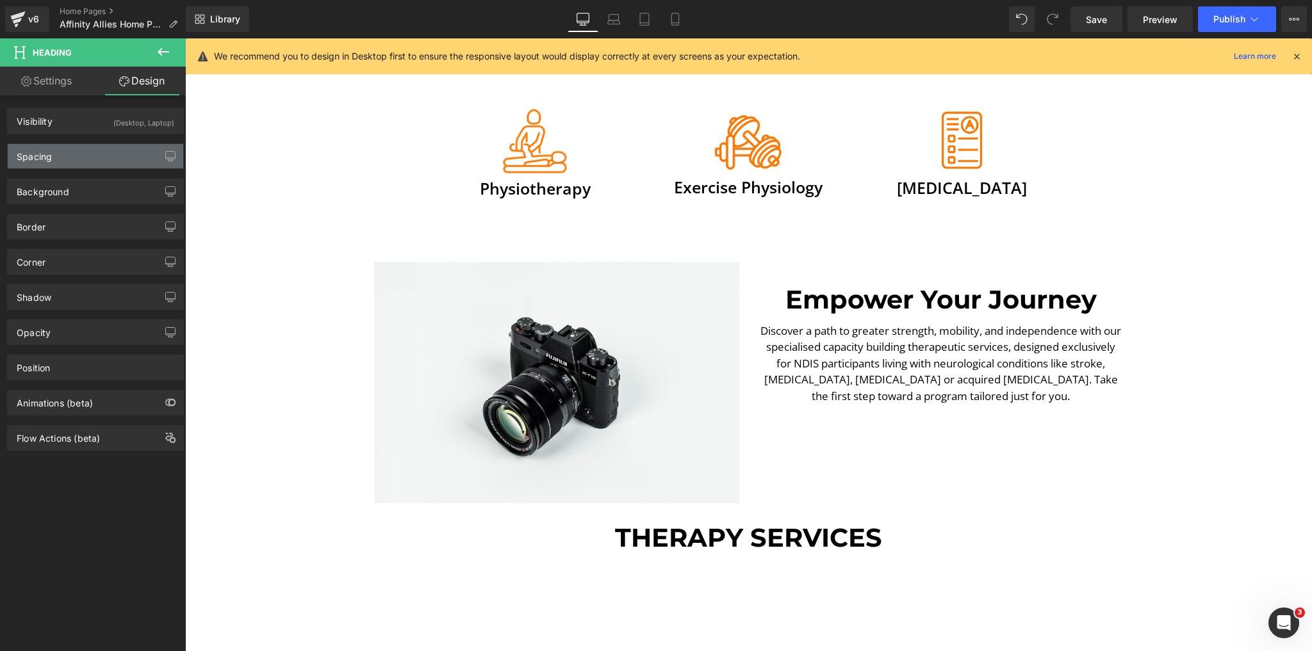
click at [64, 154] on div "Spacing" at bounding box center [95, 156] width 175 height 24
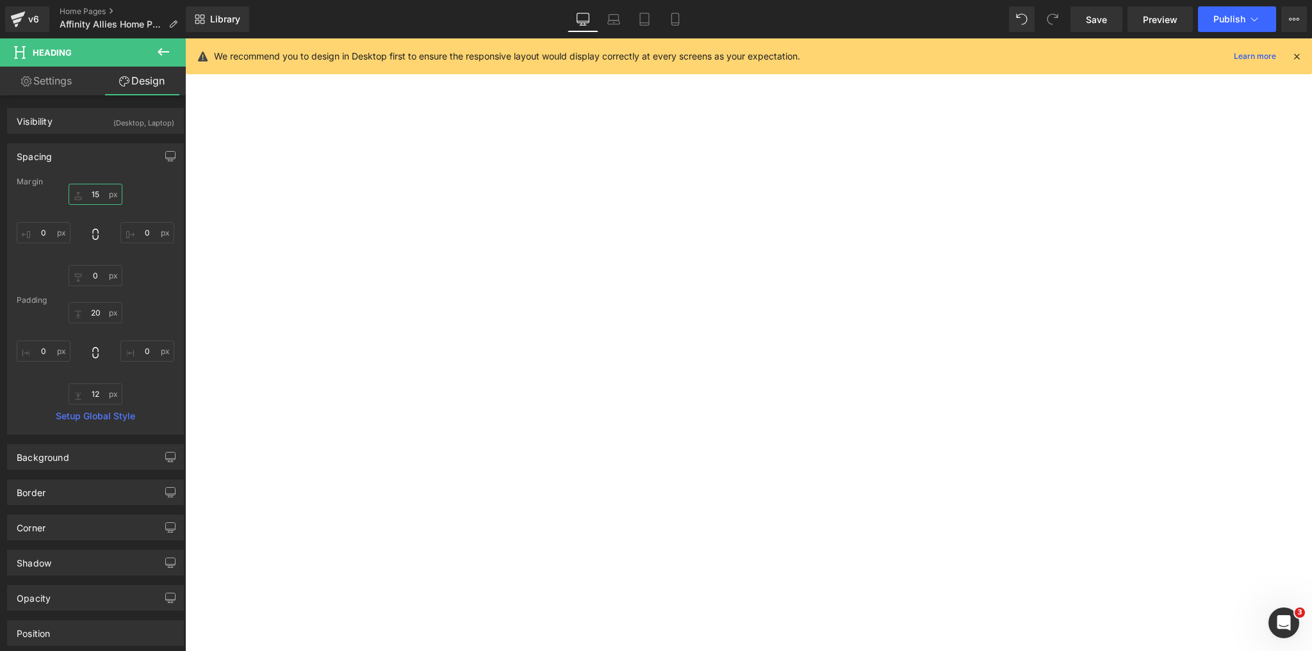
click at [92, 191] on input "15" at bounding box center [96, 194] width 54 height 21
type input "50"
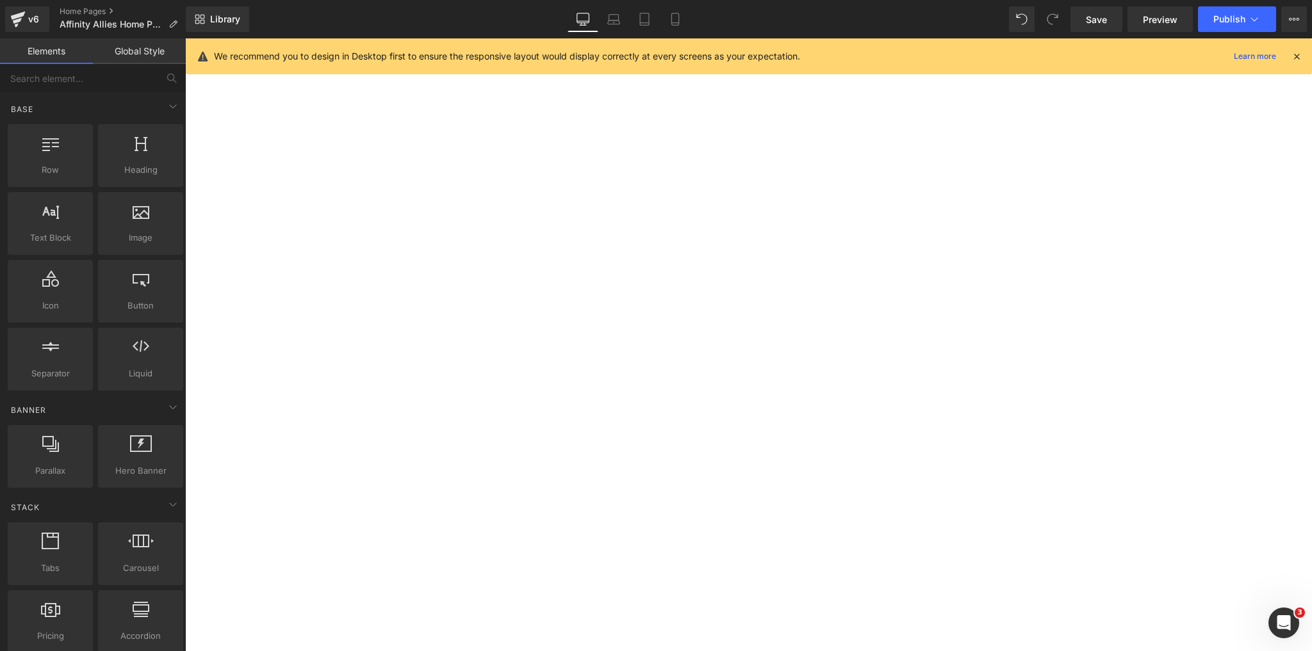
scroll to position [738, 0]
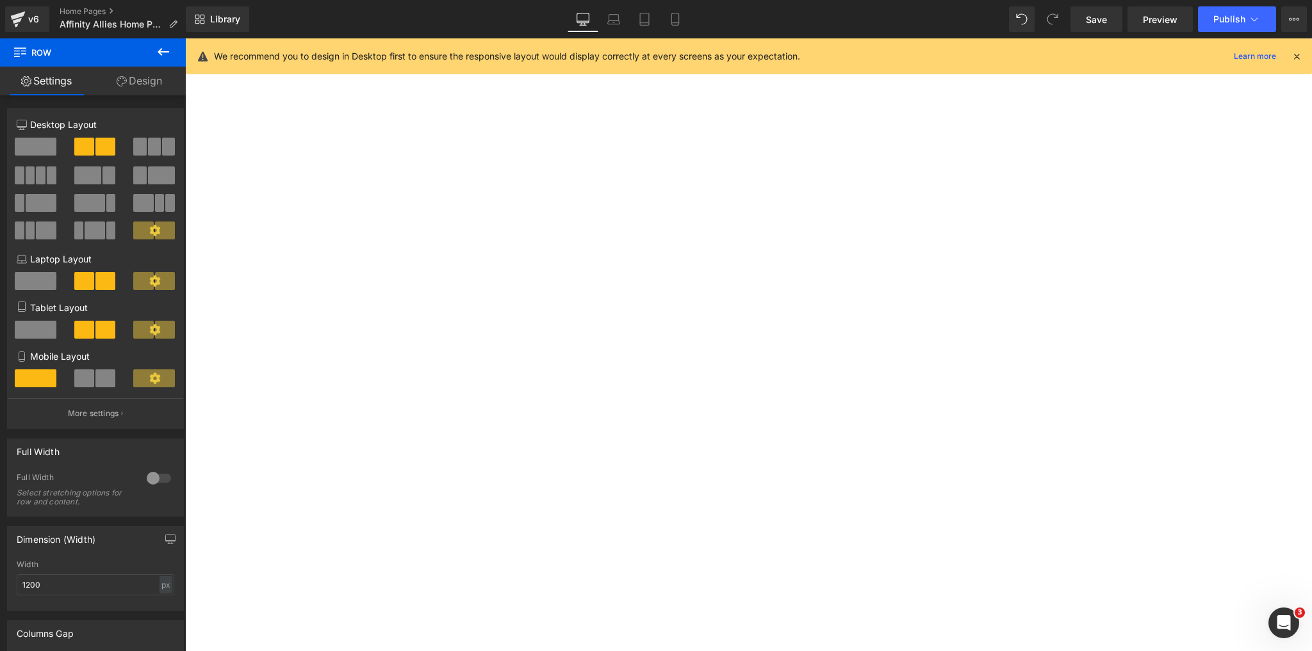
drag, startPoint x: 721, startPoint y: 347, endPoint x: 720, endPoint y: 358, distance: 11.0
click at [720, 358] on div at bounding box center [748, 358] width 768 height 17
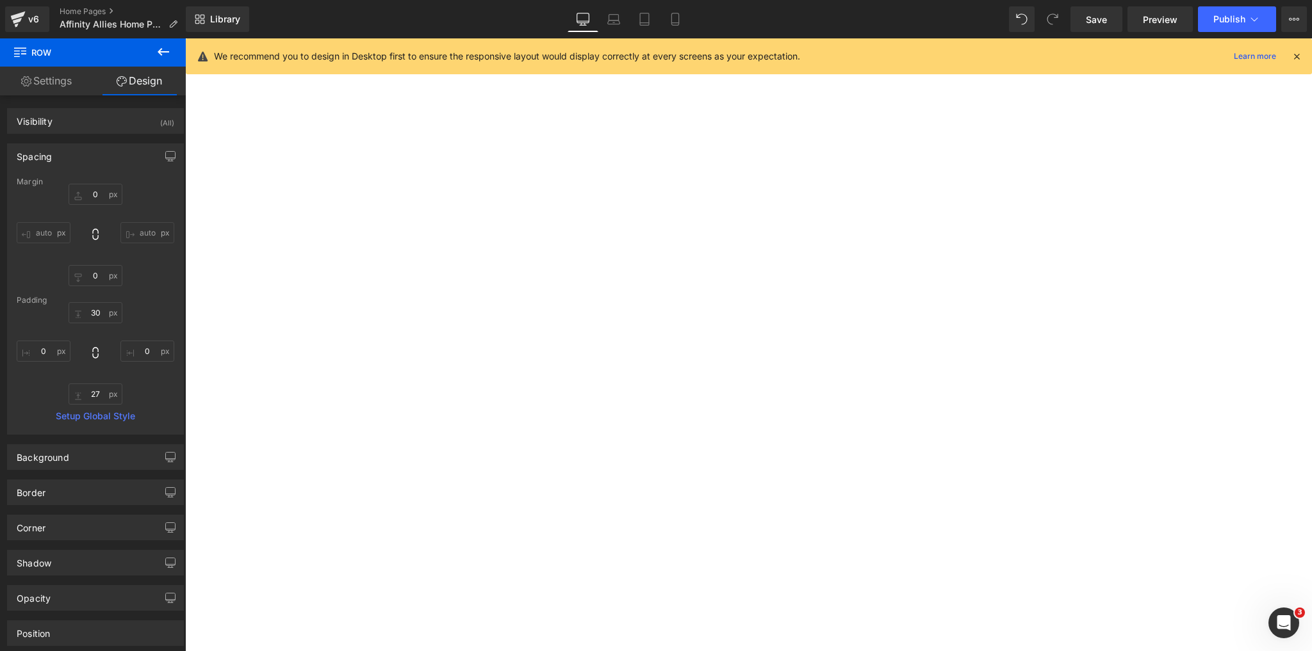
scroll to position [2223, 0]
click at [584, 241] on div "Book Your Free Initial Consult Heading Schedule your free initial consultation …" at bounding box center [556, 206] width 384 height 200
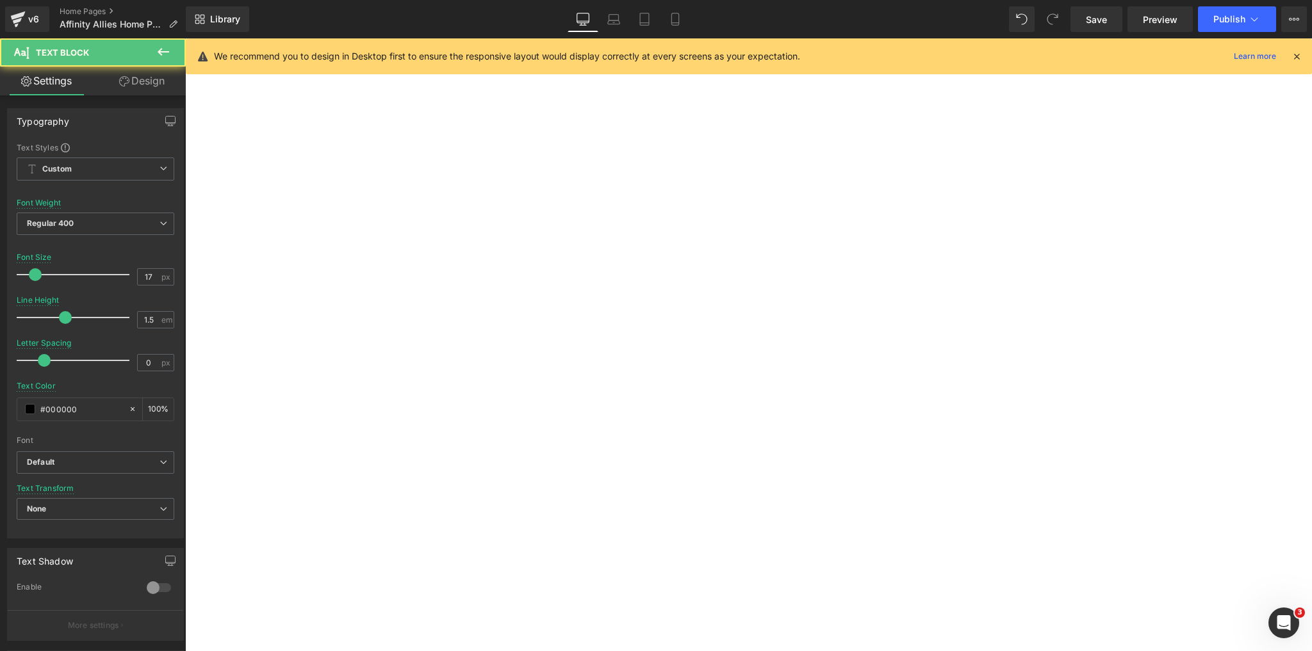
click at [594, 225] on div "Schedule your free initial consultation by calling us or visiting our gym in pe…" at bounding box center [556, 216] width 365 height 49
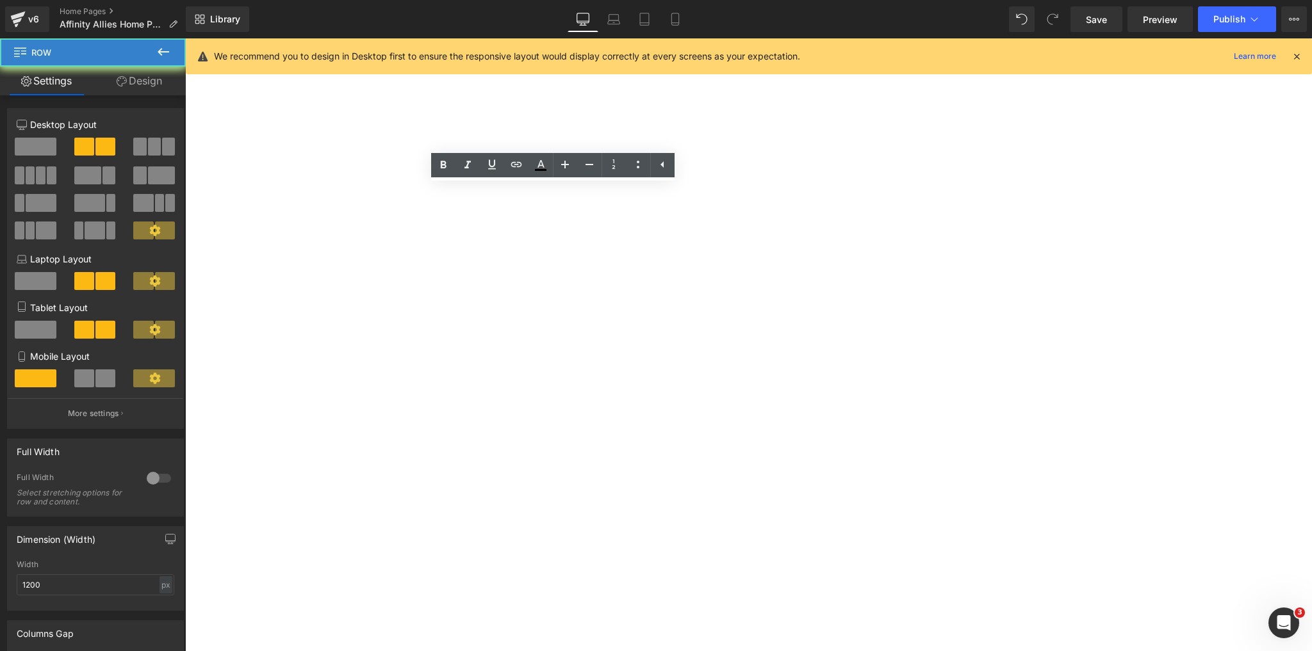
click at [585, 252] on div "Book Your Free Initial Consult Heading Schedule your free initial consultation …" at bounding box center [556, 206] width 384 height 200
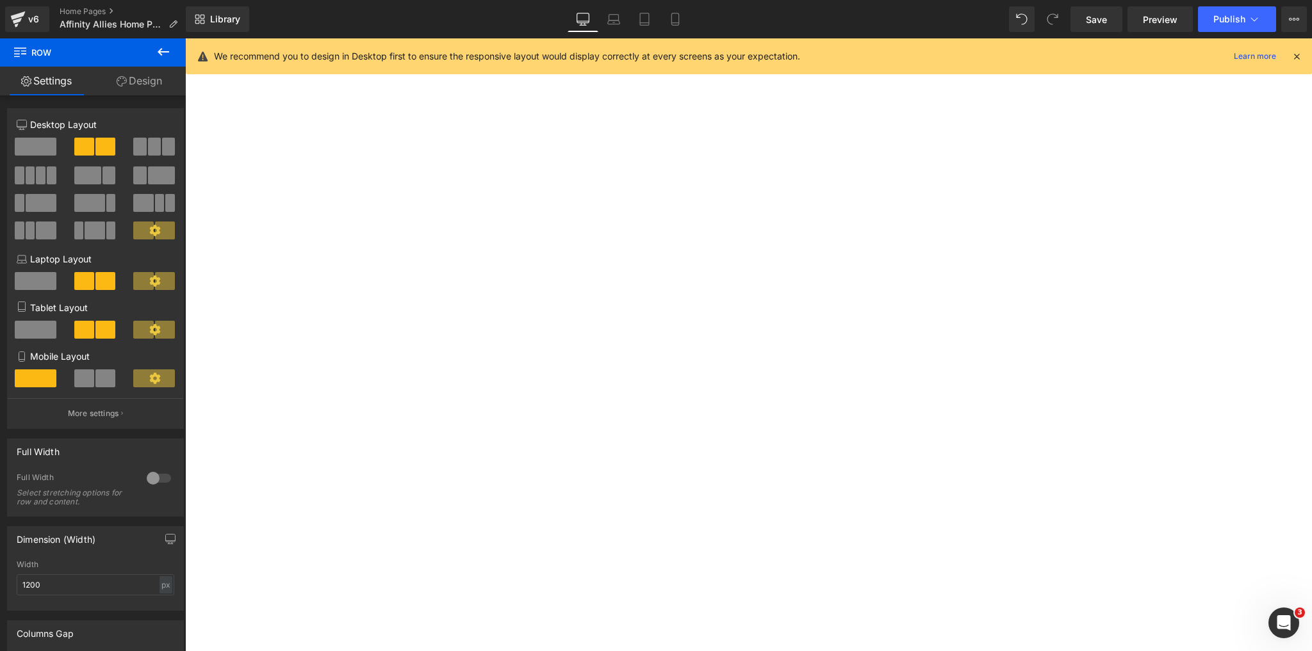
click at [574, 284] on icon at bounding box center [577, 288] width 7 height 8
click at [126, 81] on link "Design" at bounding box center [139, 81] width 93 height 29
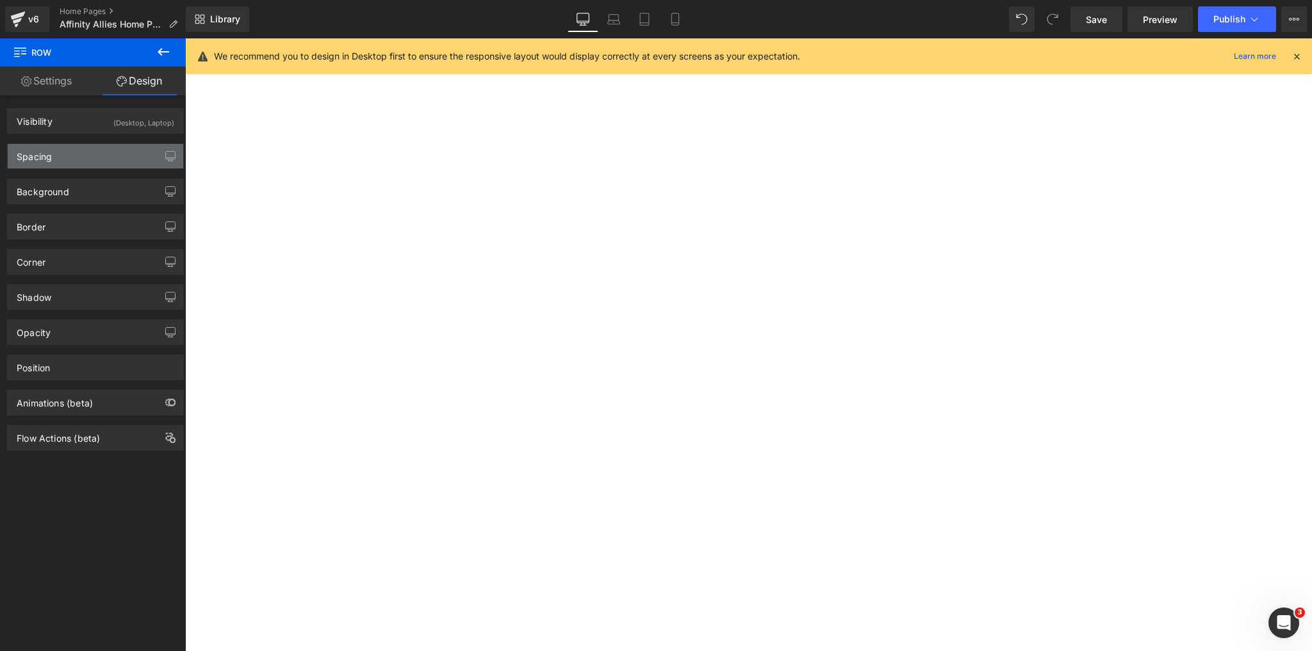
click at [85, 167] on div "Spacing" at bounding box center [95, 156] width 175 height 24
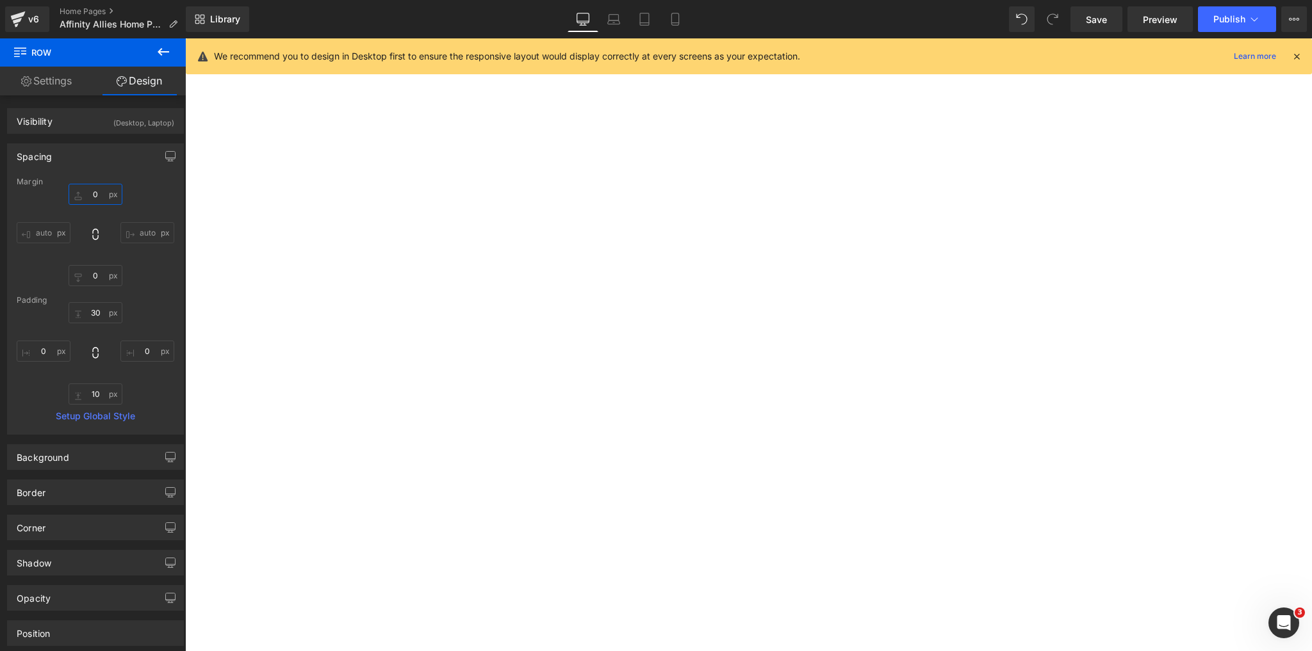
click at [92, 190] on input "0" at bounding box center [96, 194] width 54 height 21
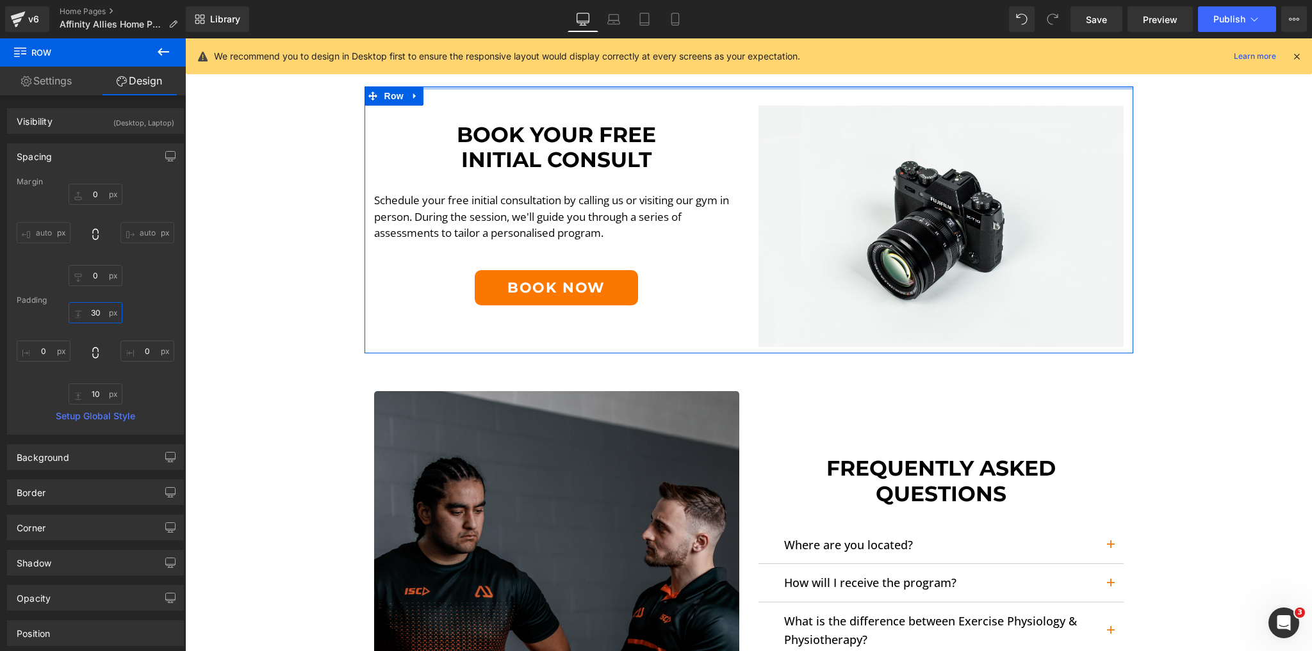
click at [99, 309] on input "30" at bounding box center [96, 312] width 54 height 21
click at [99, 188] on input "0" at bounding box center [96, 194] width 54 height 21
type input "0"
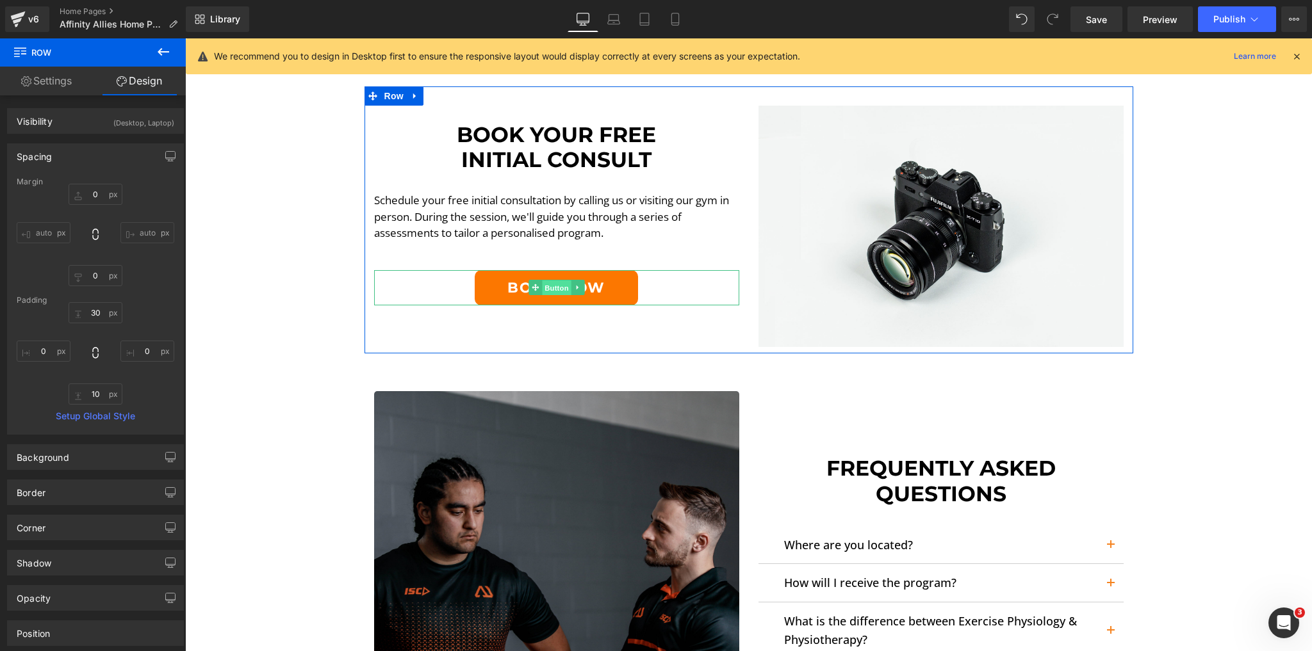
click at [542, 282] on span "Button" at bounding box center [556, 287] width 29 height 15
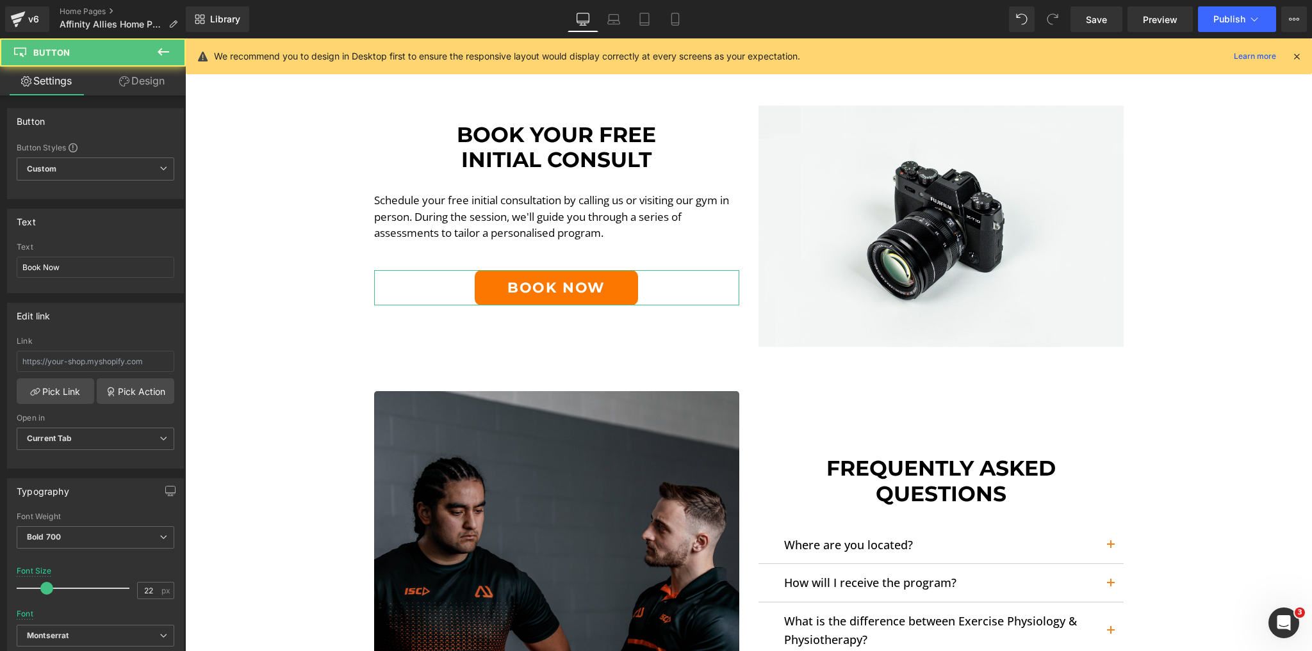
click at [140, 87] on link "Design" at bounding box center [141, 81] width 93 height 29
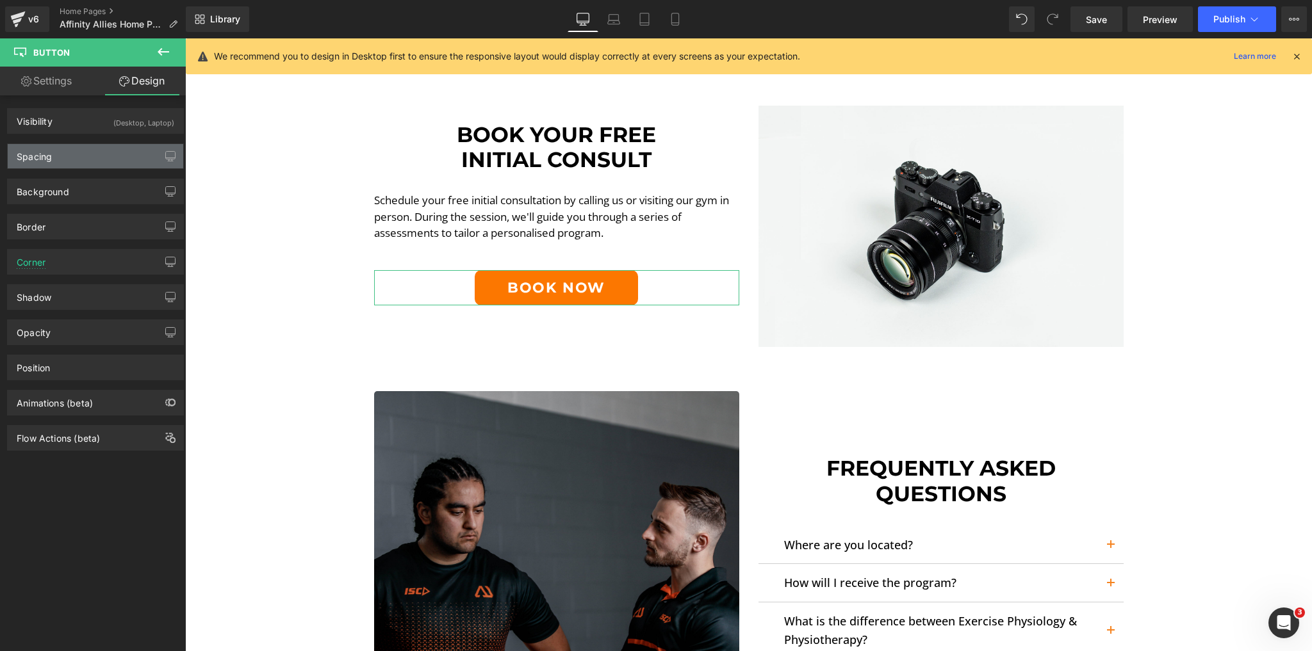
click at [79, 154] on div "Spacing" at bounding box center [95, 156] width 175 height 24
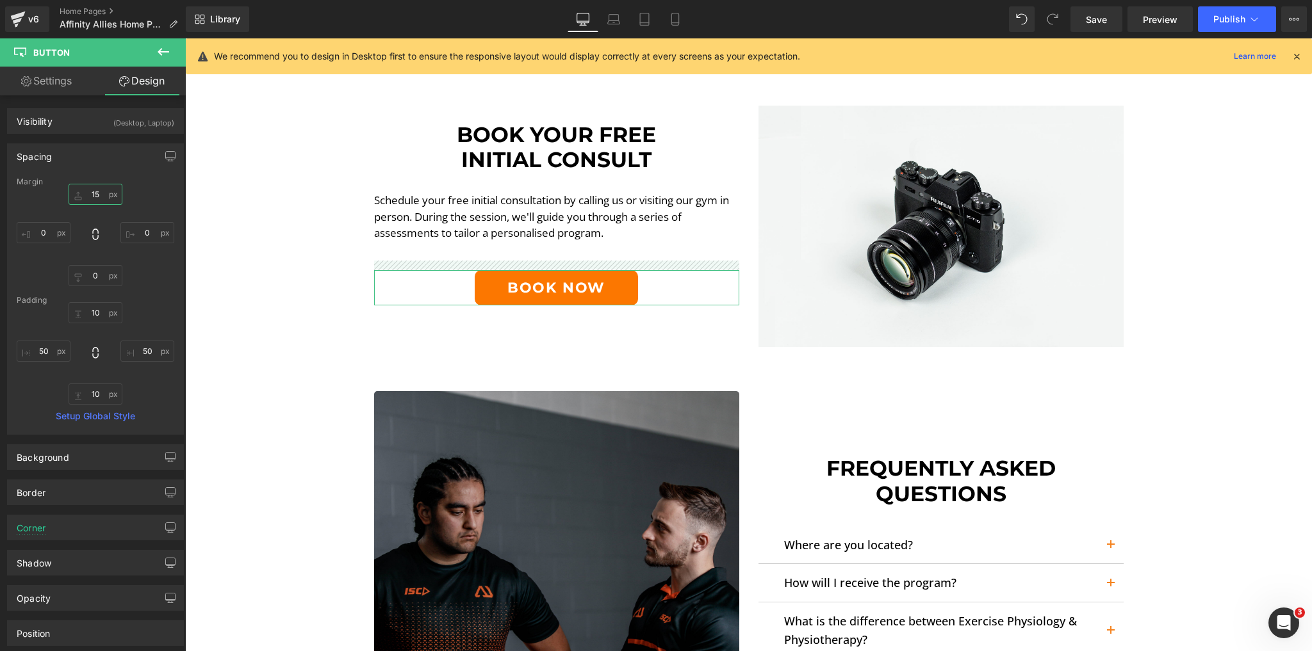
click at [95, 193] on input "15" at bounding box center [96, 194] width 54 height 21
type input "5"
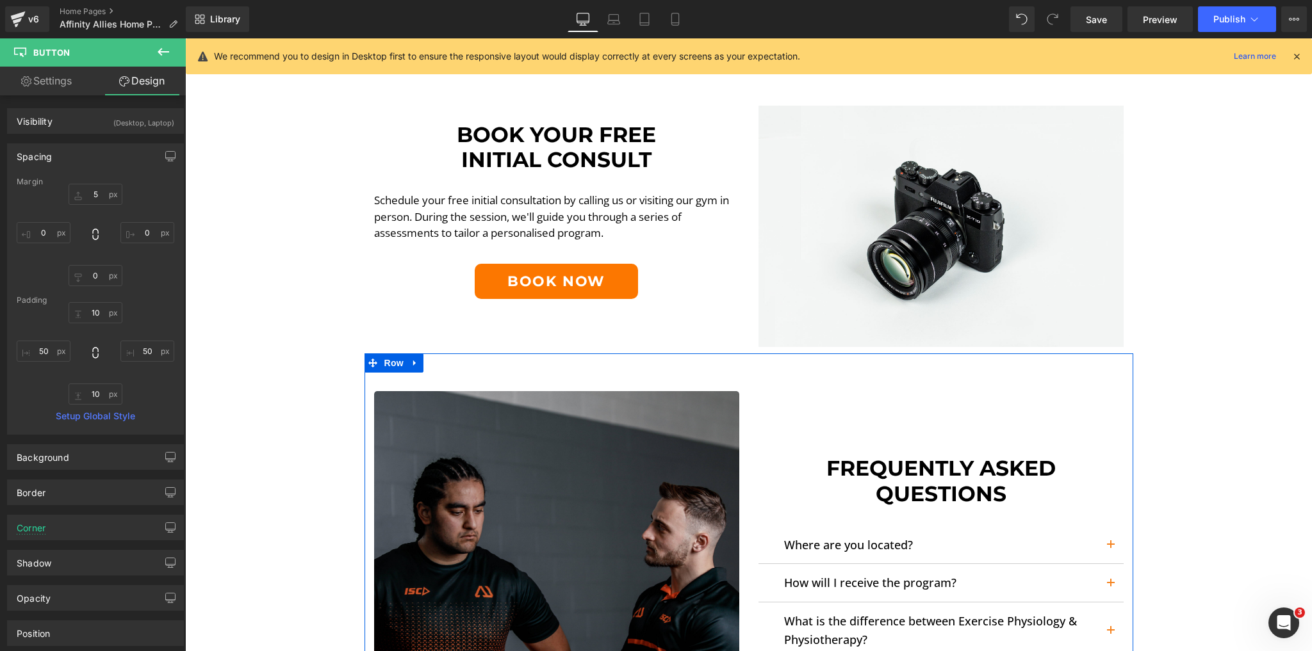
click at [622, 371] on div "Image Frequently Asked Questions Heading Where are you located? Text Block We a…" at bounding box center [748, 557] width 768 height 409
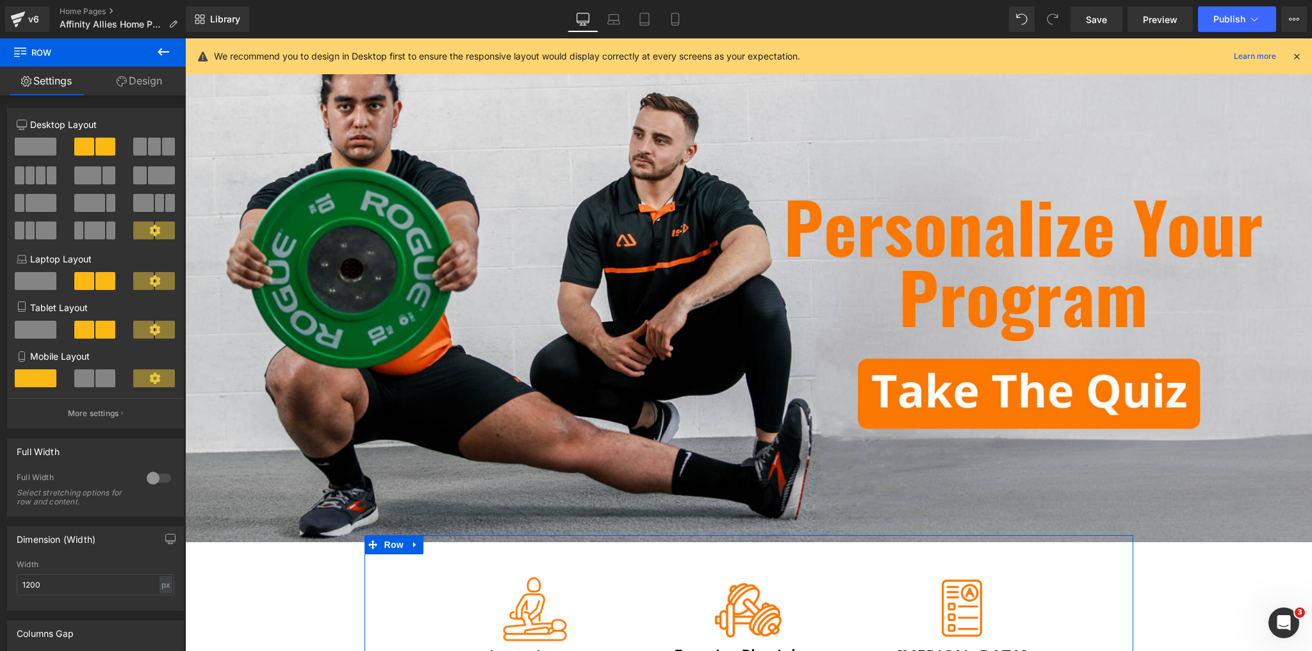
scroll to position [102, 0]
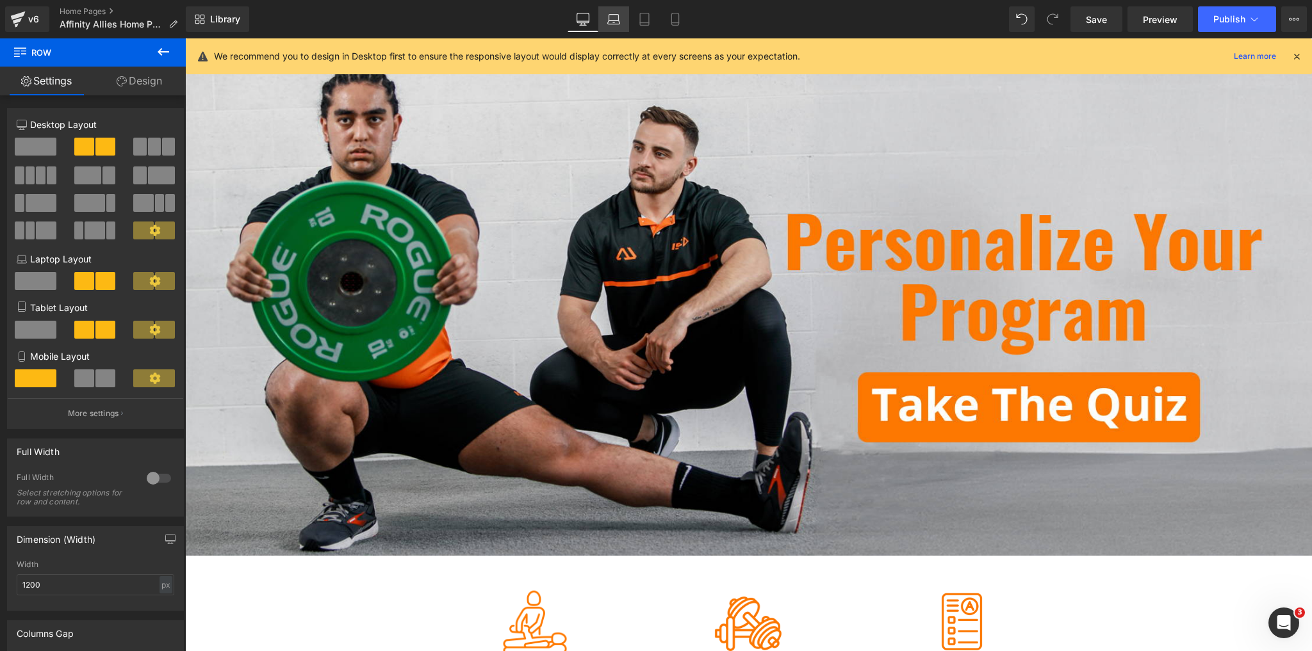
click at [612, 26] on link "Laptop" at bounding box center [613, 19] width 31 height 26
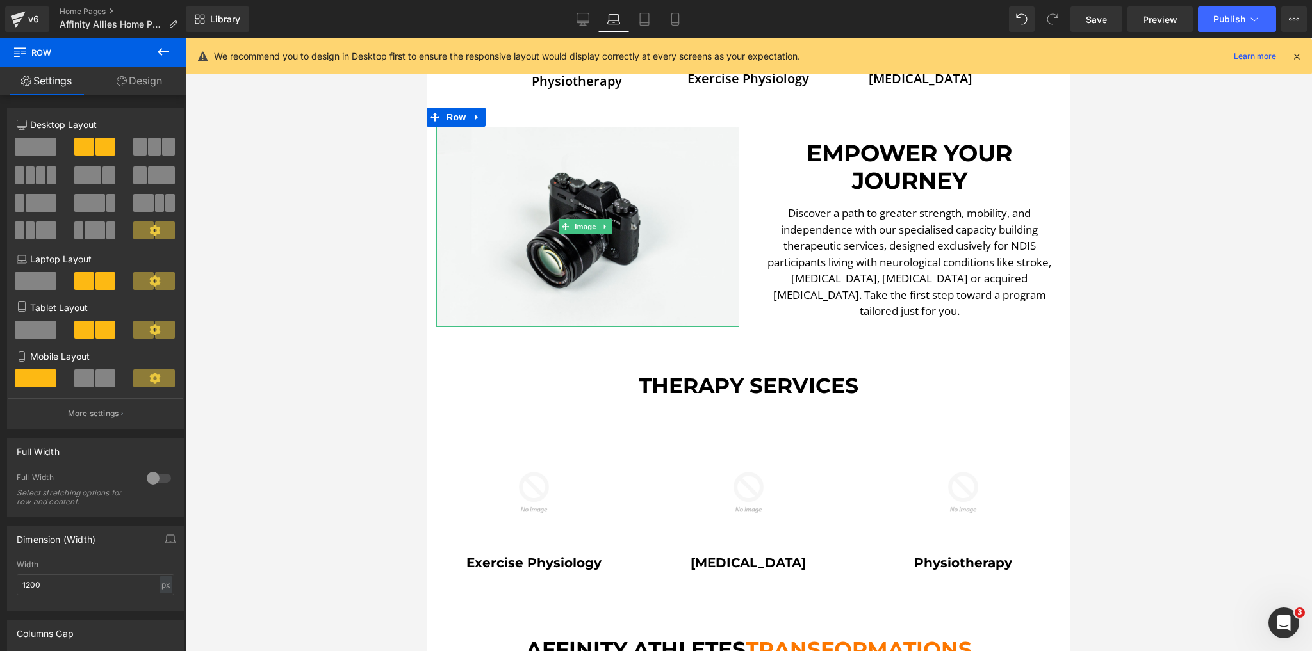
scroll to position [512, 0]
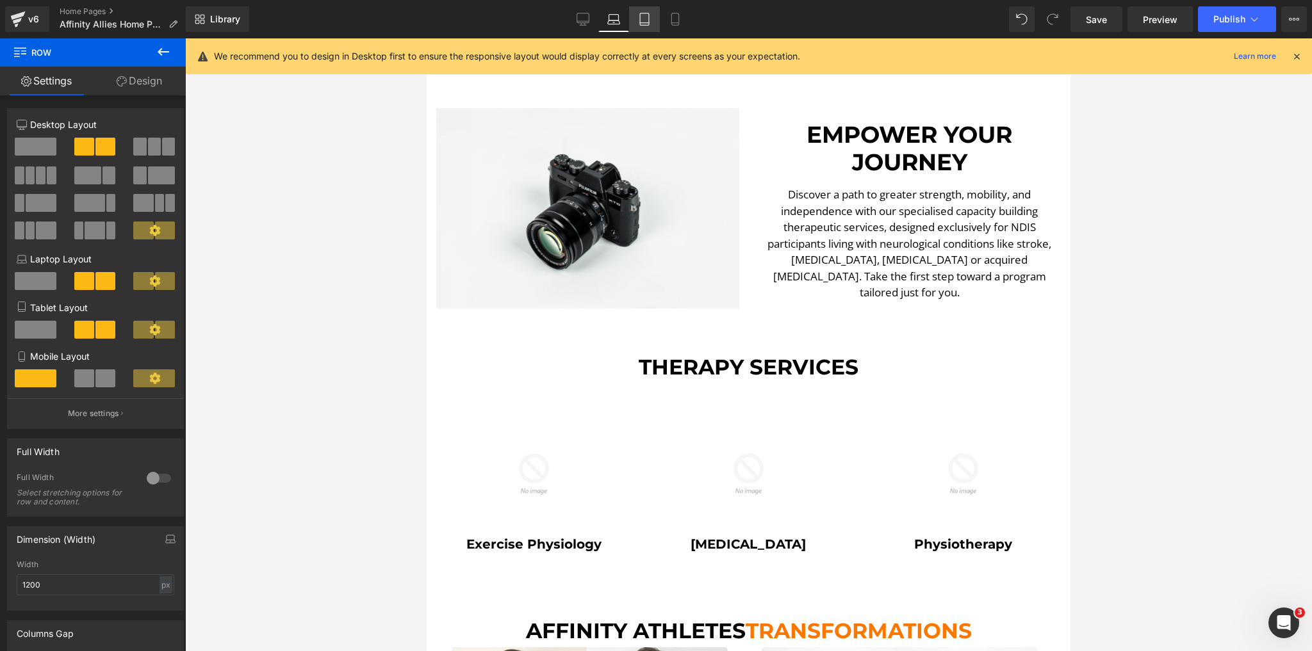
click at [649, 22] on icon at bounding box center [644, 19] width 13 height 13
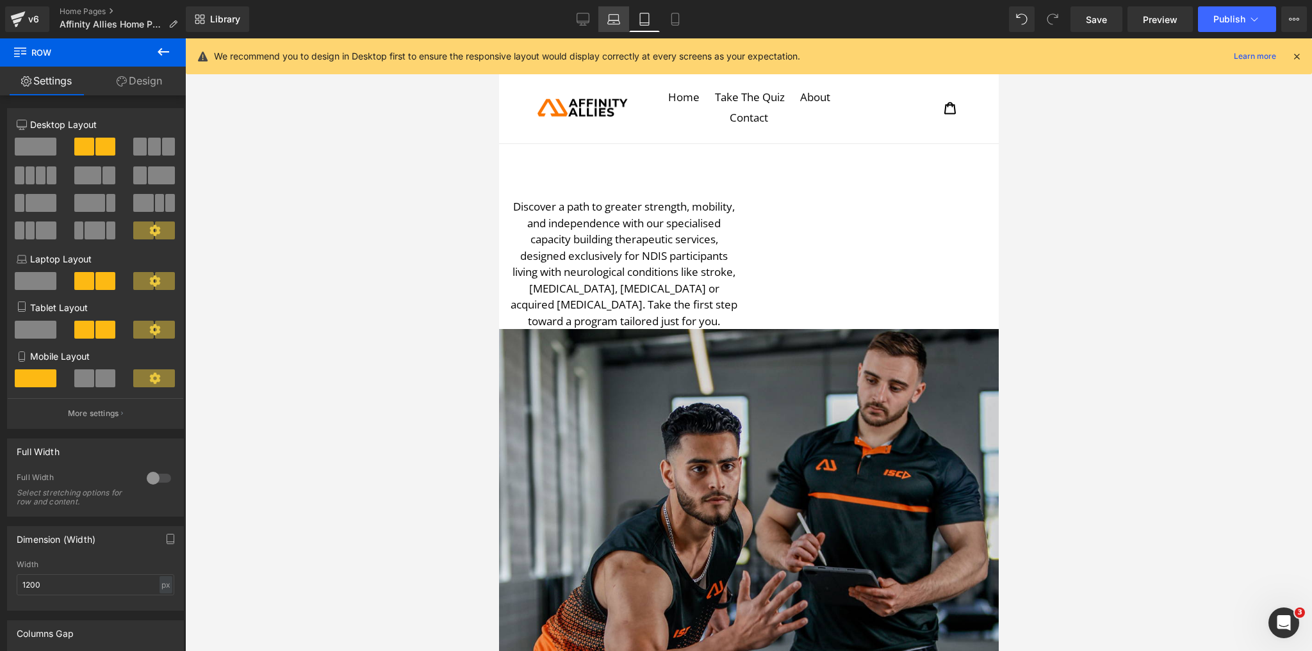
click at [617, 24] on icon at bounding box center [613, 19] width 13 height 13
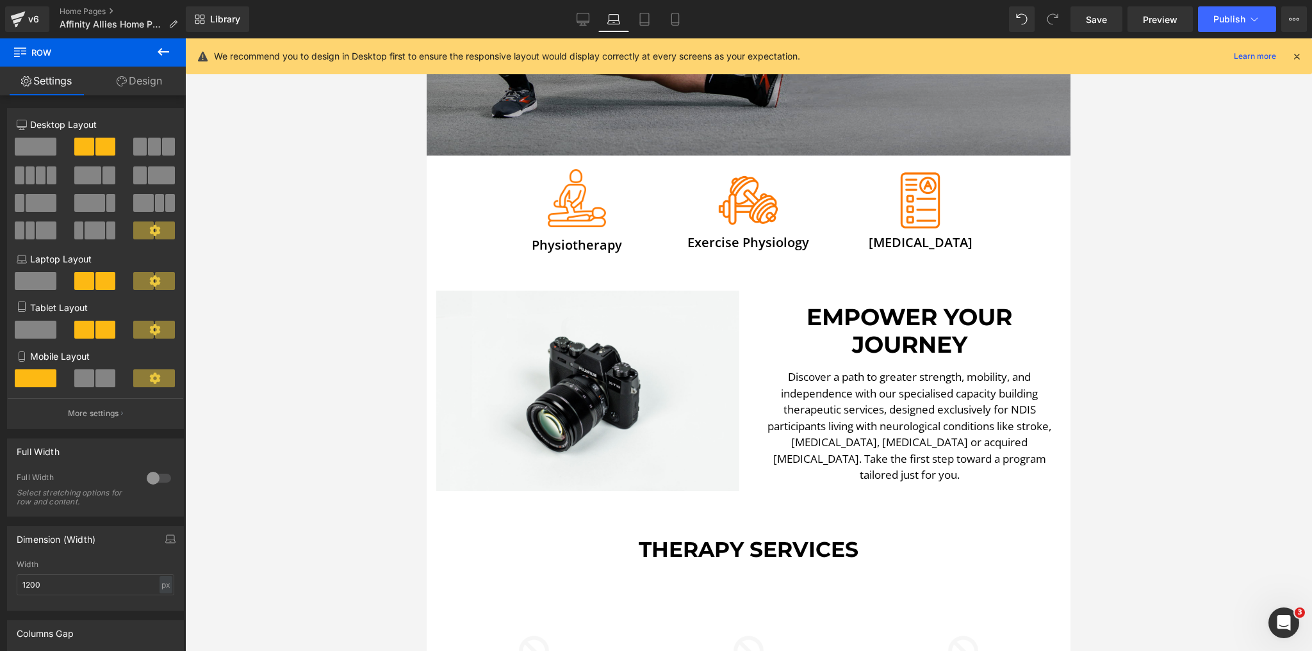
scroll to position [302, 0]
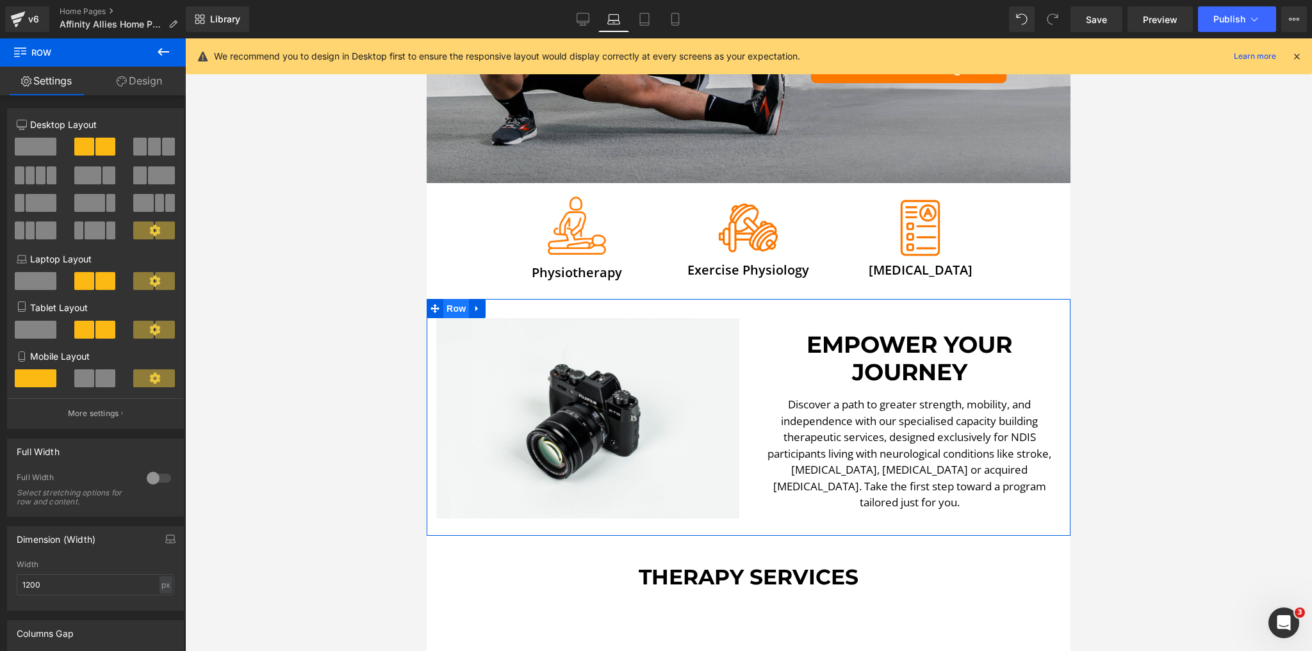
click at [464, 301] on span "Row" at bounding box center [456, 308] width 26 height 19
click at [142, 87] on link "Design" at bounding box center [139, 81] width 93 height 29
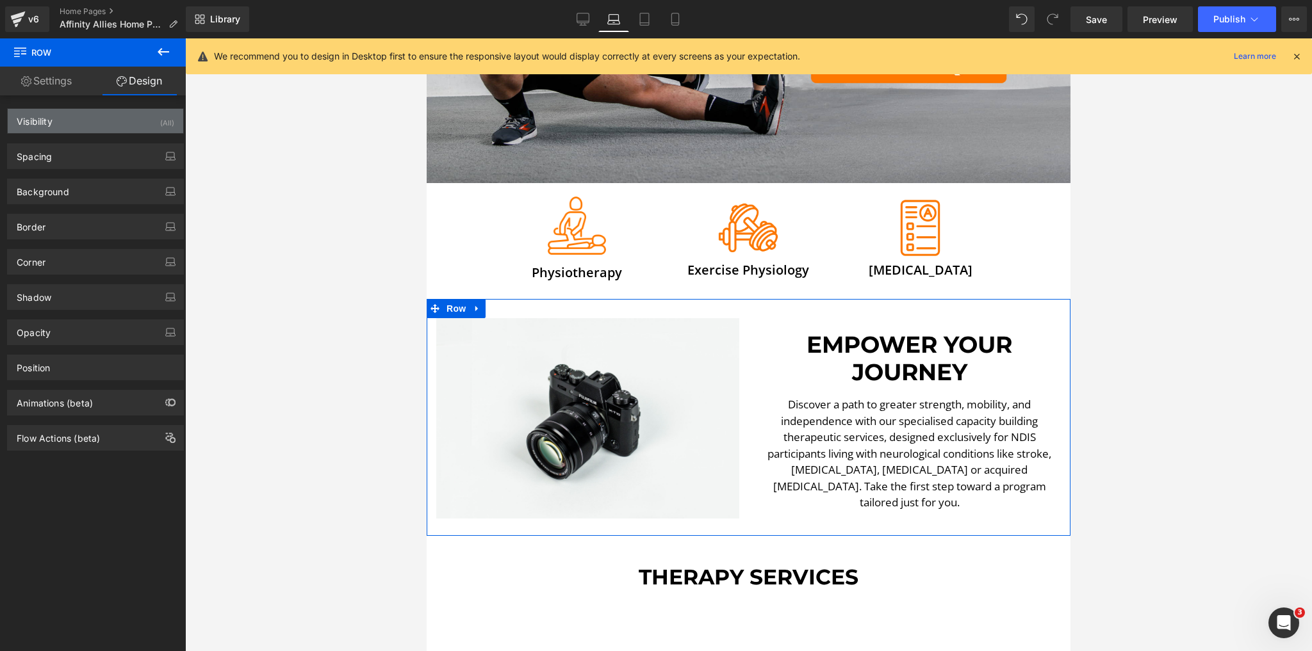
click at [93, 123] on div "Visibility (All)" at bounding box center [95, 121] width 175 height 24
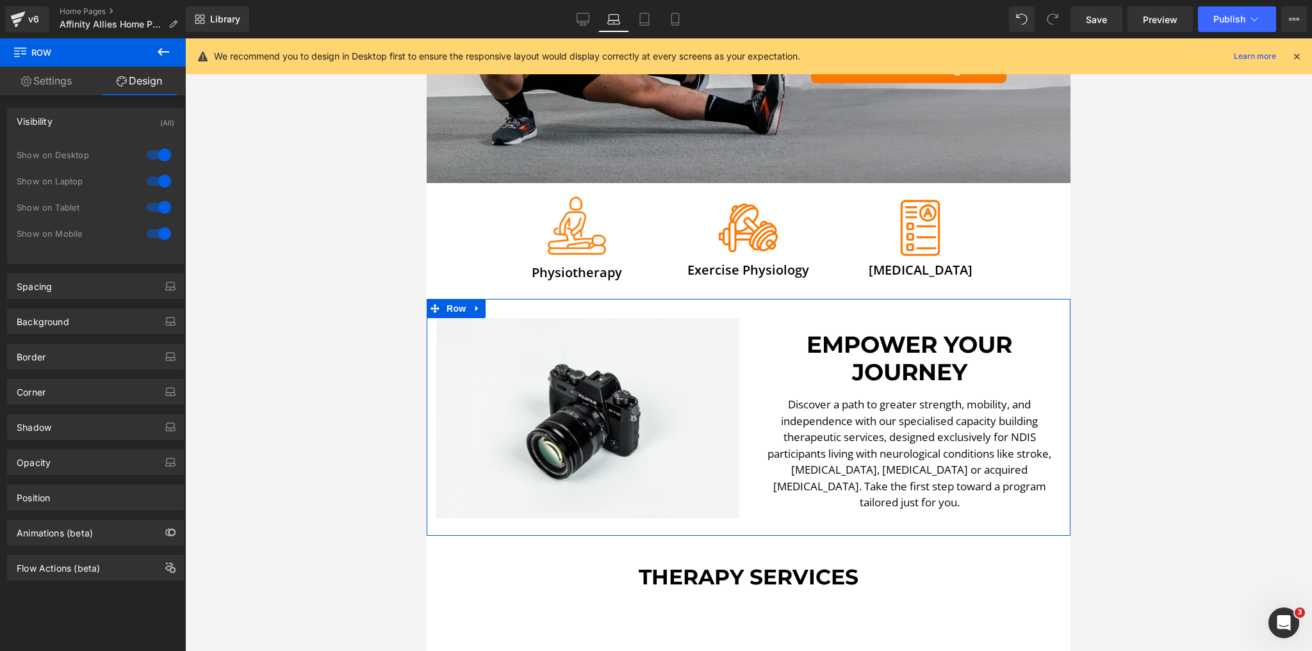
click at [158, 157] on div at bounding box center [158, 155] width 31 height 20
click at [154, 157] on div at bounding box center [158, 155] width 31 height 20
drag, startPoint x: 151, startPoint y: 205, endPoint x: 152, endPoint y: 216, distance: 10.9
click at [152, 206] on div at bounding box center [158, 207] width 31 height 20
click at [154, 246] on div "Show on Mobile" at bounding box center [96, 240] width 158 height 26
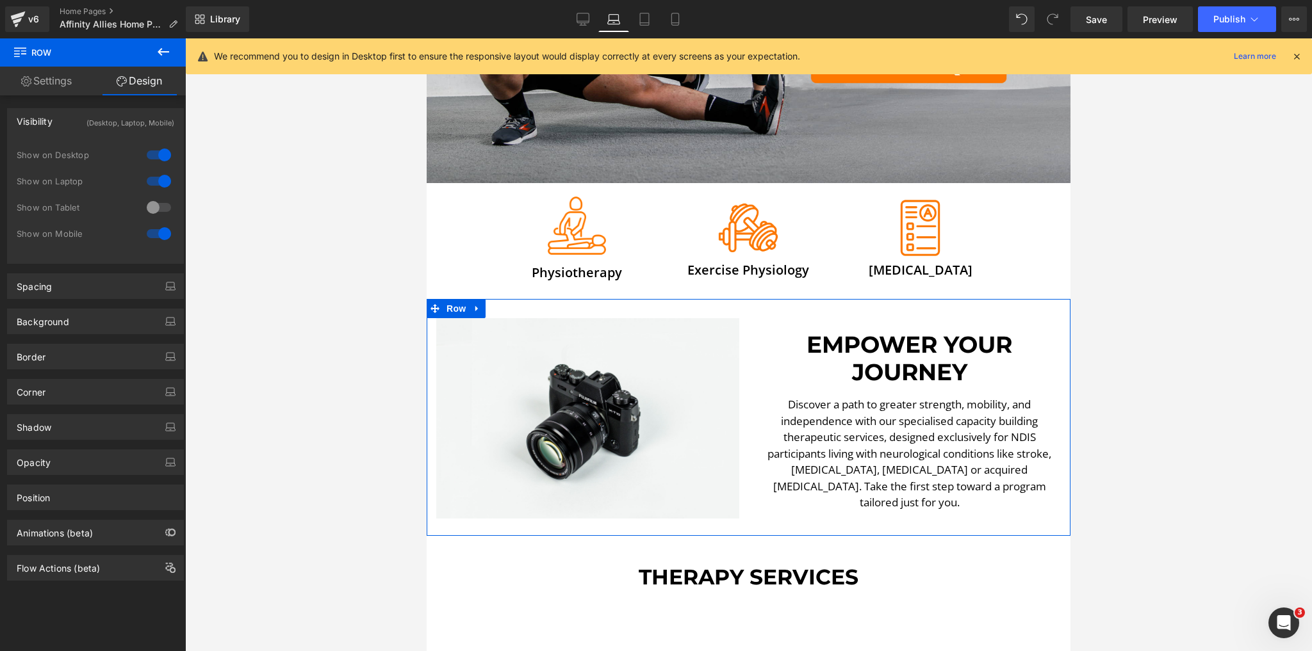
click at [154, 238] on div at bounding box center [158, 233] width 31 height 20
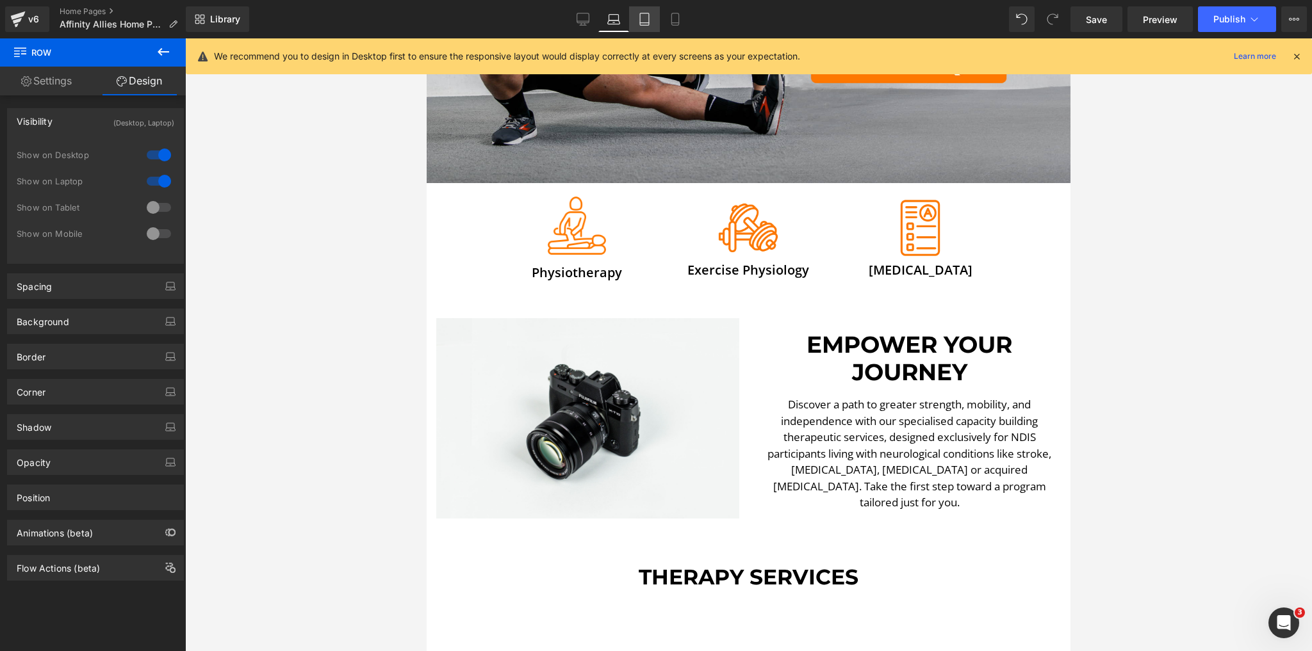
click at [637, 24] on link "Tablet" at bounding box center [644, 19] width 31 height 26
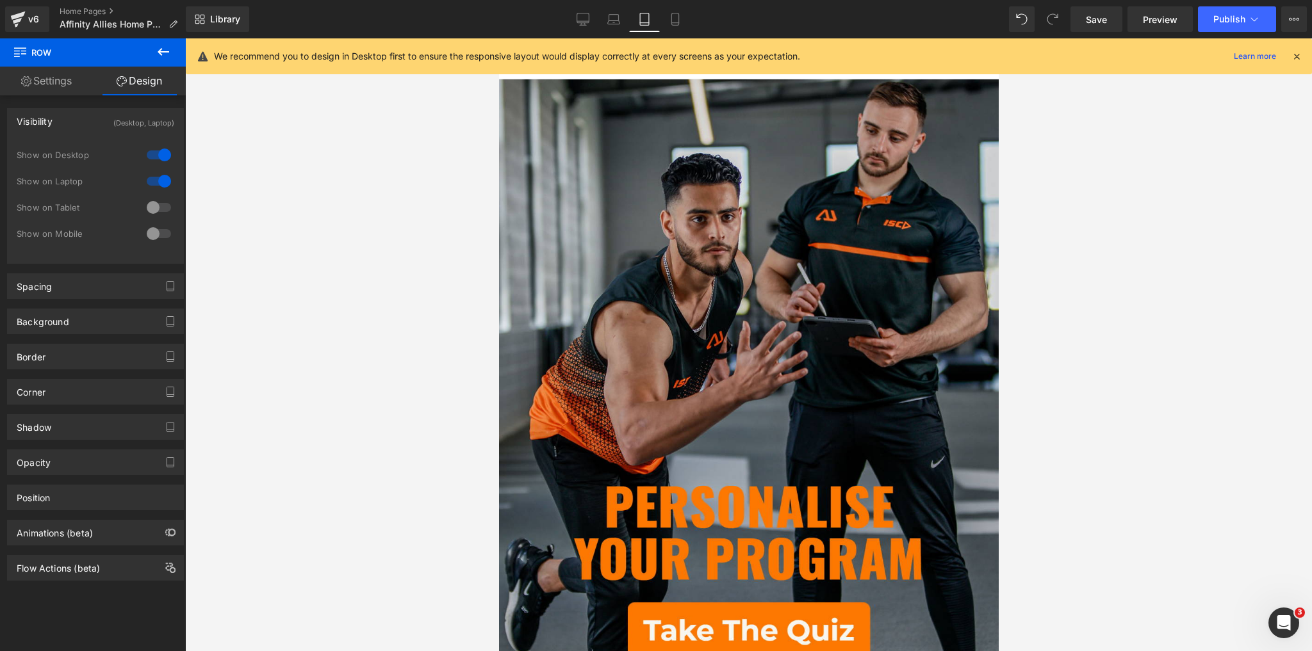
scroll to position [0, 0]
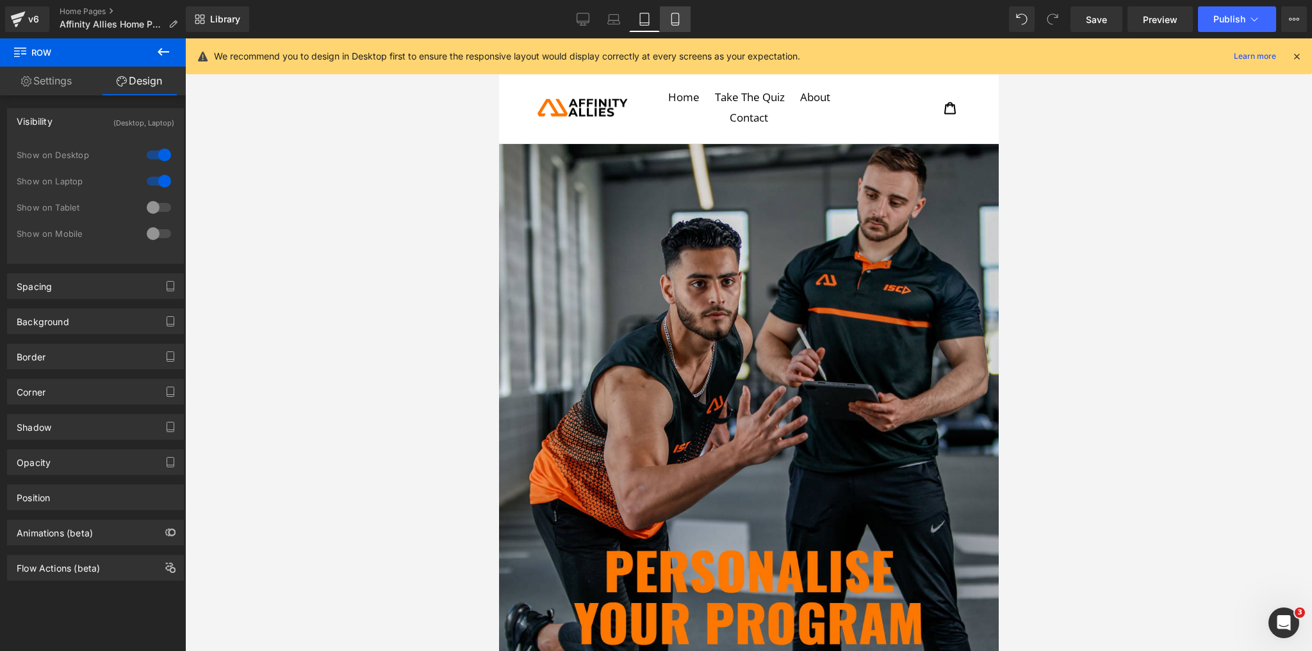
click at [667, 9] on link "Mobile" at bounding box center [675, 19] width 31 height 26
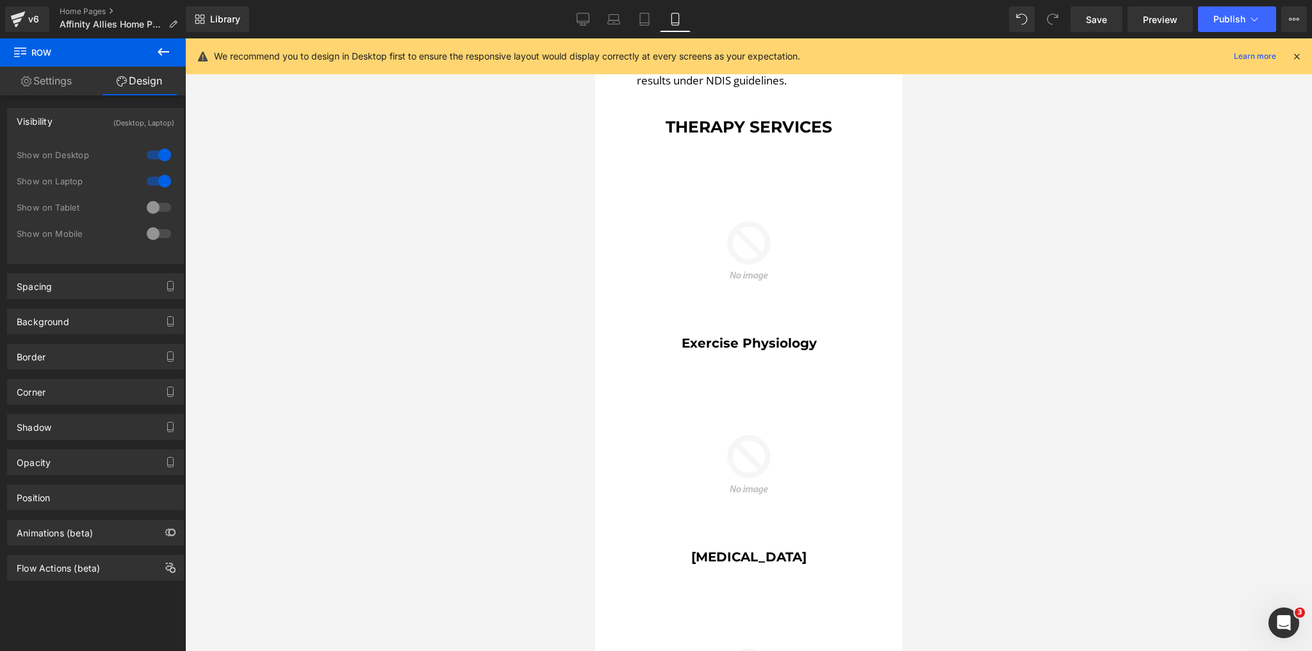
scroll to position [1230, 0]
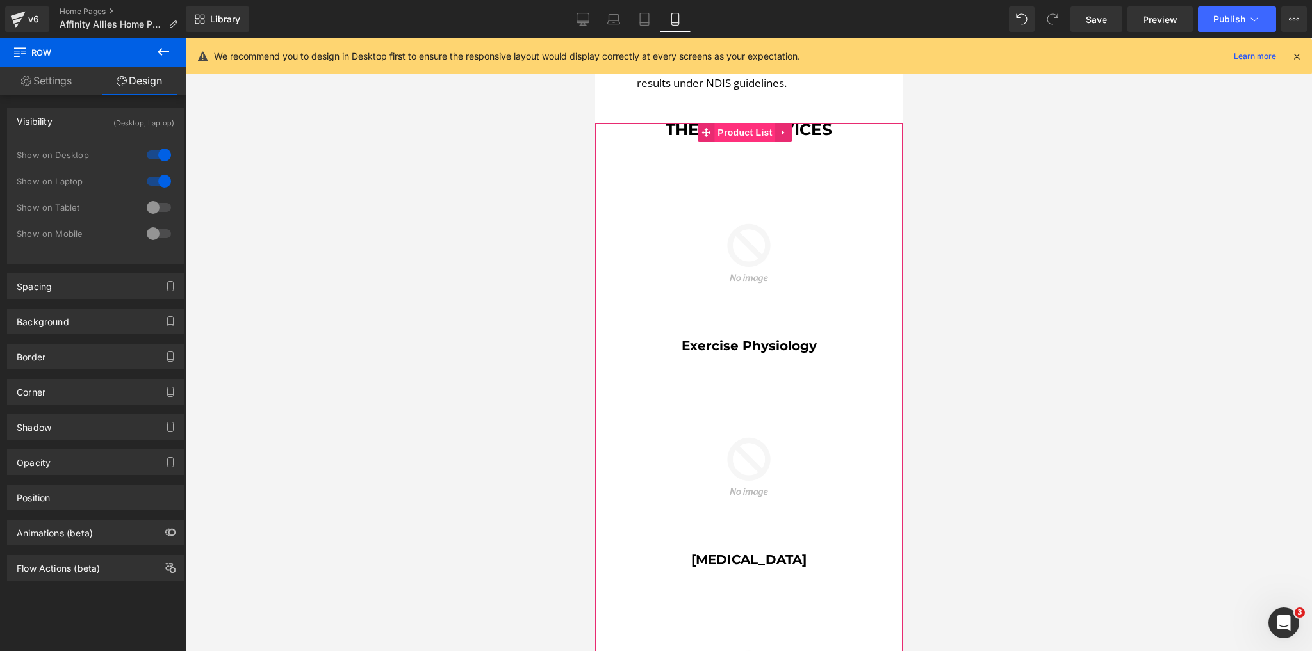
click at [743, 140] on span "Product List" at bounding box center [743, 132] width 61 height 19
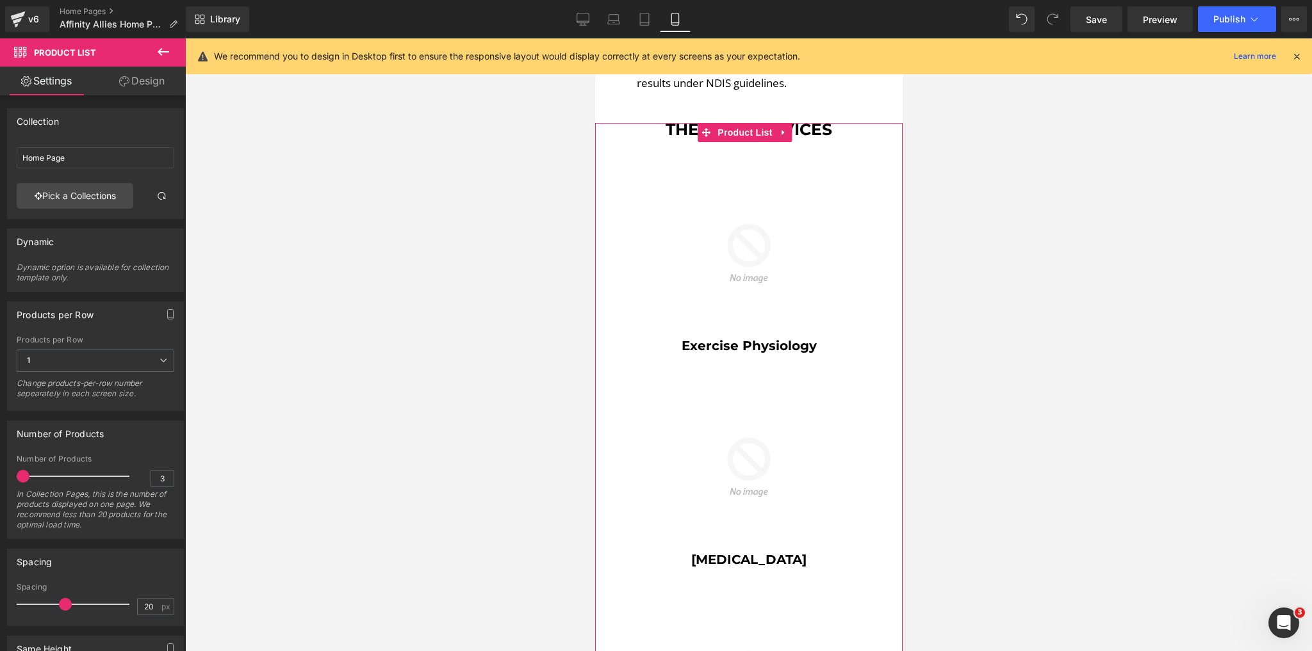
drag, startPoint x: 31, startPoint y: 474, endPoint x: 10, endPoint y: 475, distance: 21.2
click at [10, 475] on div "3 Number of Products 3 In Collection Pages, this is the number of products disp…" at bounding box center [95, 497] width 175 height 84
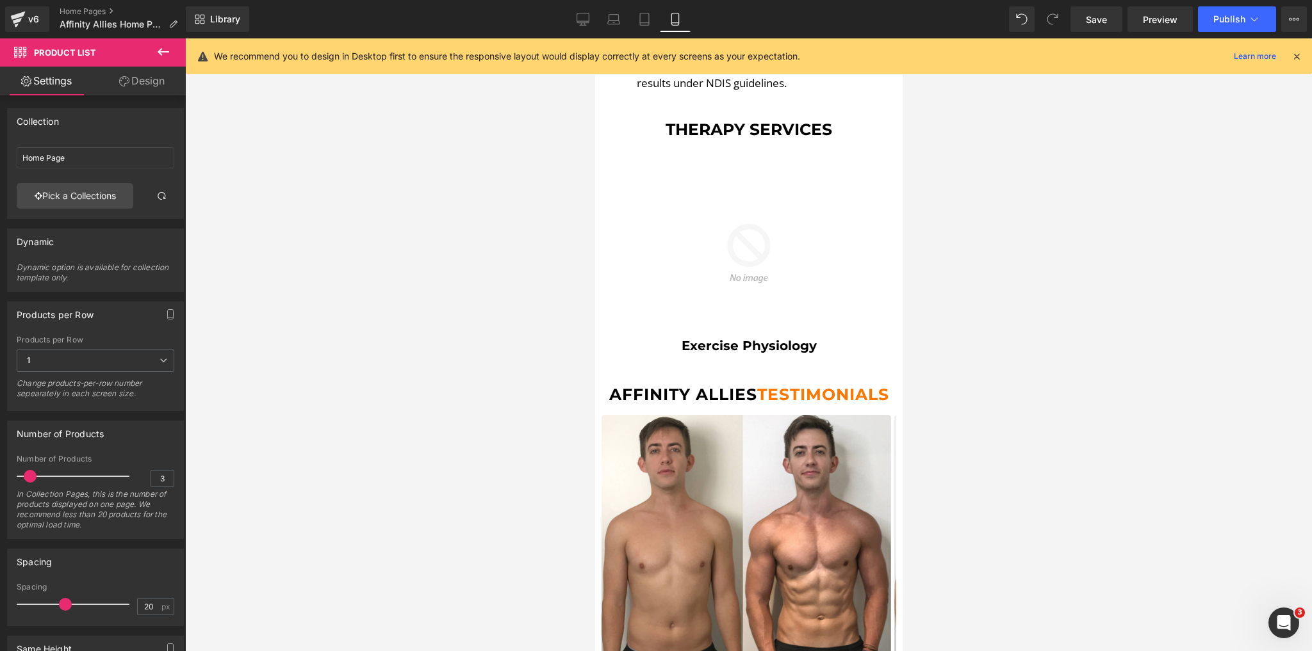
click at [33, 473] on span at bounding box center [30, 476] width 13 height 13
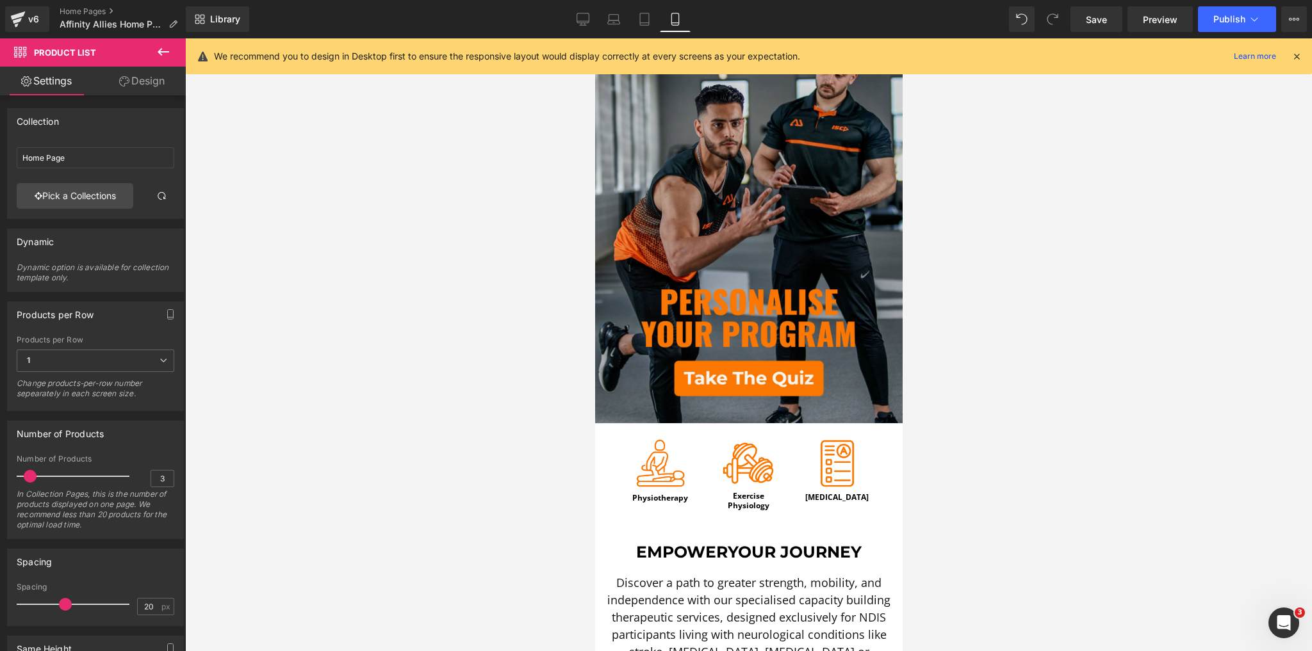
scroll to position [0, 0]
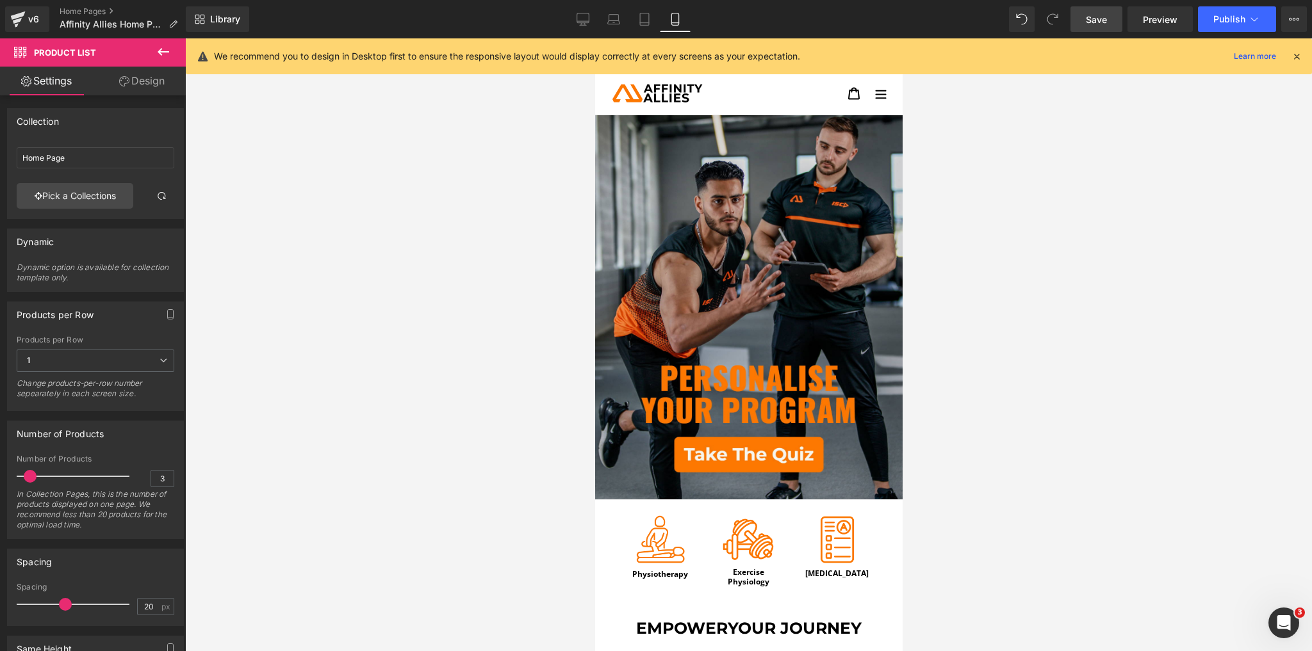
click at [1097, 16] on span "Save" at bounding box center [1095, 19] width 21 height 13
click at [166, 54] on icon at bounding box center [163, 51] width 15 height 15
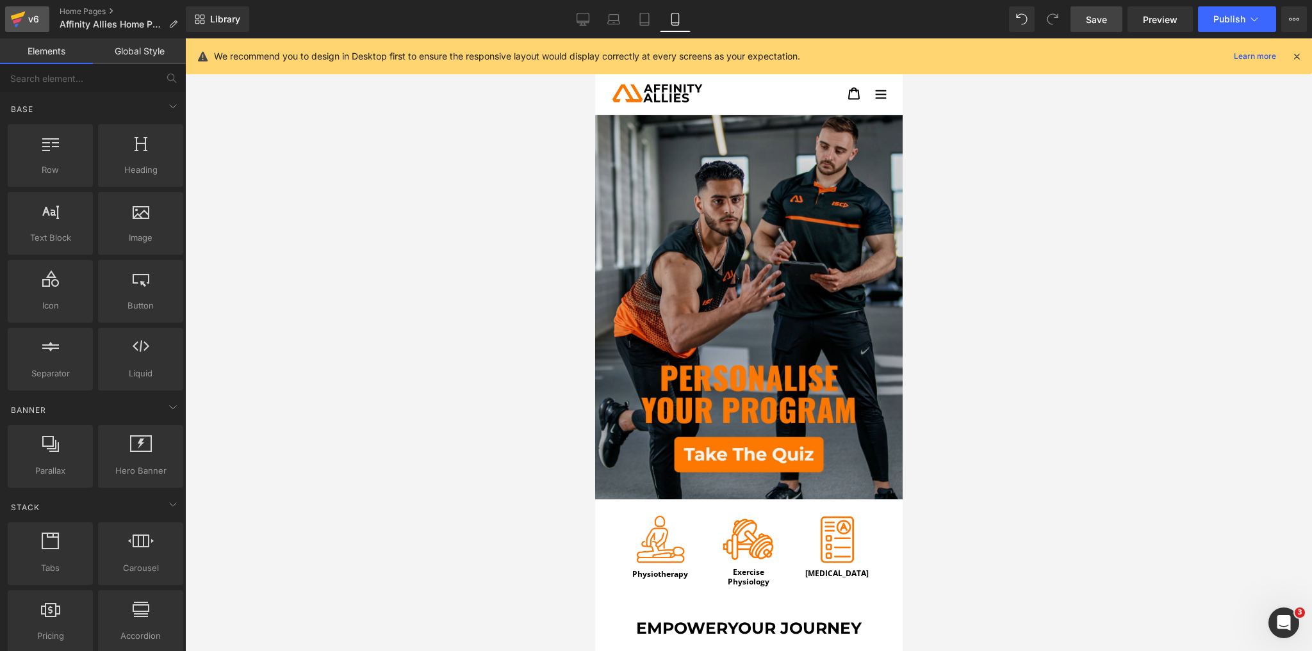
click at [38, 20] on div "v6" at bounding box center [34, 19] width 16 height 17
